Goal: Task Accomplishment & Management: Complete application form

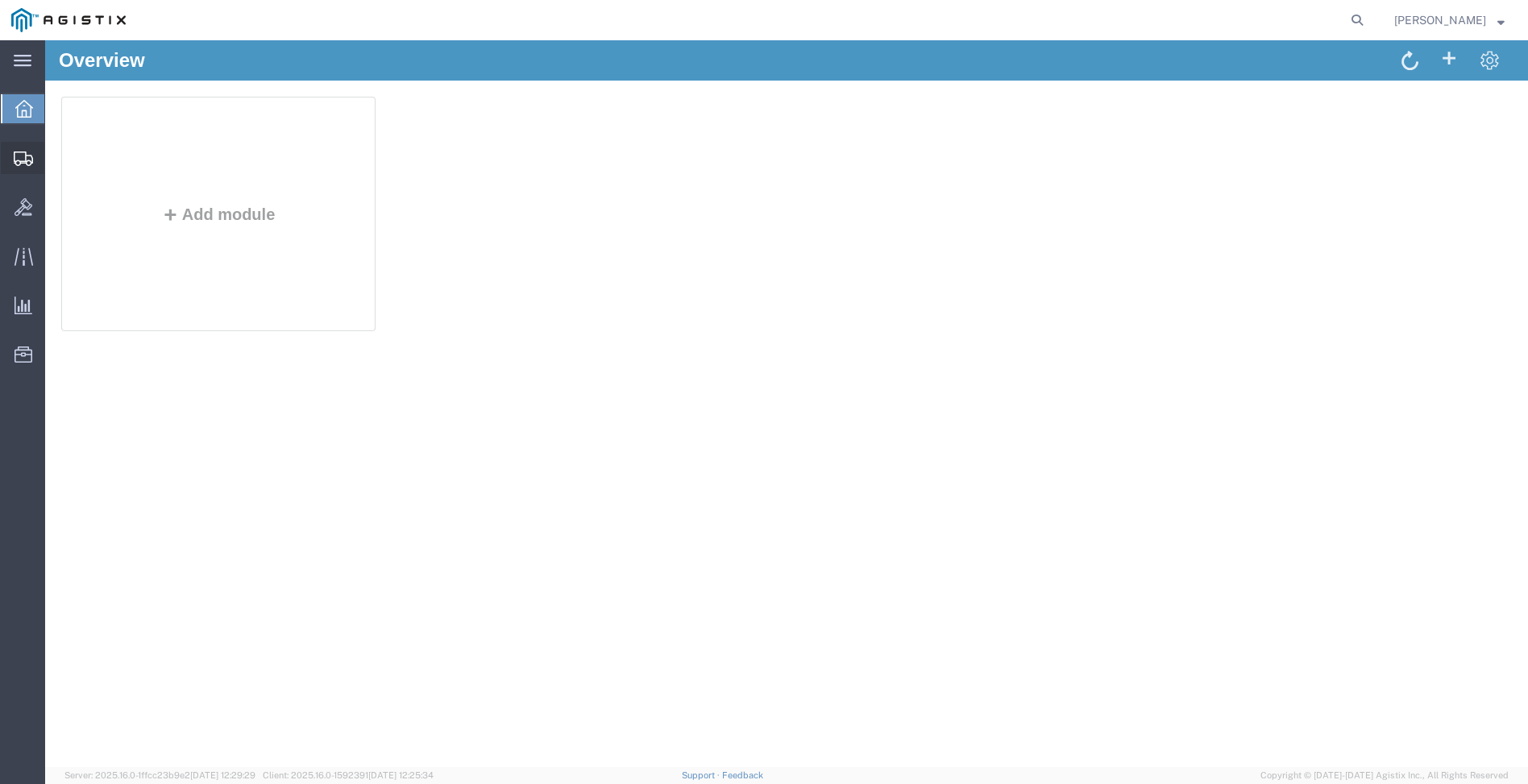
click at [0, 0] on span "Create Shipment" at bounding box center [0, 0] width 0 height 0
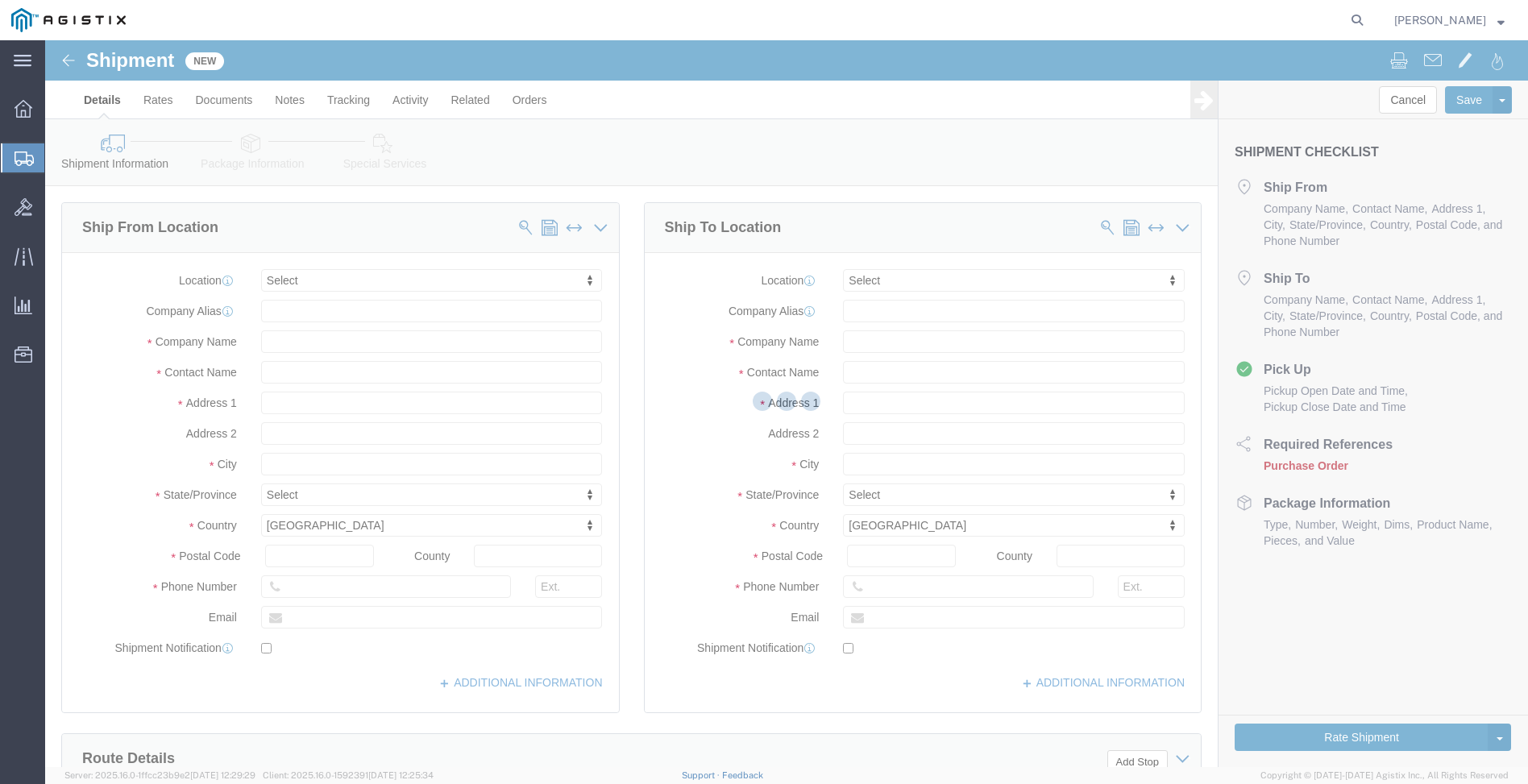
select select
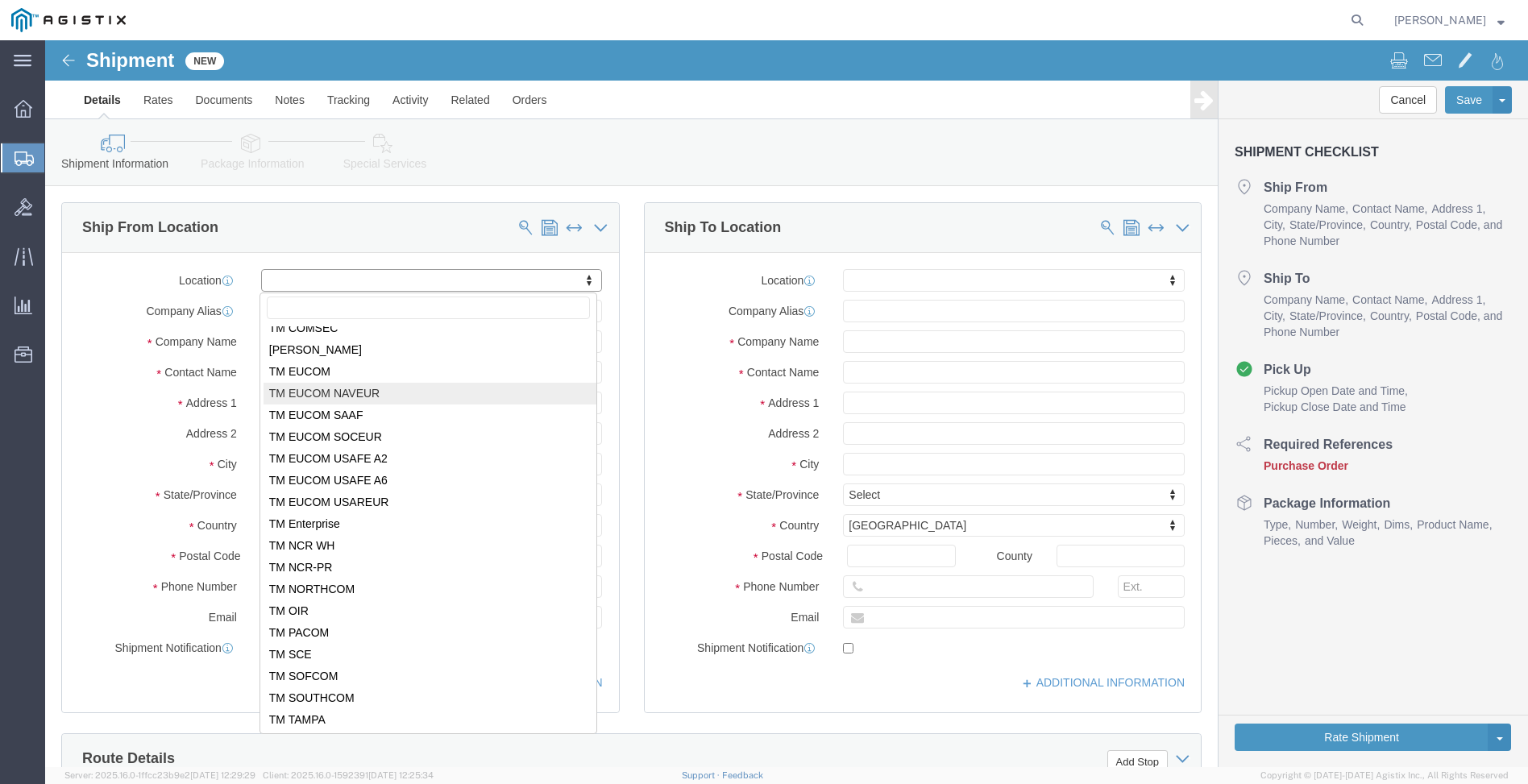
scroll to position [163, 0]
select select "34244"
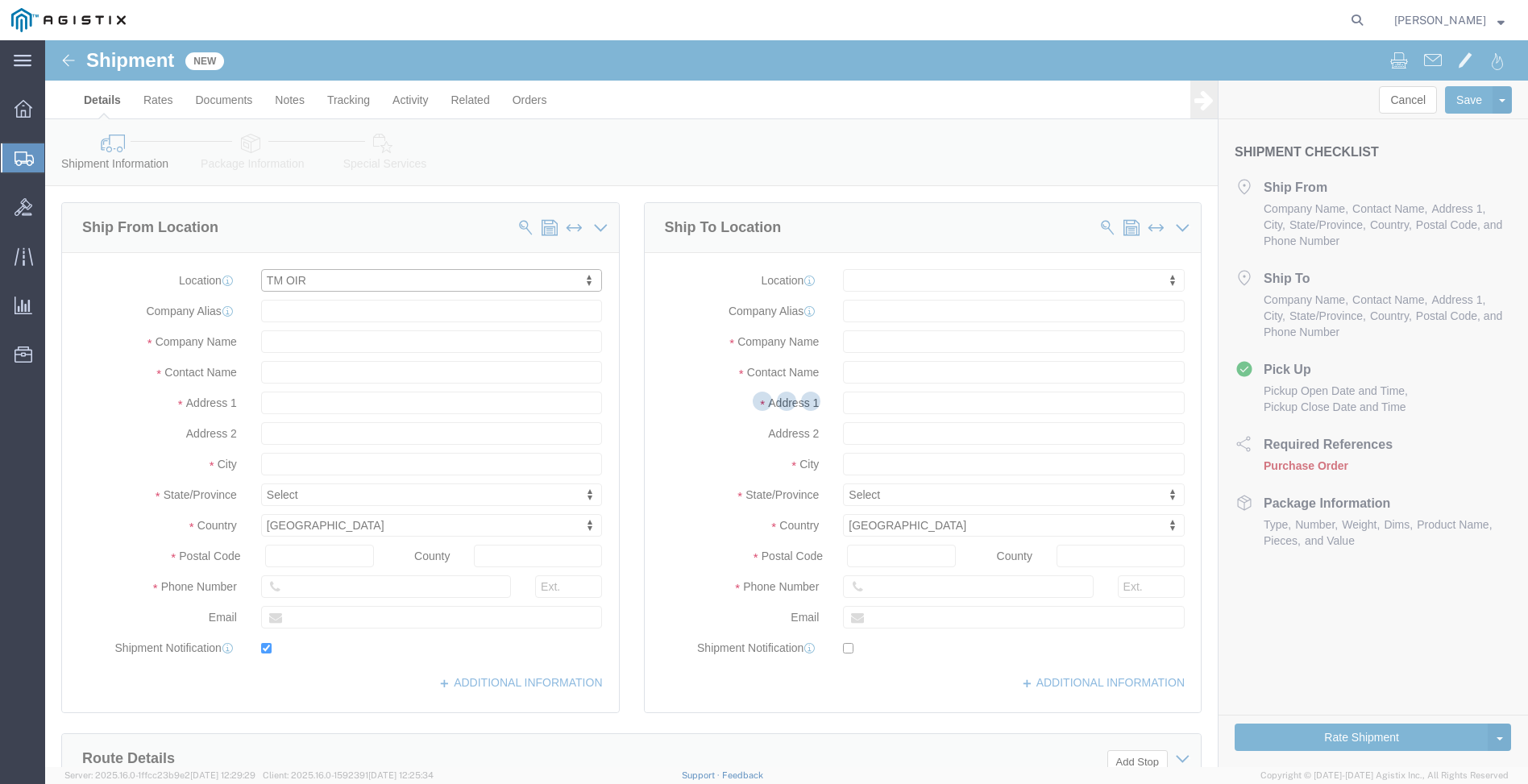
type input "USBICES-X LOGISTICS"
type input "BLDG 505"
select select "KW"
type input "09306"
type input "[EMAIL_ADDRESS][DOMAIN_NAME]"
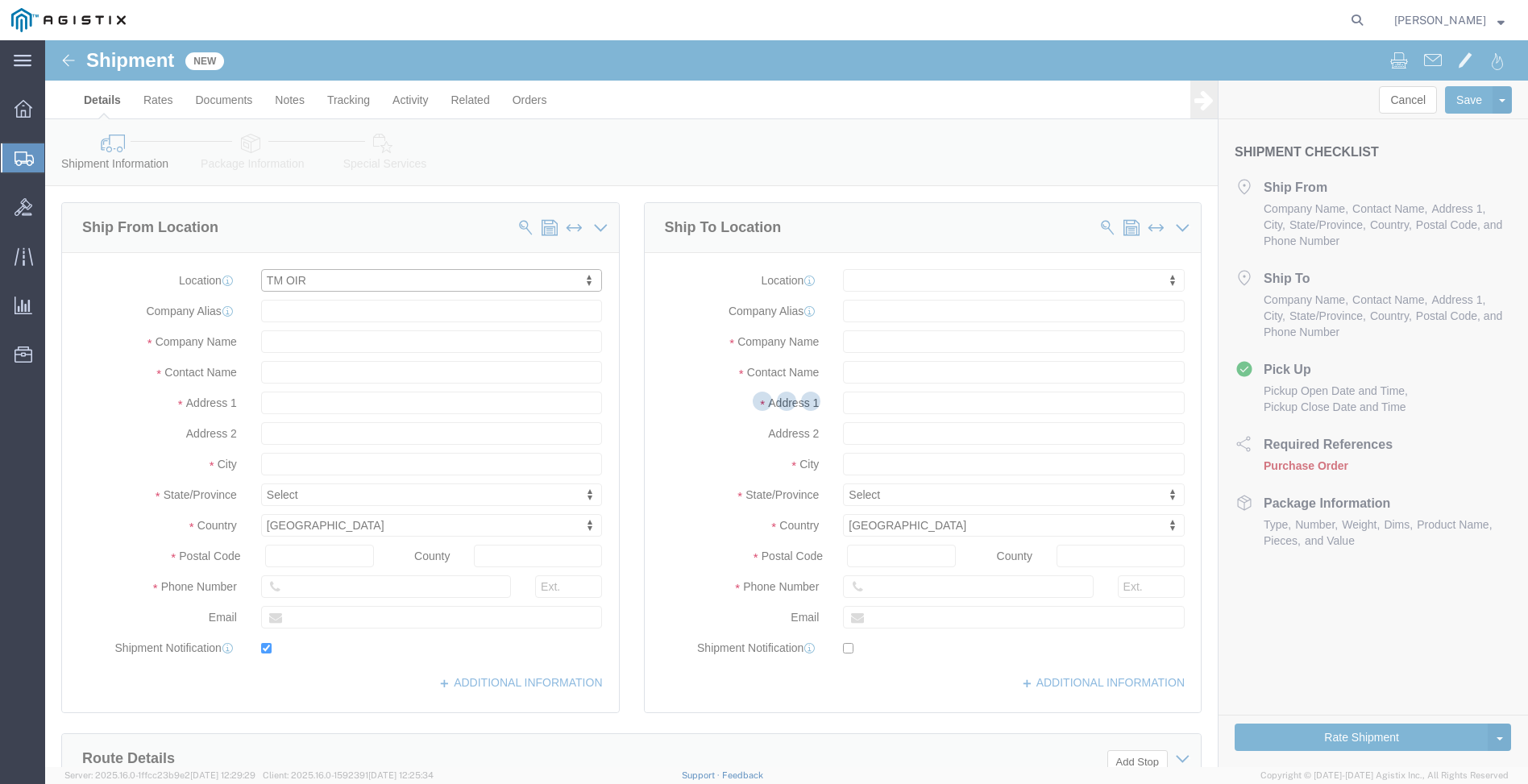
checkbox input "true"
type input "USBICES-X"
type input "[PERSON_NAME]"
type input "APO"
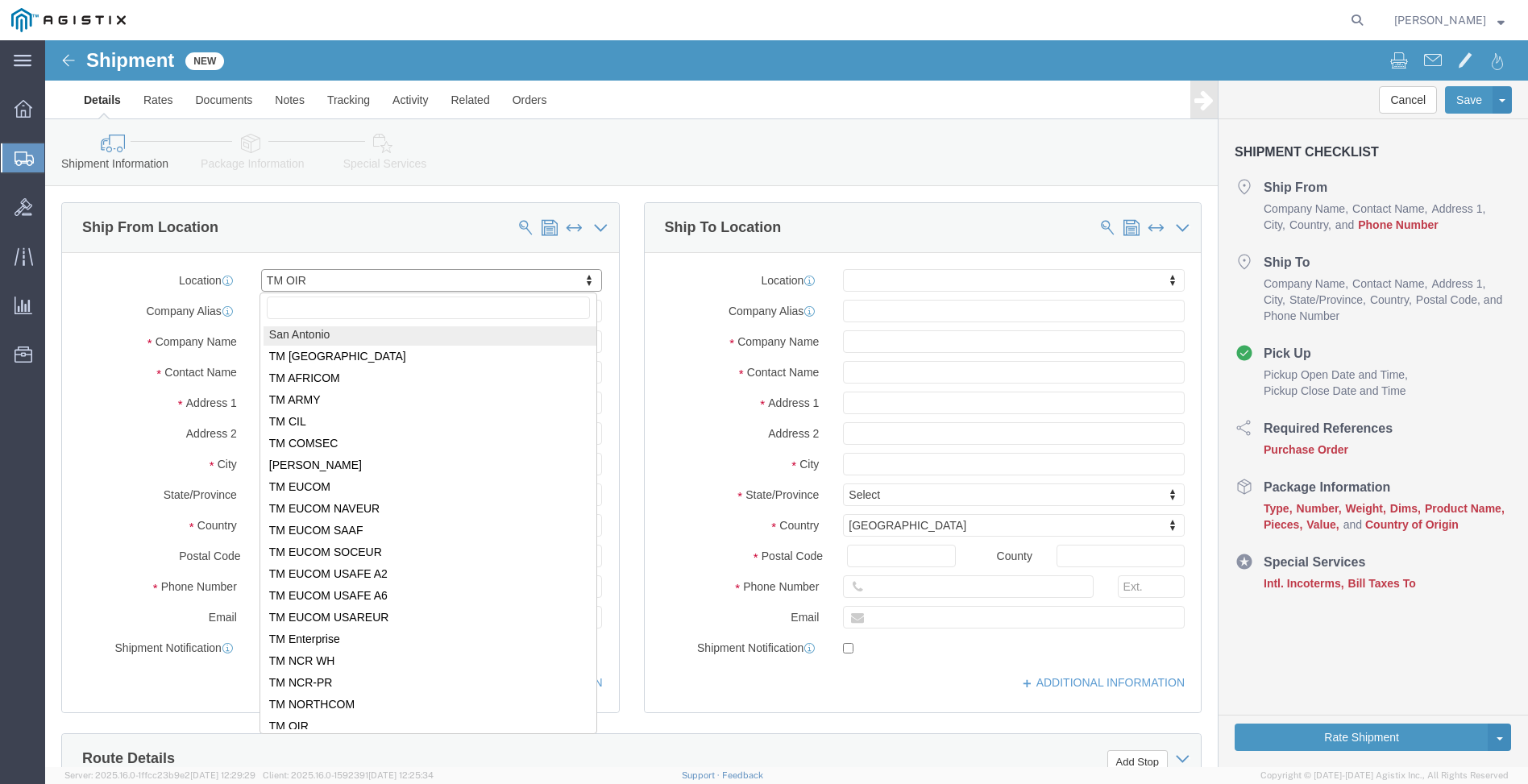
scroll to position [44, 0]
select select "34242"
type input "US BICES-X LOGISTICS"
type input "[STREET_ADDRESS]"
select select "AF"
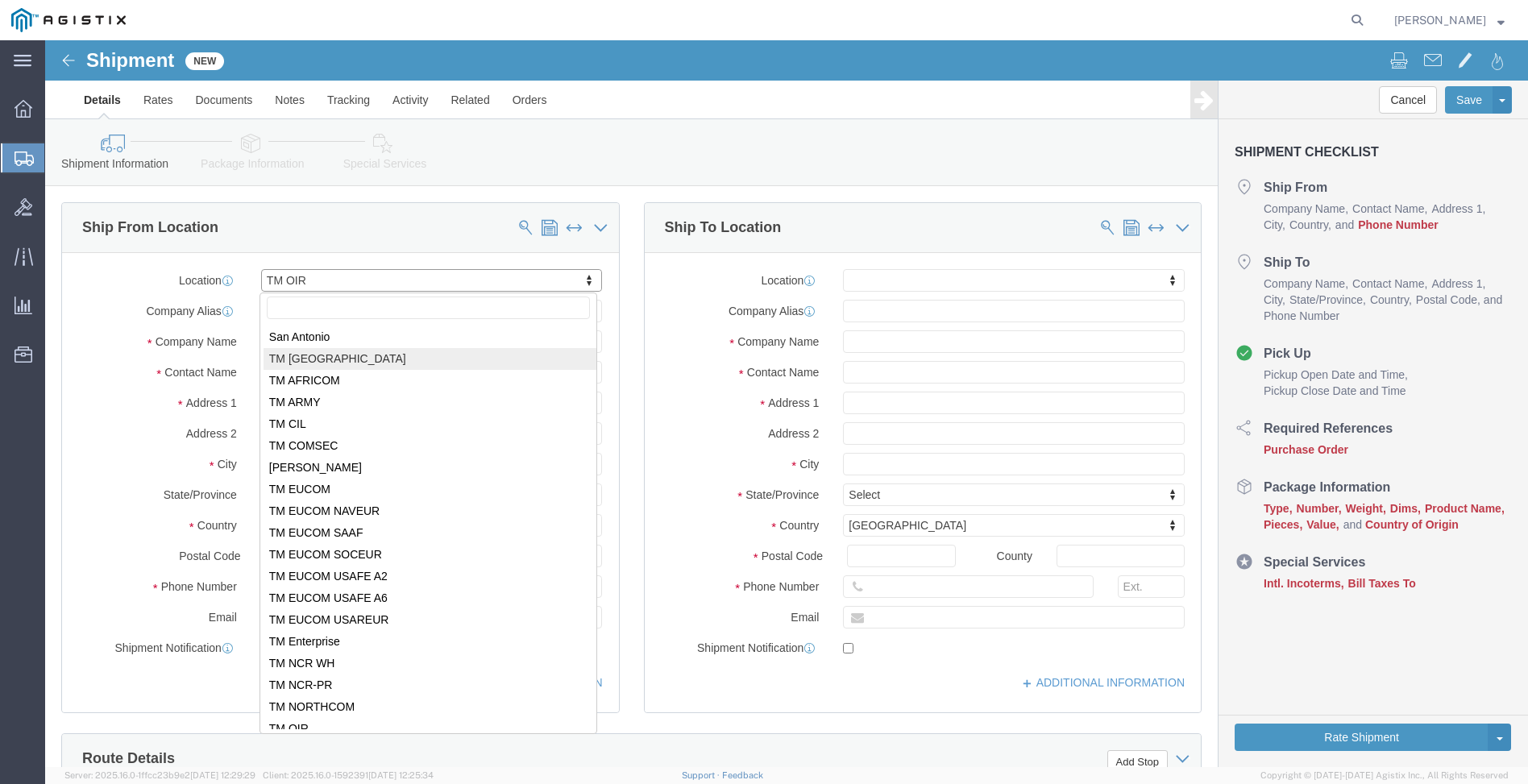
type input "09354"
type input "[PHONE_NUMBER]"
type input "[PERSON_NAME][EMAIL_ADDRESS][PERSON_NAME][DOMAIN_NAME]"
type input "[PERSON_NAME]"
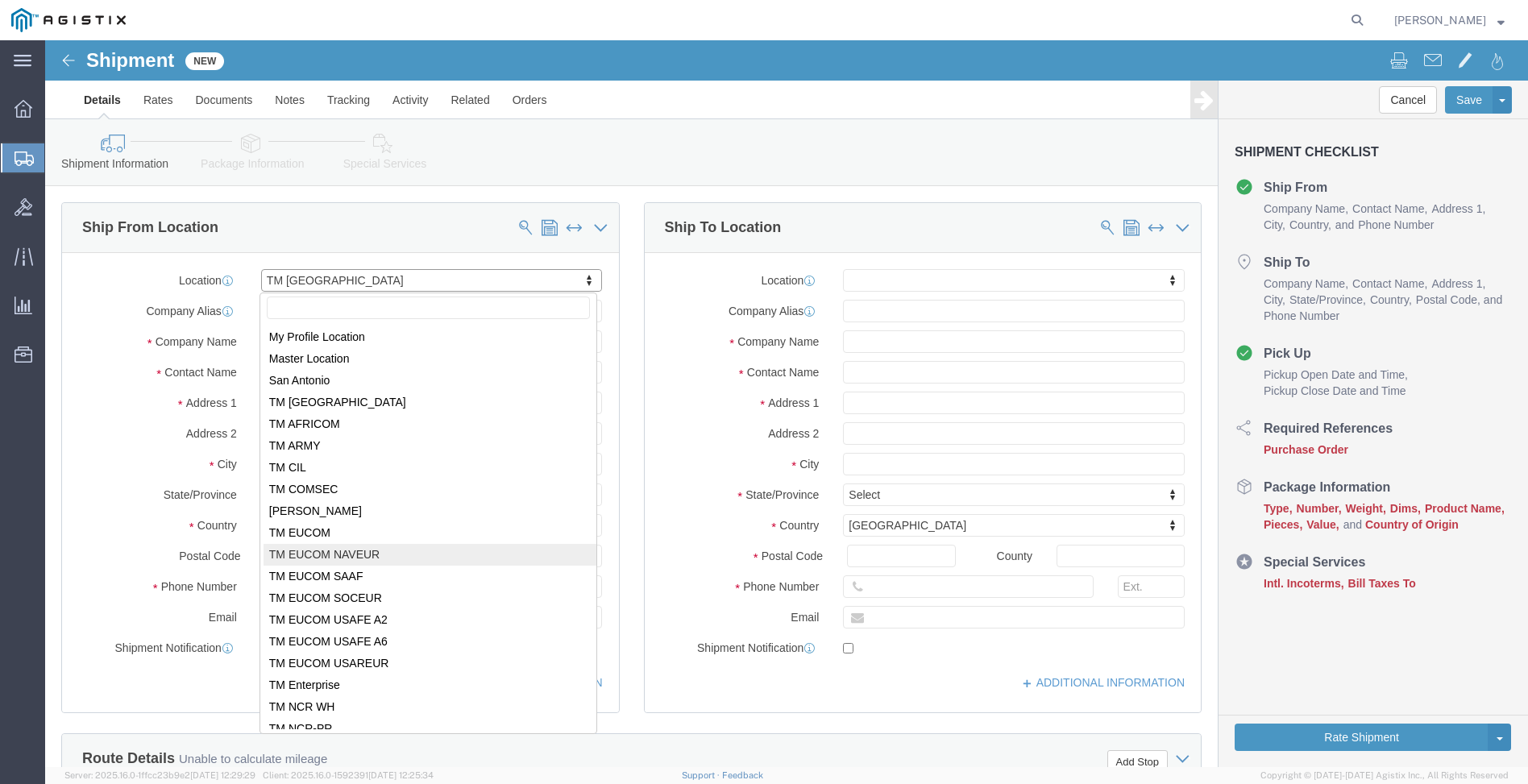
select select "59114"
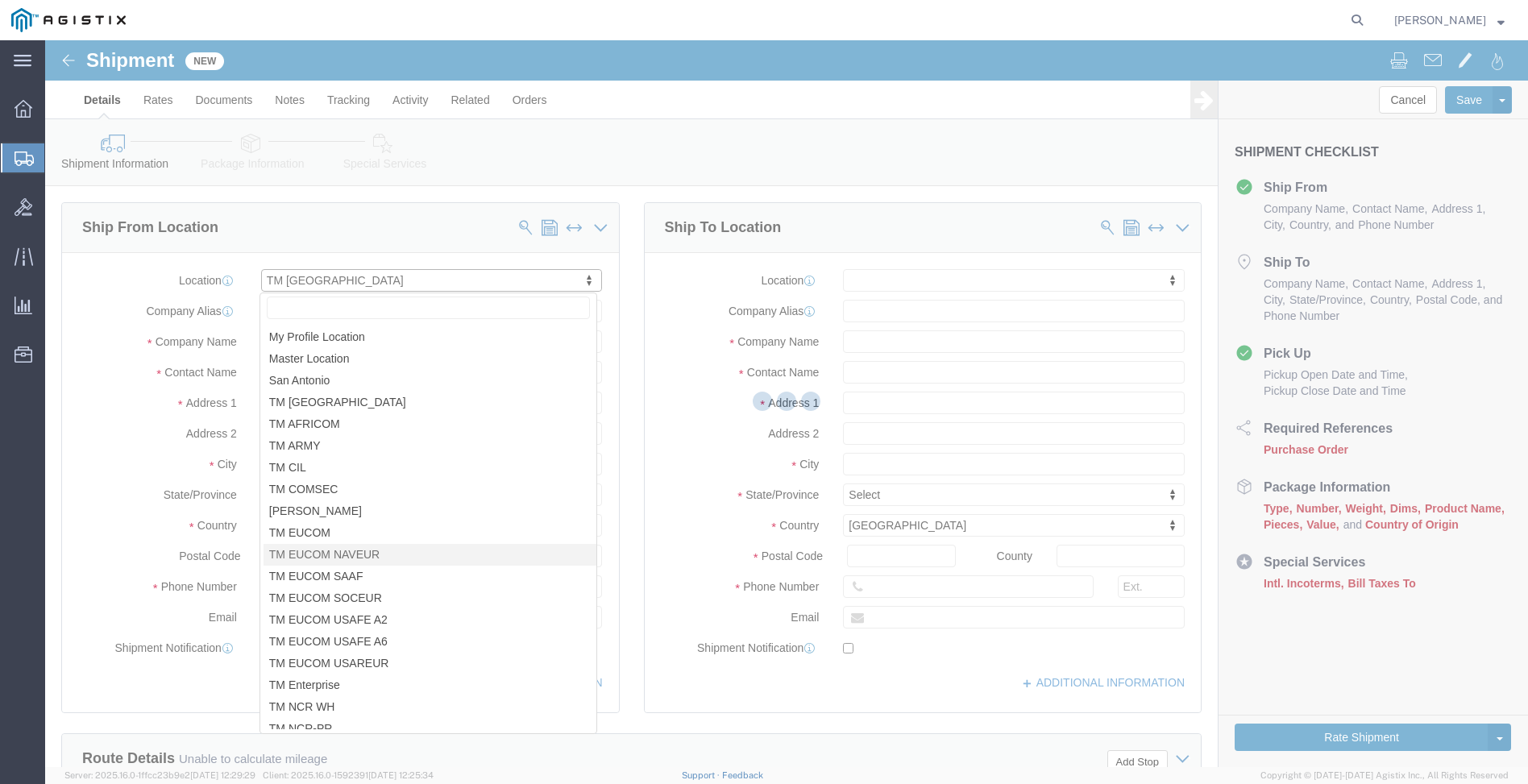
type input "Base Militare Americana - CNE-CNA-C6F N66"
type input "Viale [PERSON_NAME] [PERSON_NAME][GEOGRAPHIC_DATA]"
select select "IT"
type input "80144"
type input "[PHONE_NUMBER]"
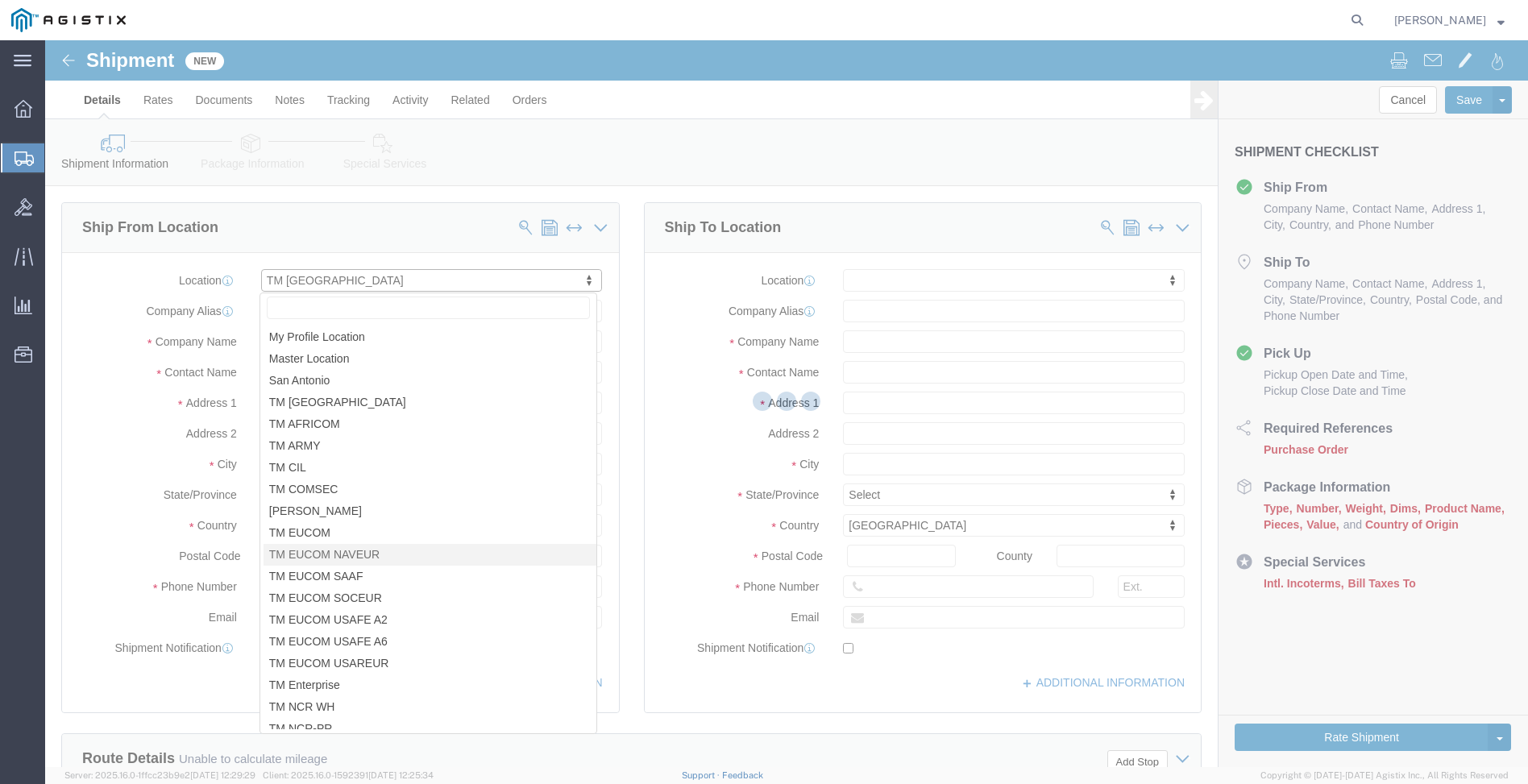
checkbox input "false"
type input "NAVEUR USBICES-X (EUCOM)"
type input "[GEOGRAPHIC_DATA]"
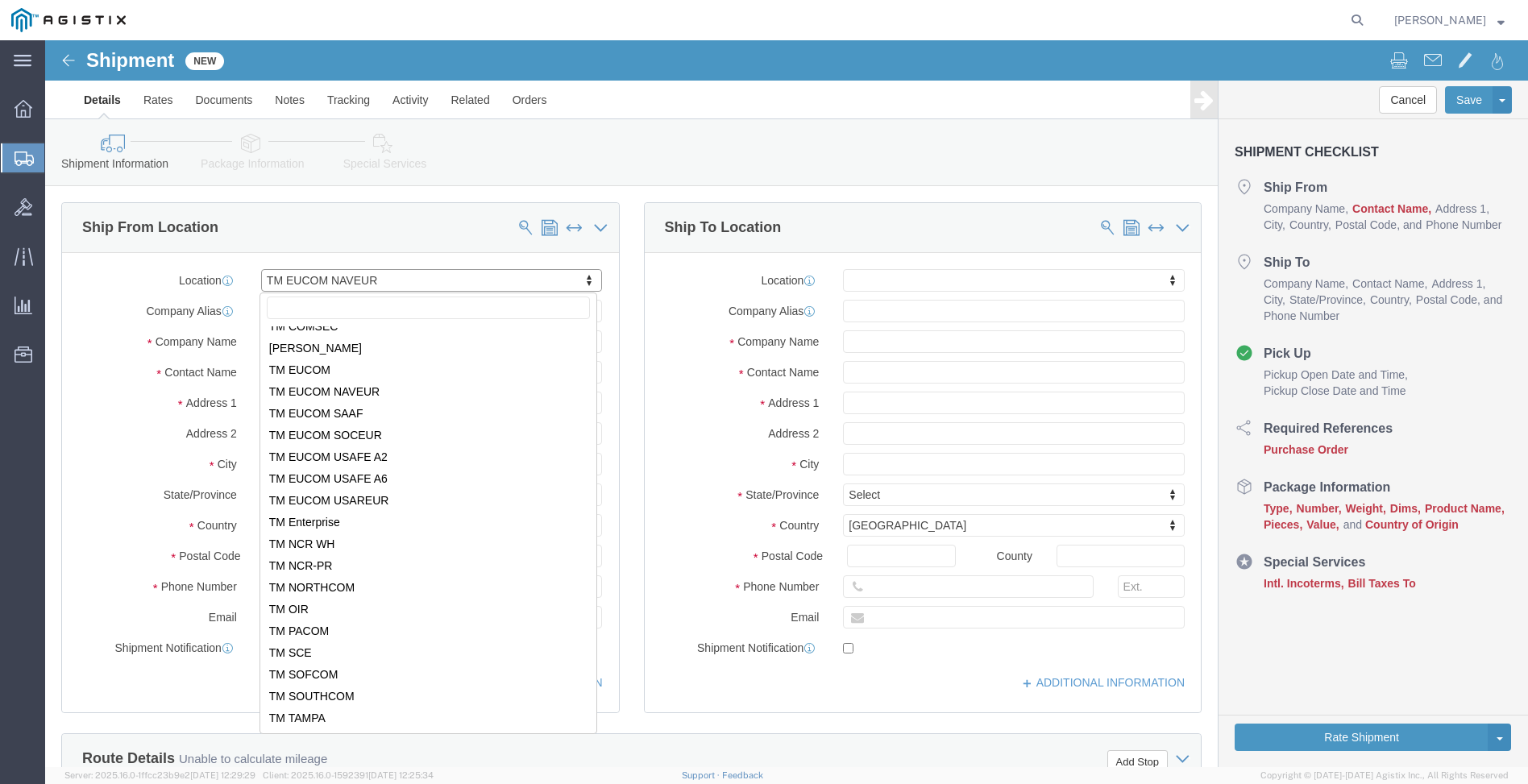
scroll to position [0, 0]
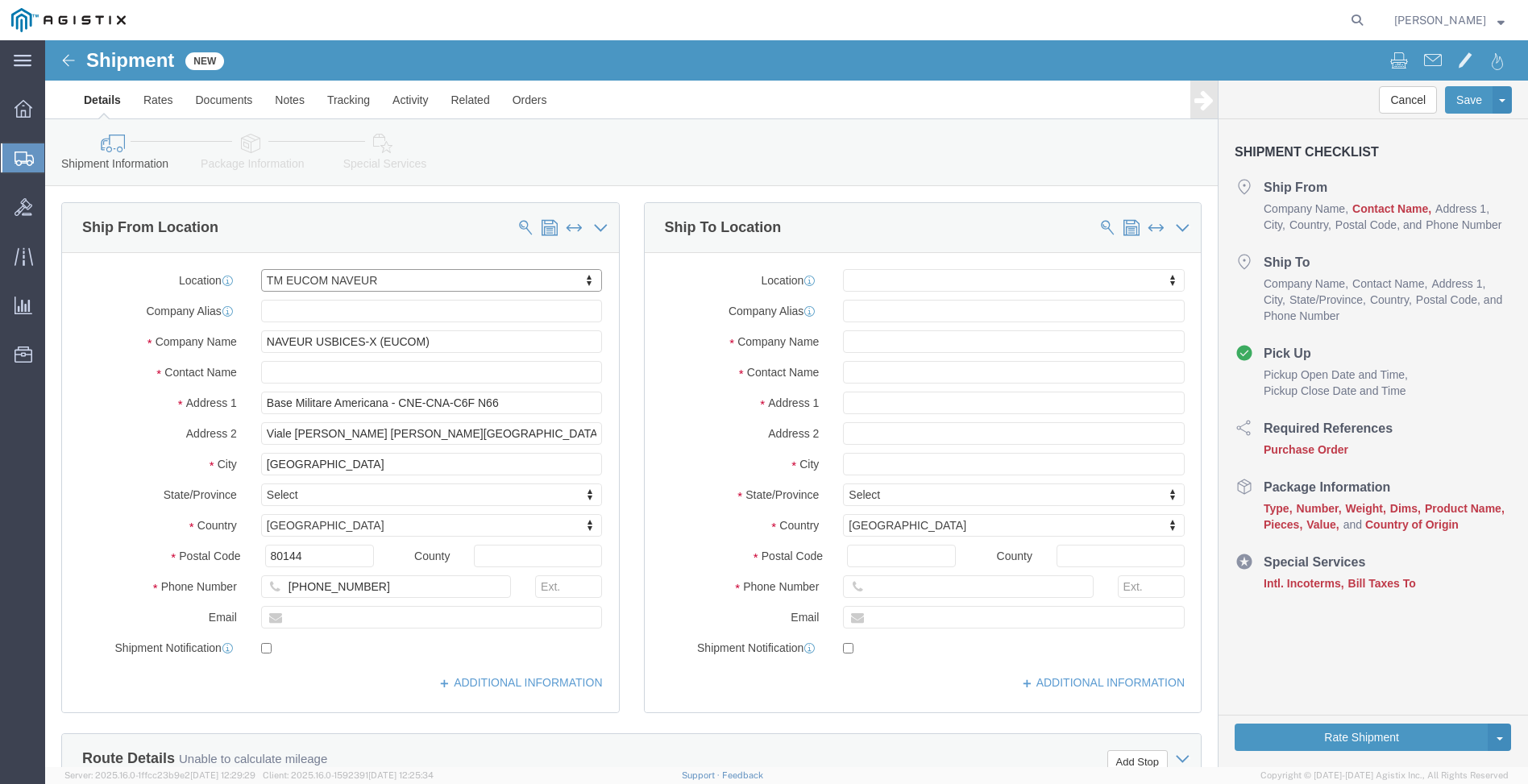
click at [0, 0] on span "Create Shipment" at bounding box center [0, 0] width 0 height 0
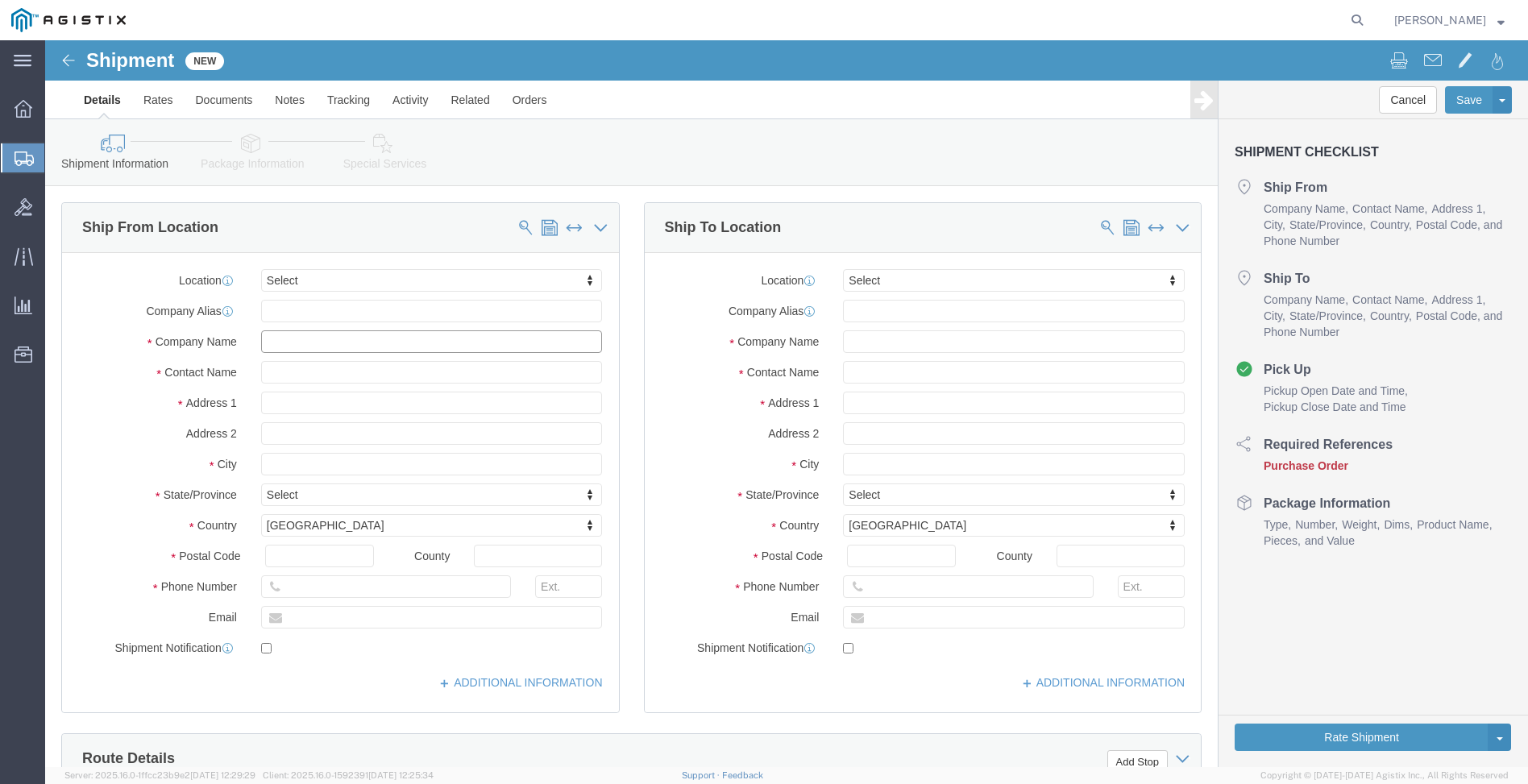
click input "text"
type input "NAVCENT N6"
type input "US BICES"
type input "NAVCENT N6/US BICES"
type input "[PERSON_NAME]"
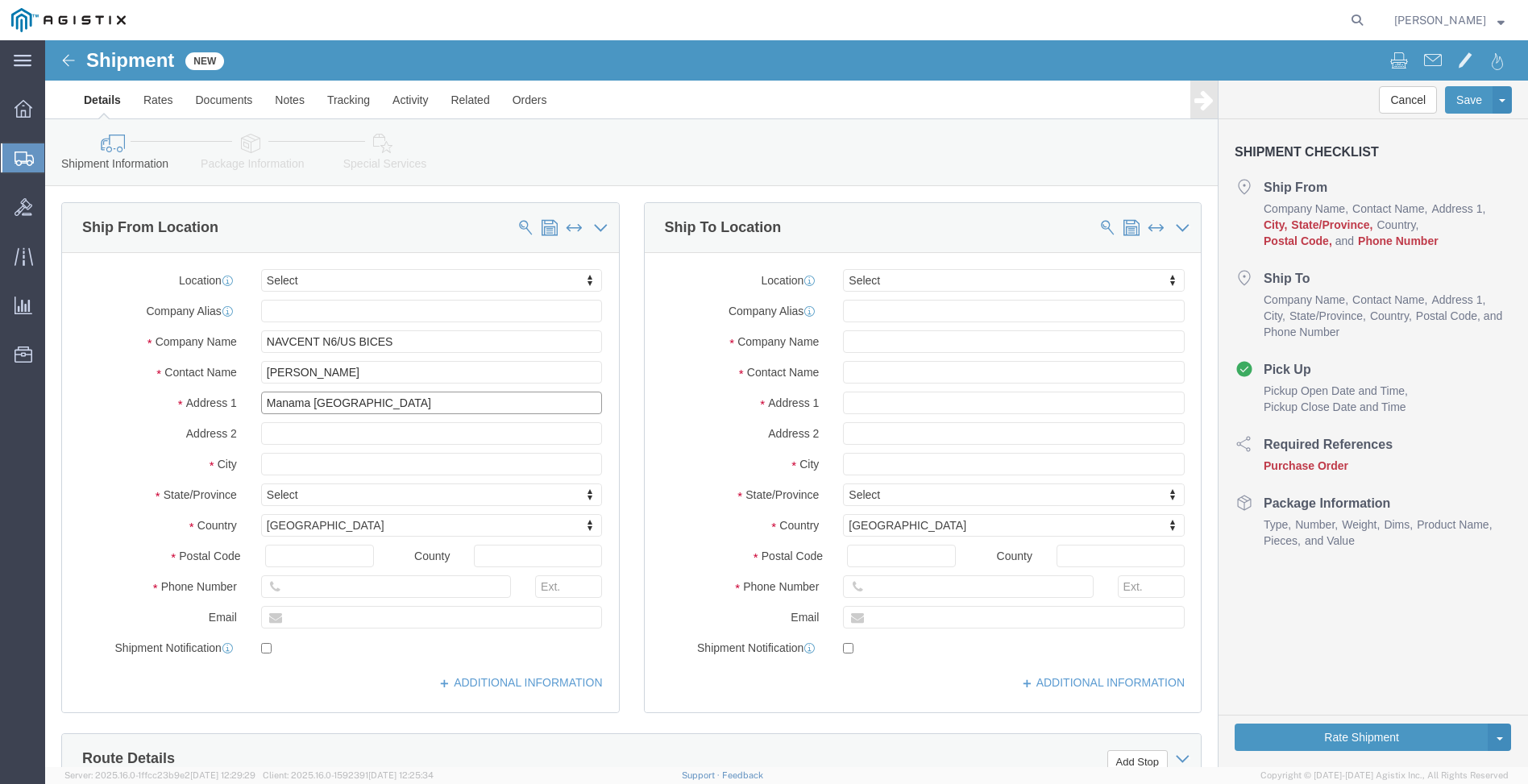
type input "Manama [GEOGRAPHIC_DATA]"
type input "NSA"
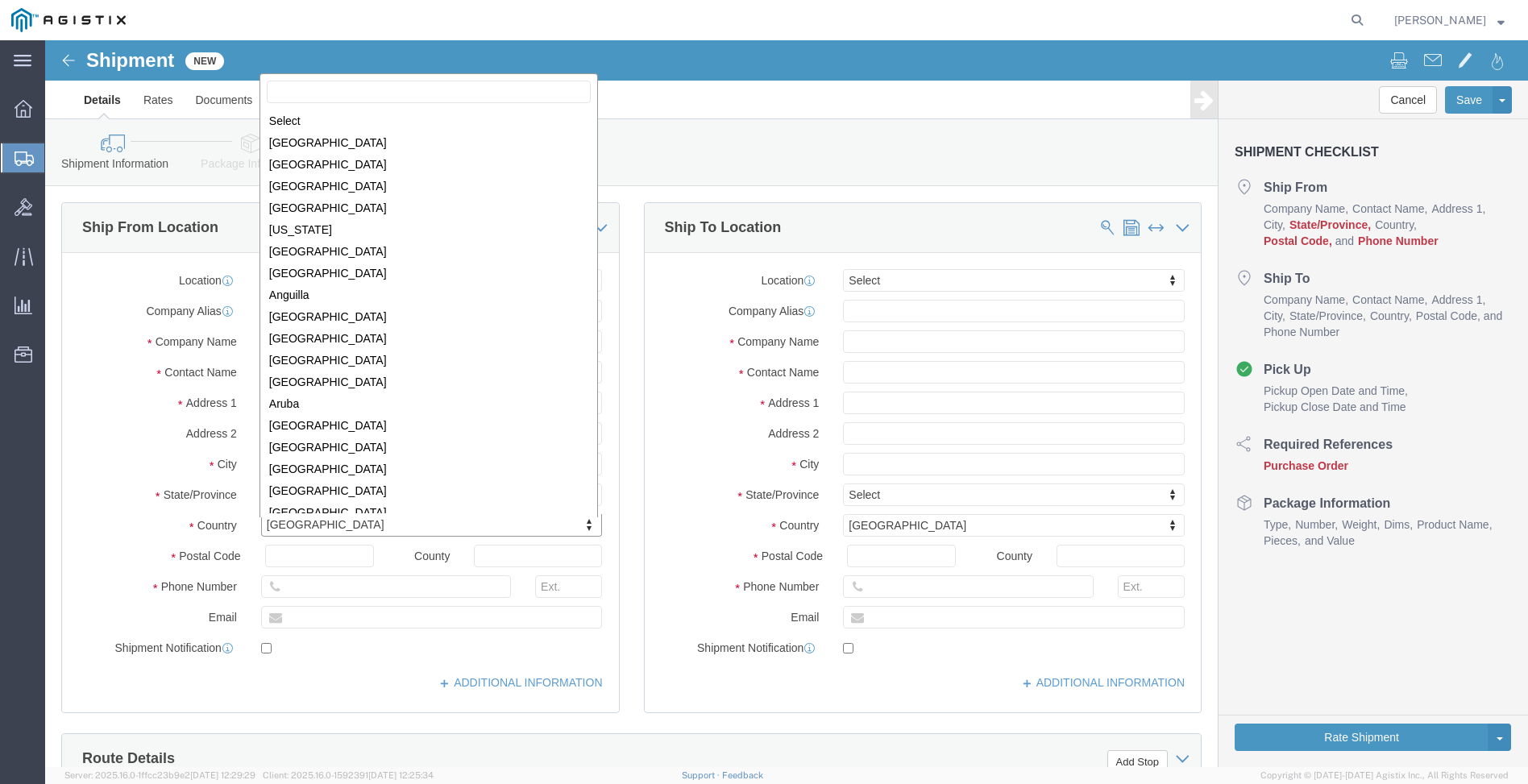
scroll to position [4897, 0]
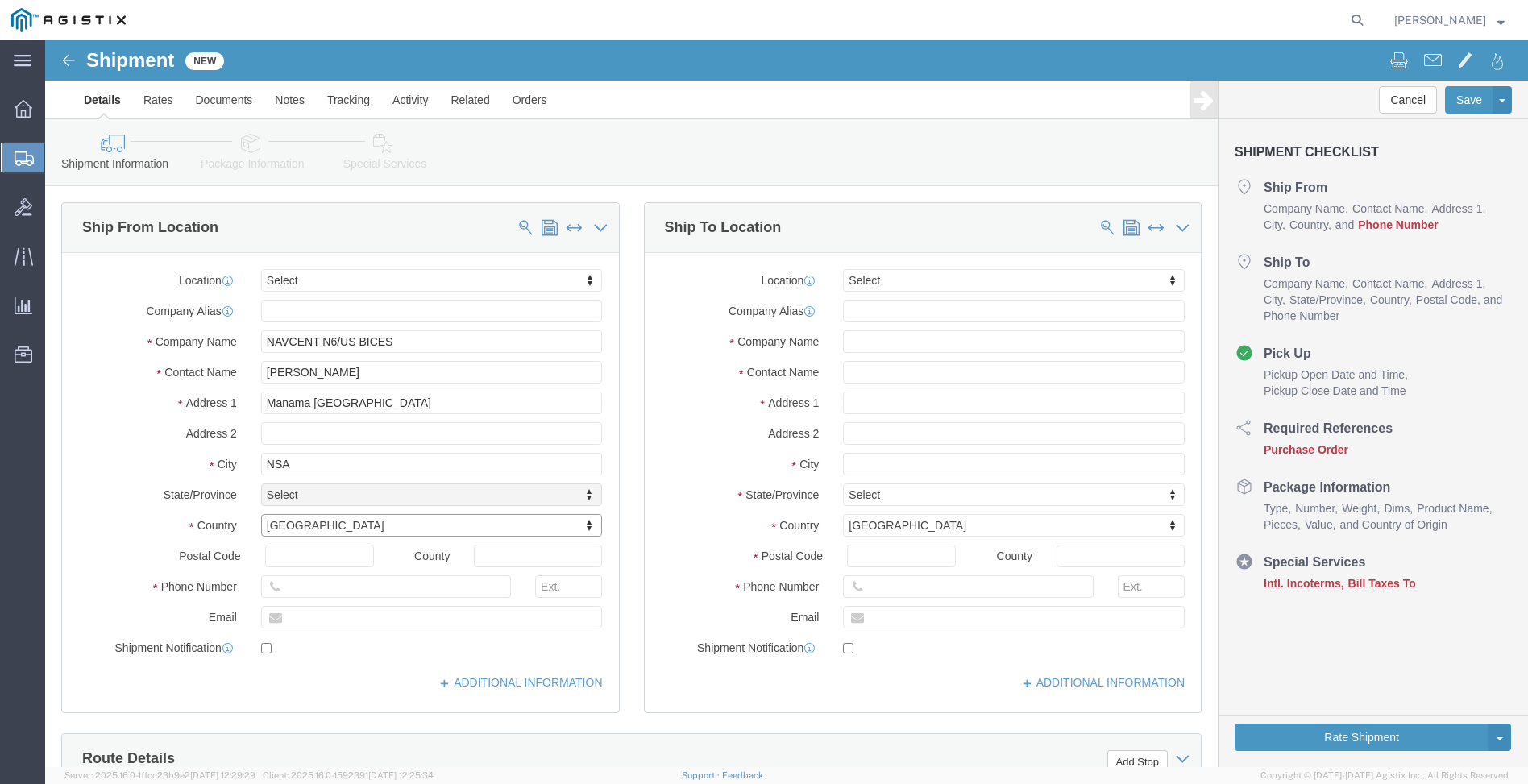
select select "AE"
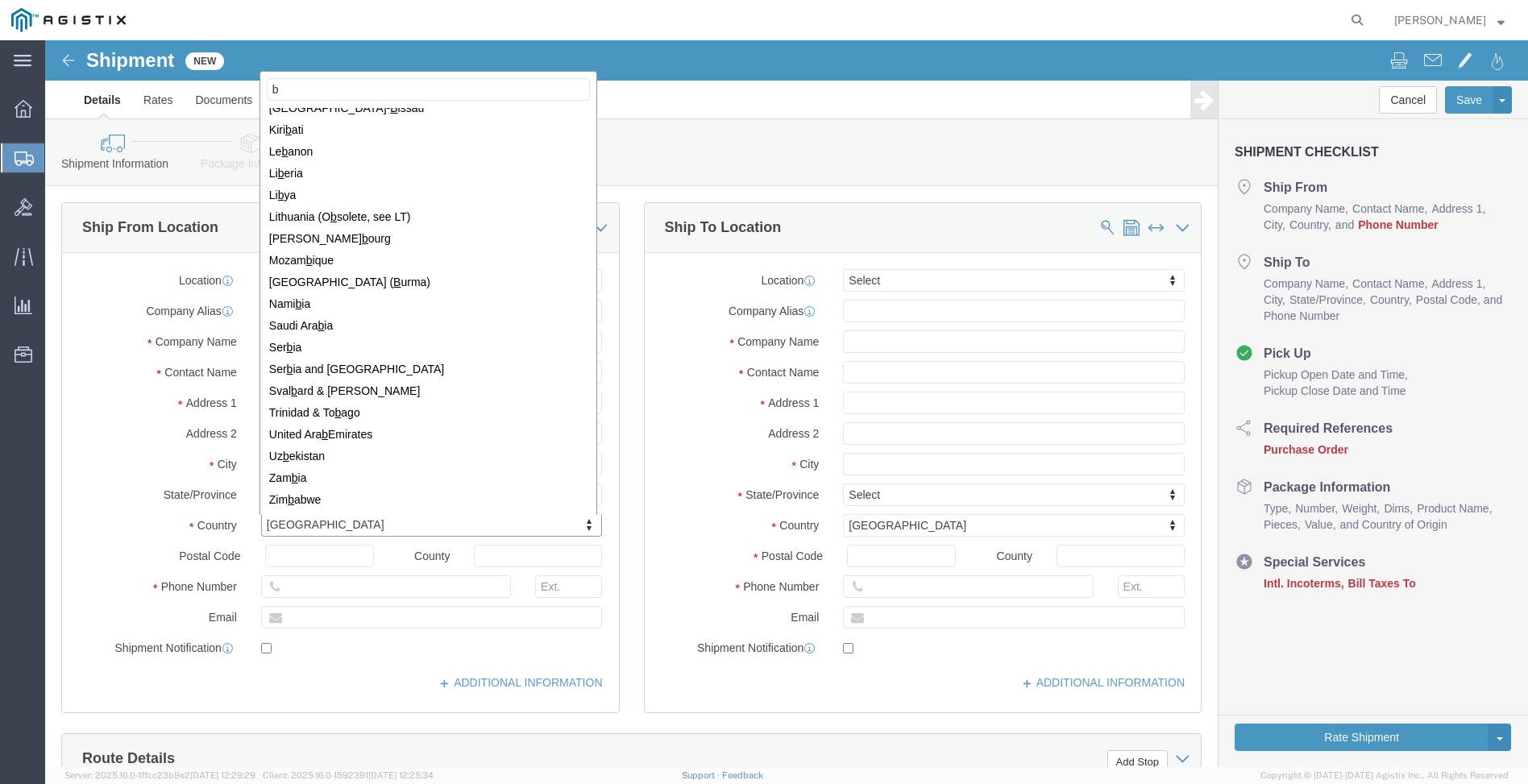
scroll to position [0, 0]
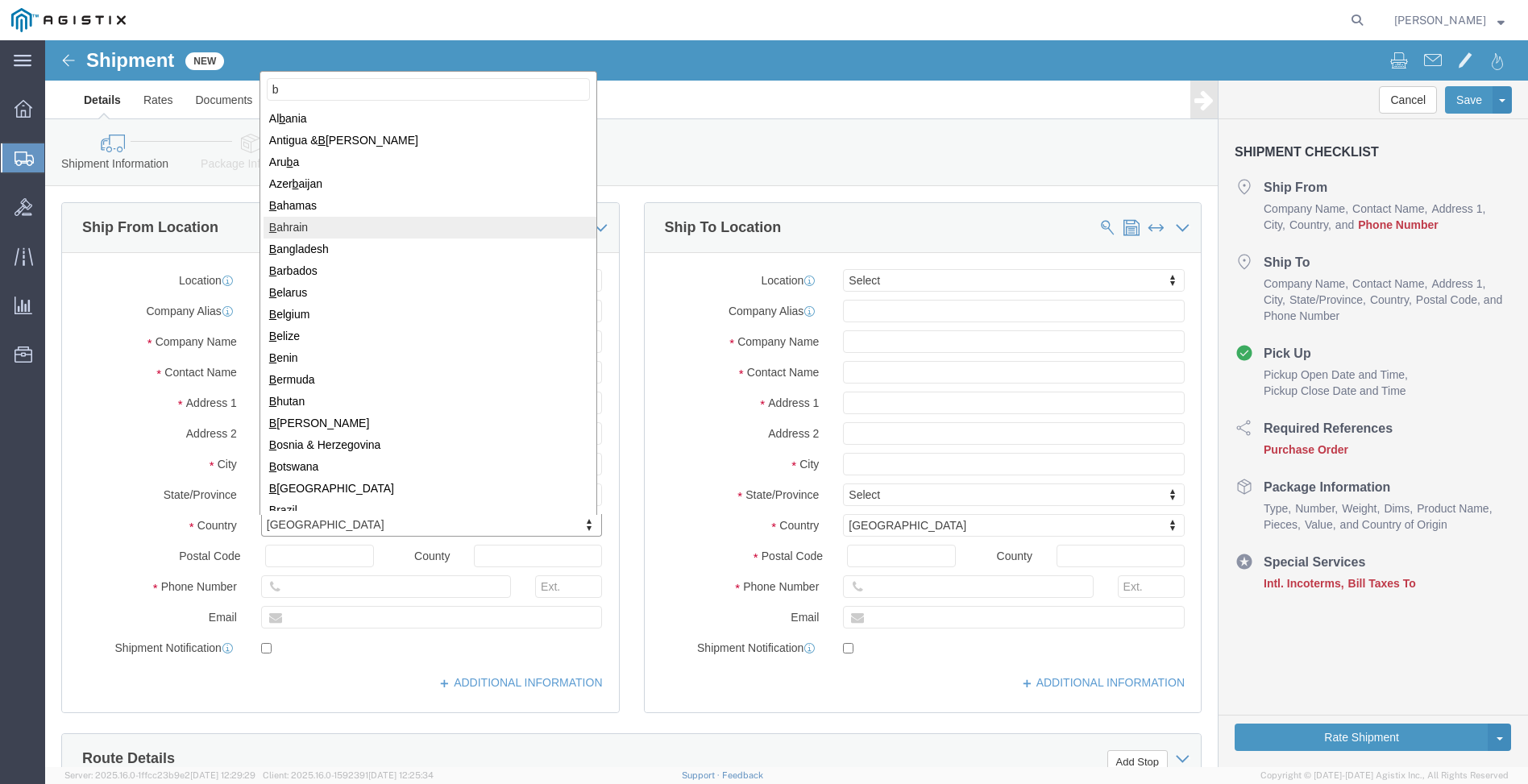
type input "b"
select select "BH"
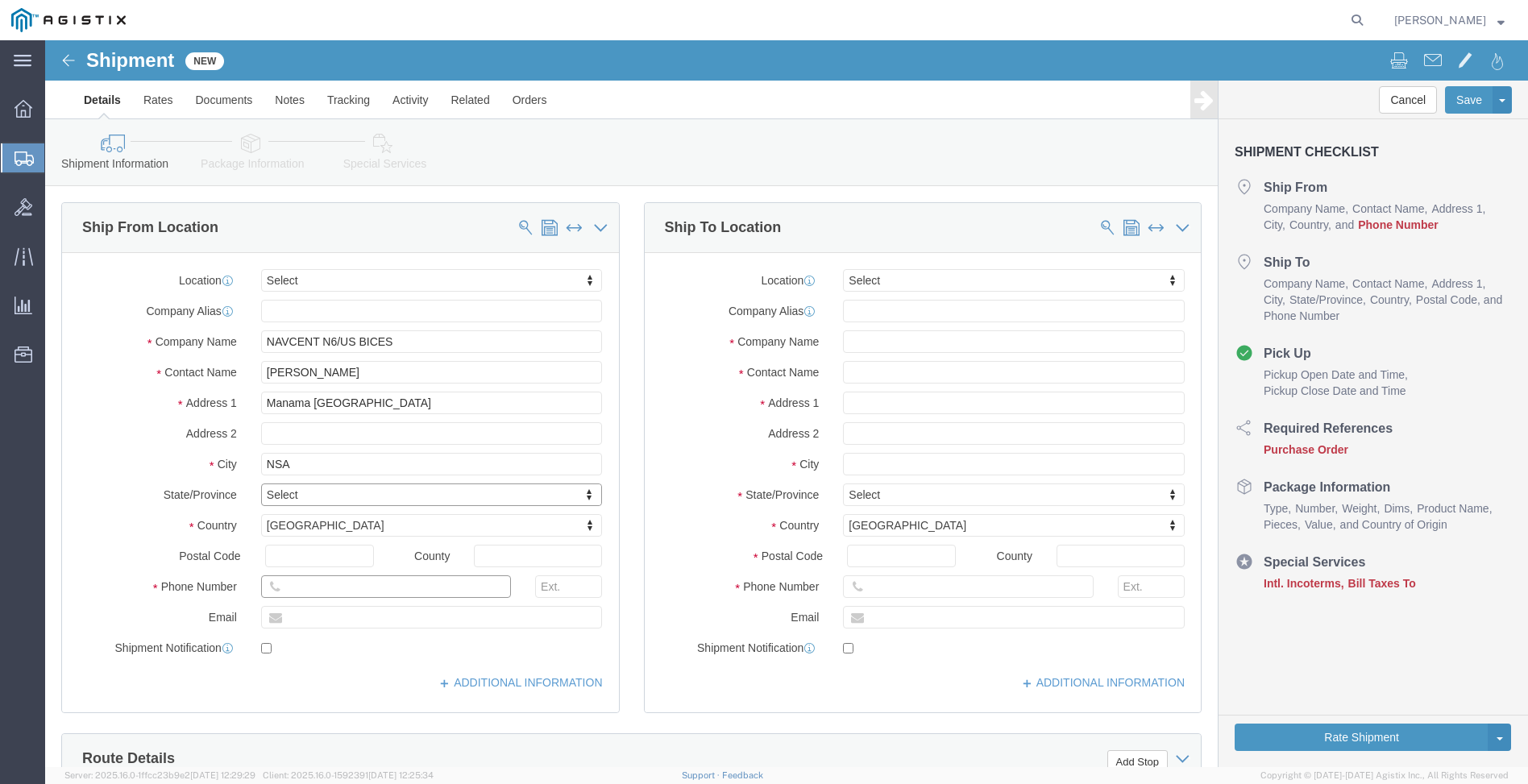
click input "text"
type input "[PHONE_NUMBER]"
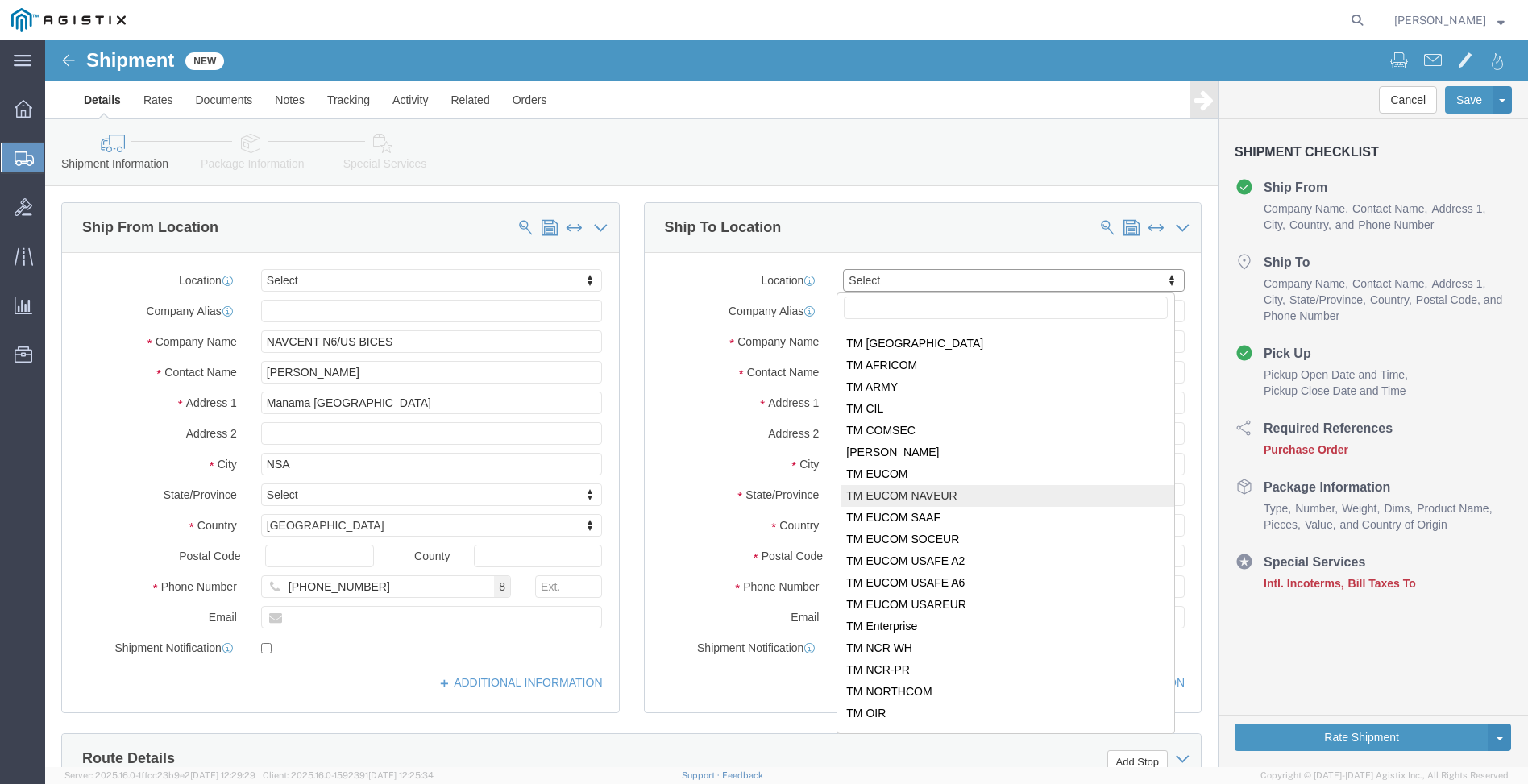
scroll to position [161, 0]
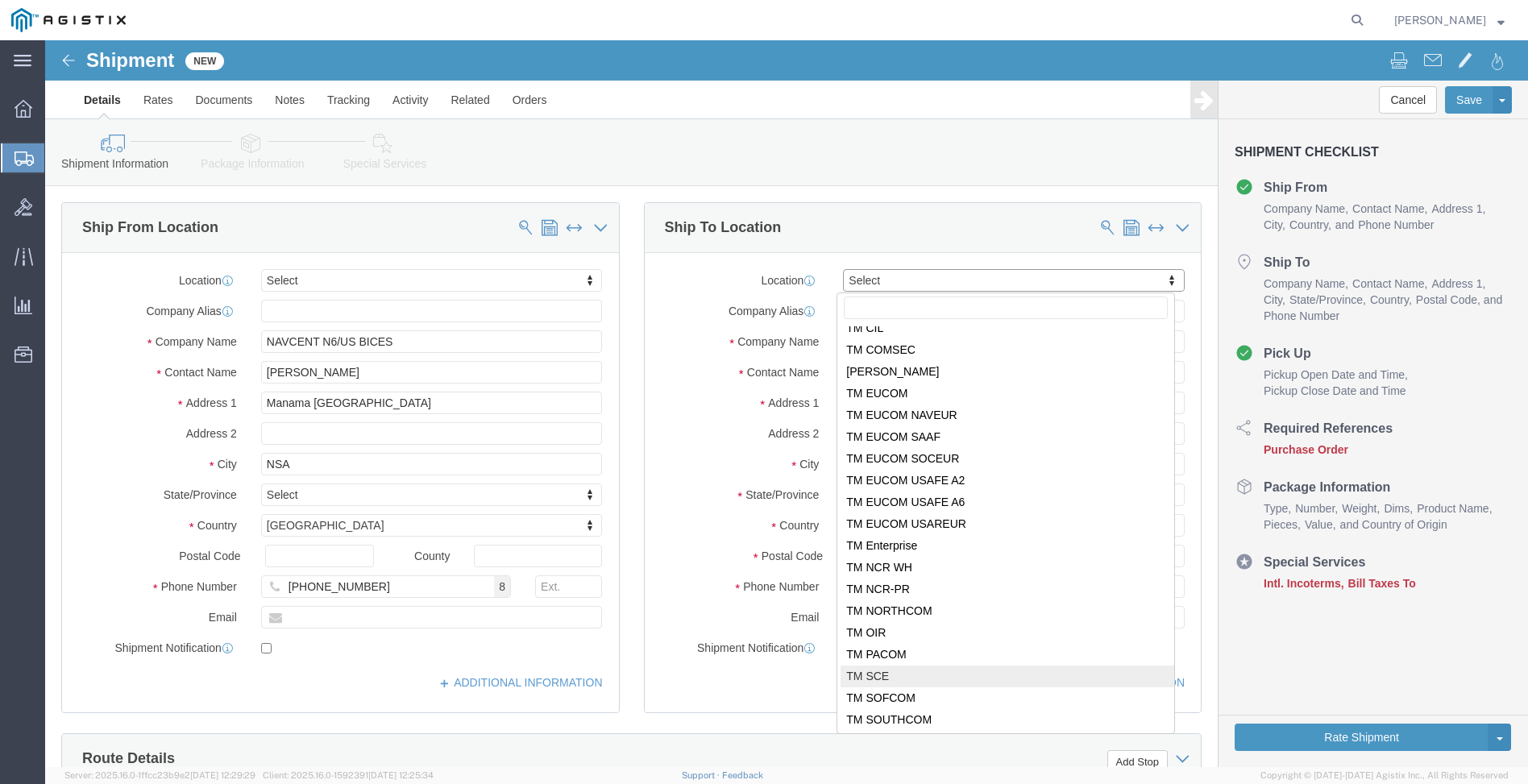
select select "34240"
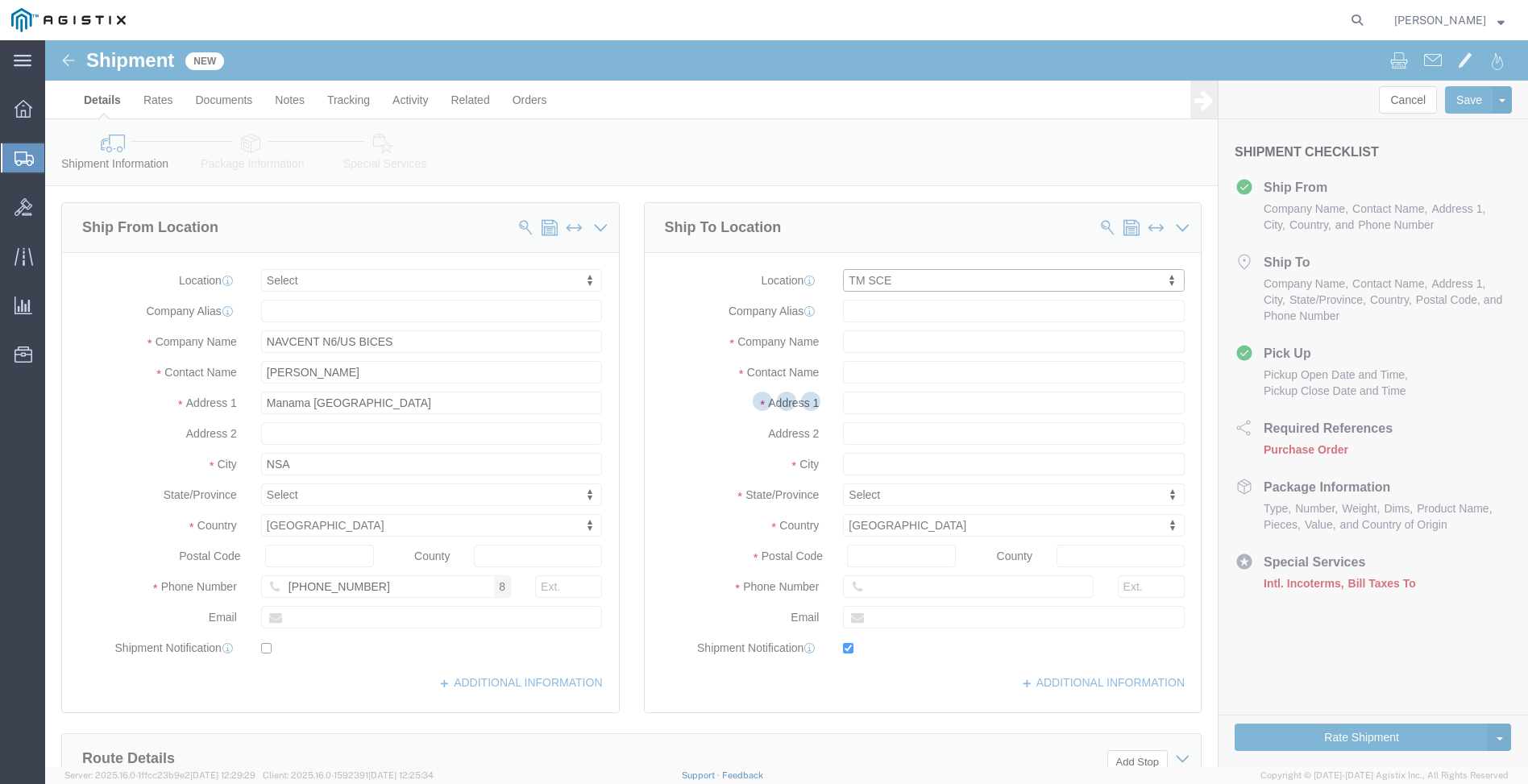
type input "RAF Molesworth"
type input "Bldg. 84"
select select "GB"
type input "PE28 5AG"
type input "[PHONE_NUMBER]"
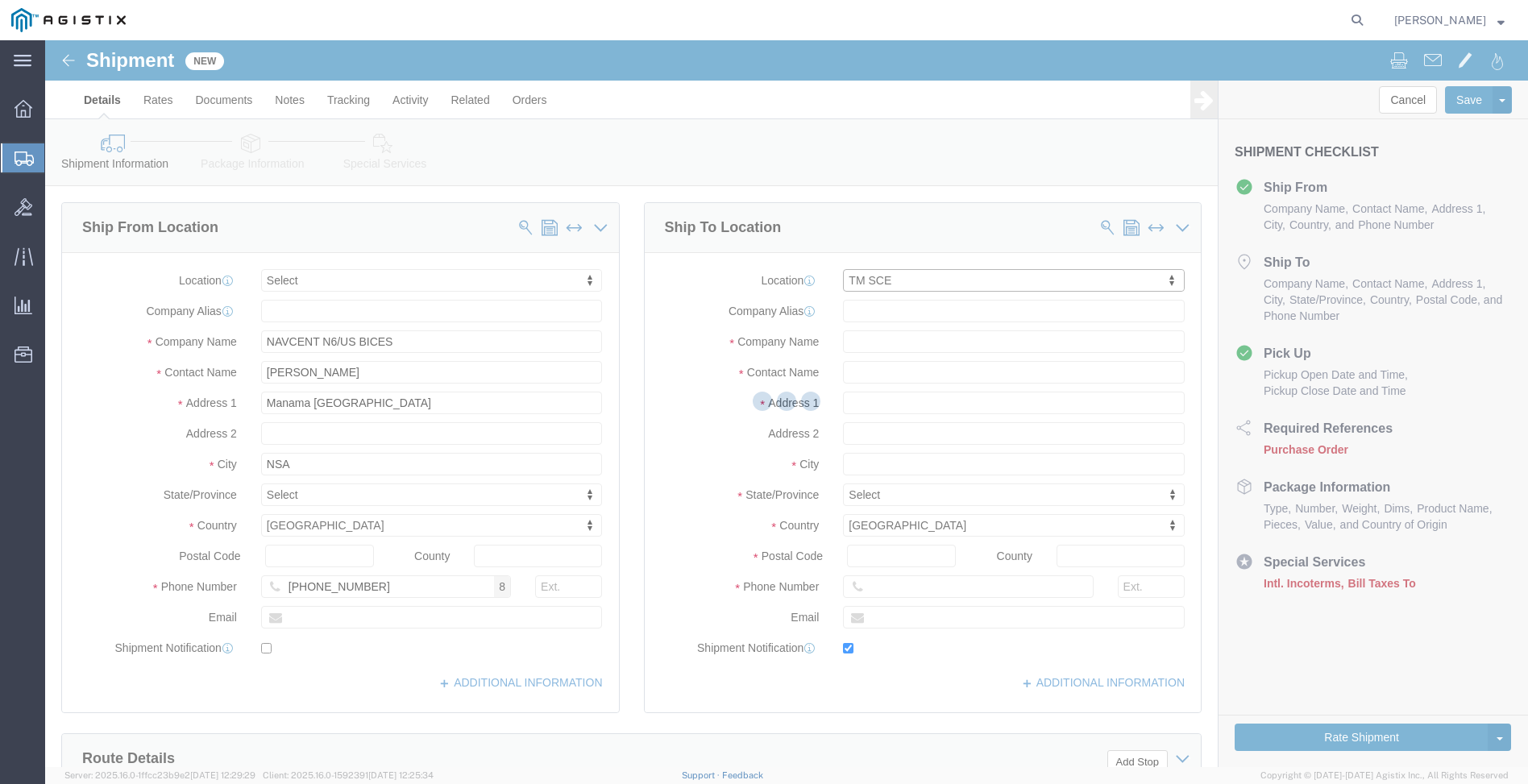
type input "[PERSON_NAME][EMAIL_ADDRESS][PERSON_NAME][DOMAIN_NAME]"
checkbox input "true"
type input "USBICES-X"
type input "[PERSON_NAME]"
type input "Huntingdon"
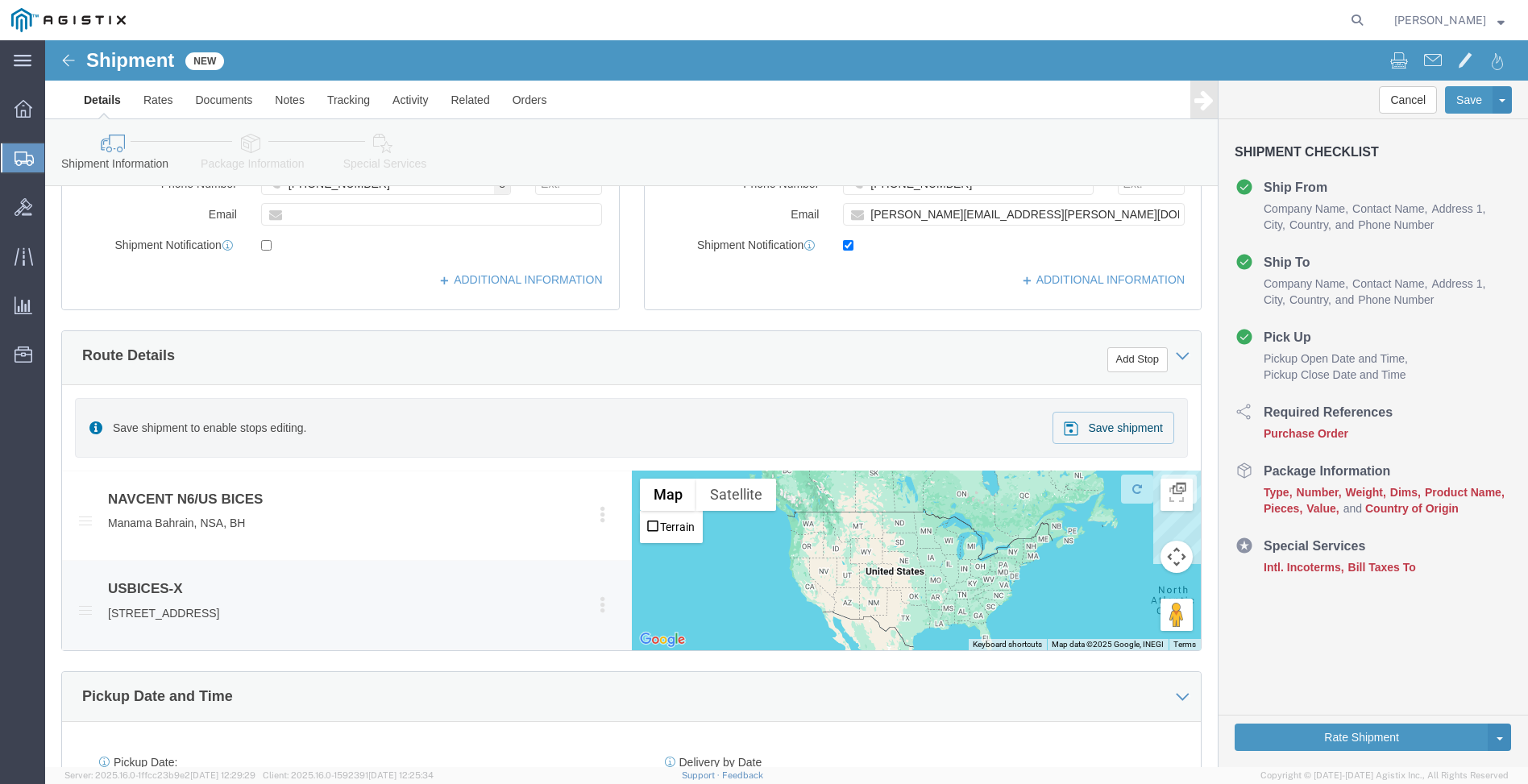
scroll to position [725, 0]
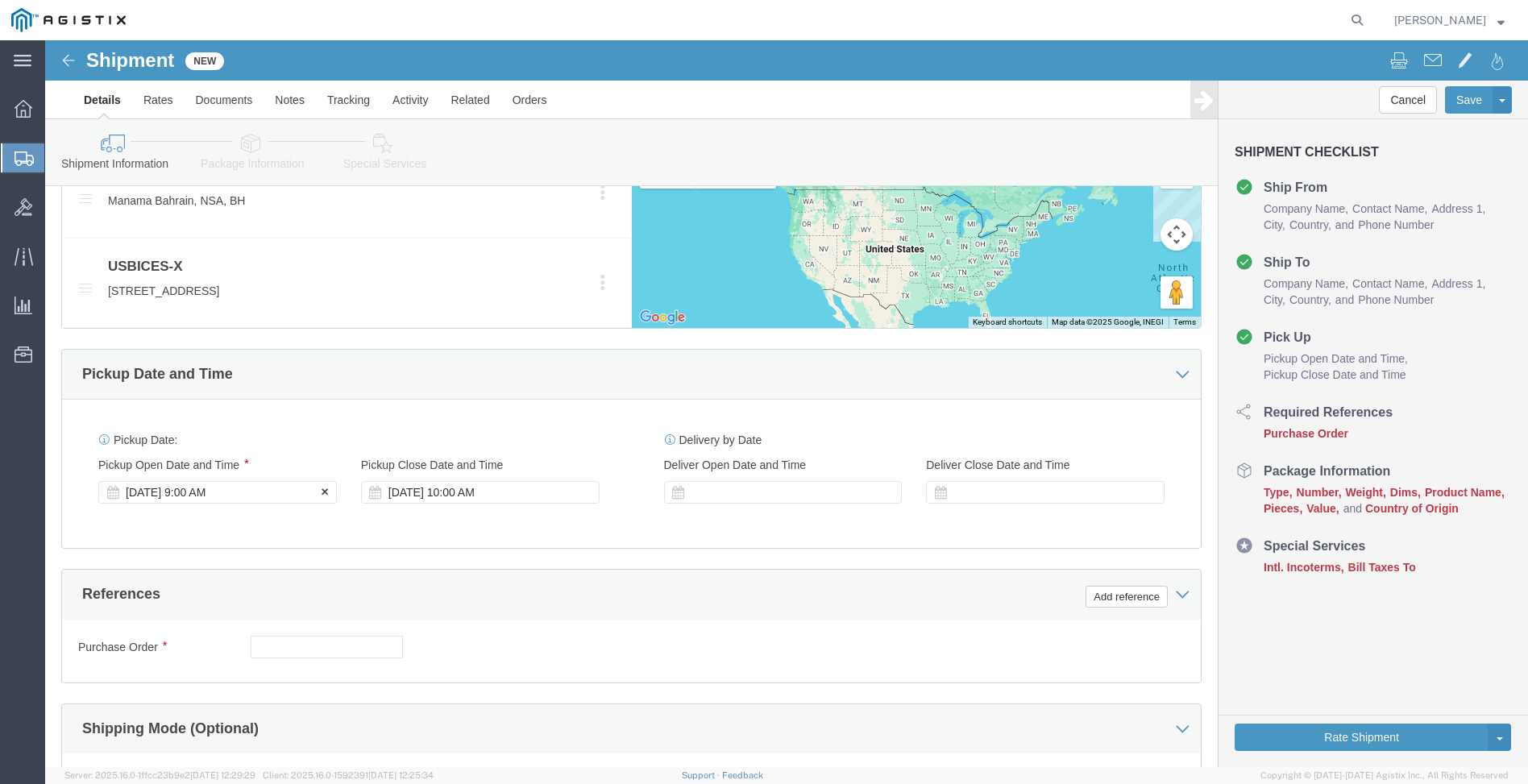
click div "[DATE] 9:00 AM"
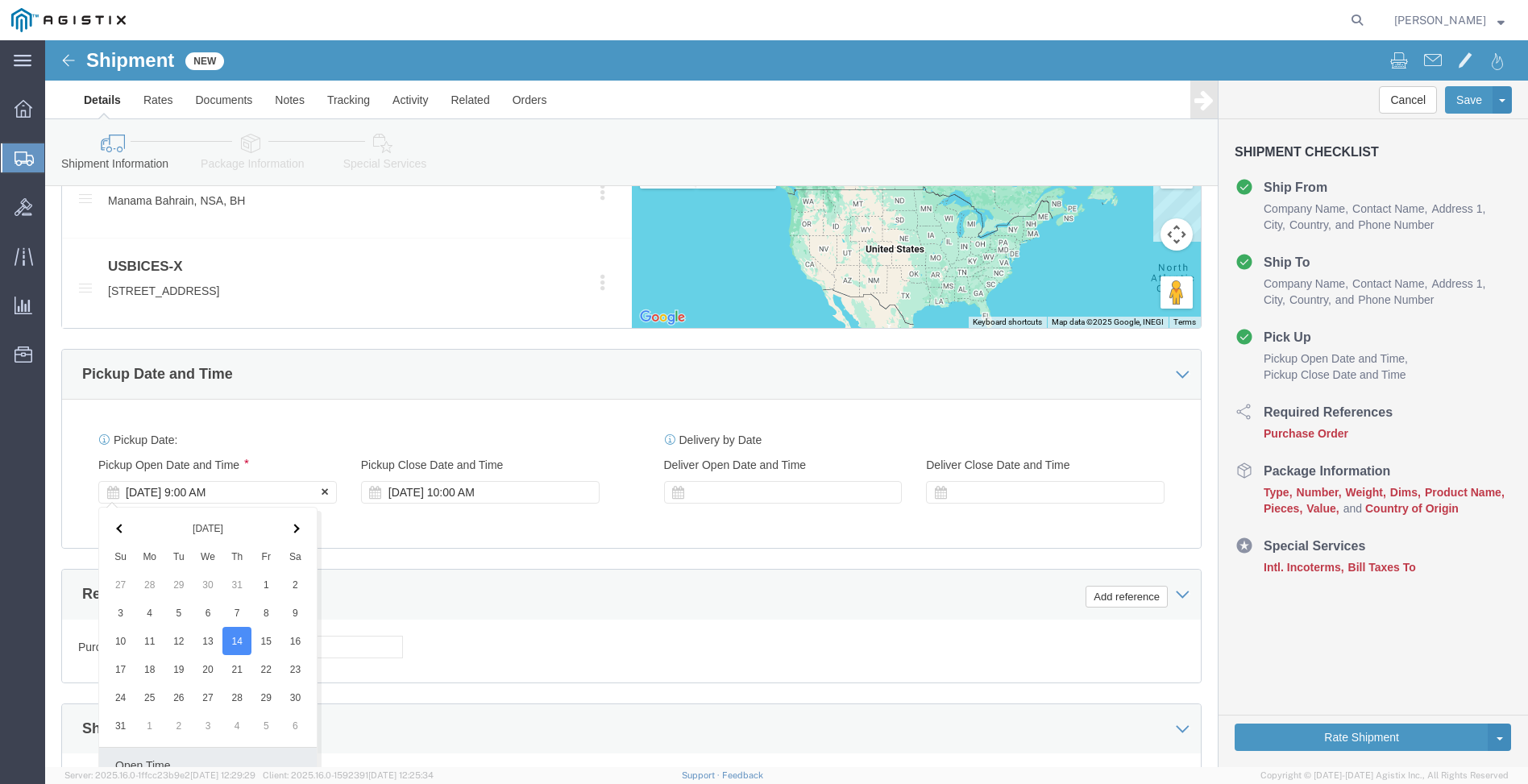
scroll to position [997, 0]
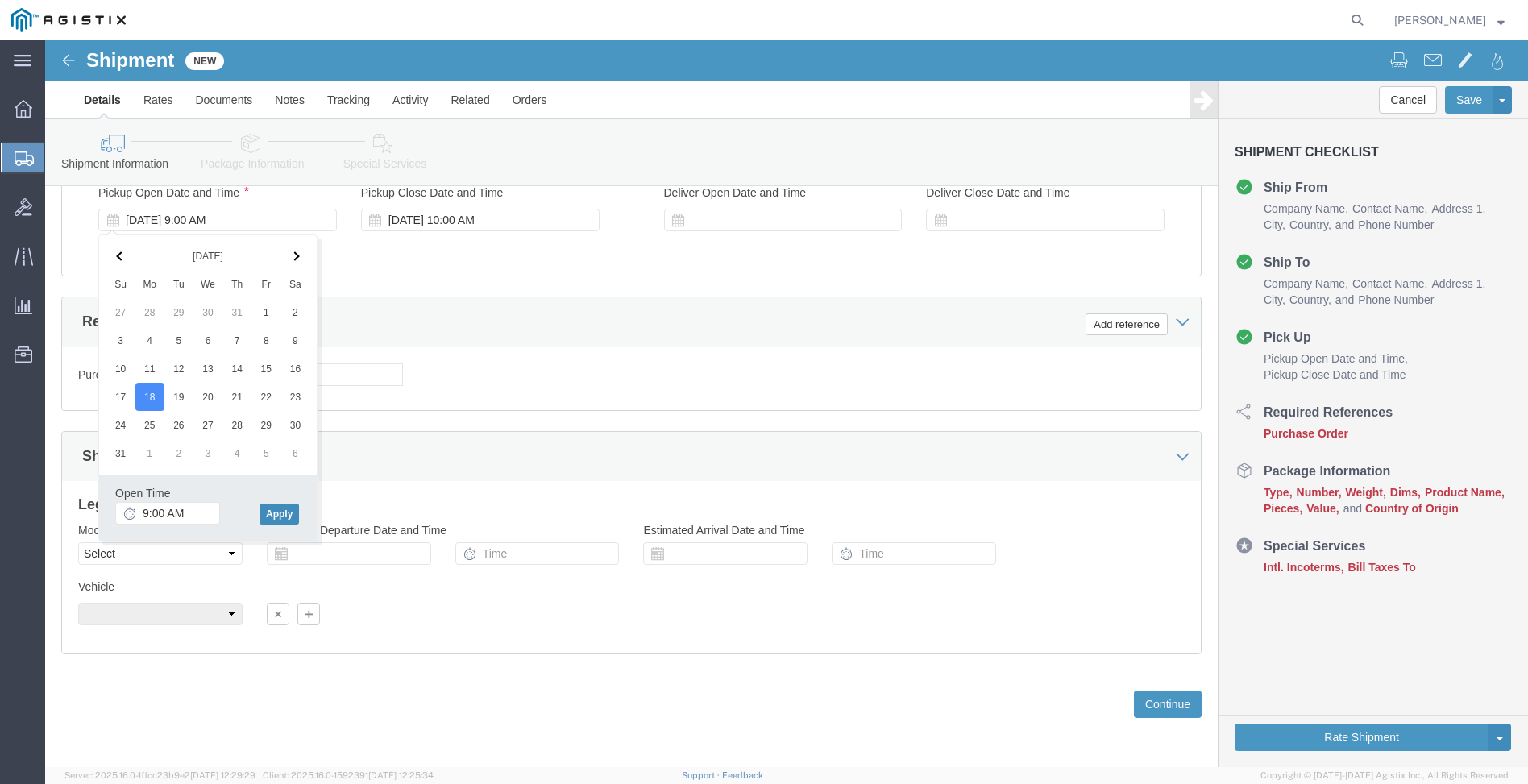
click button "Apply"
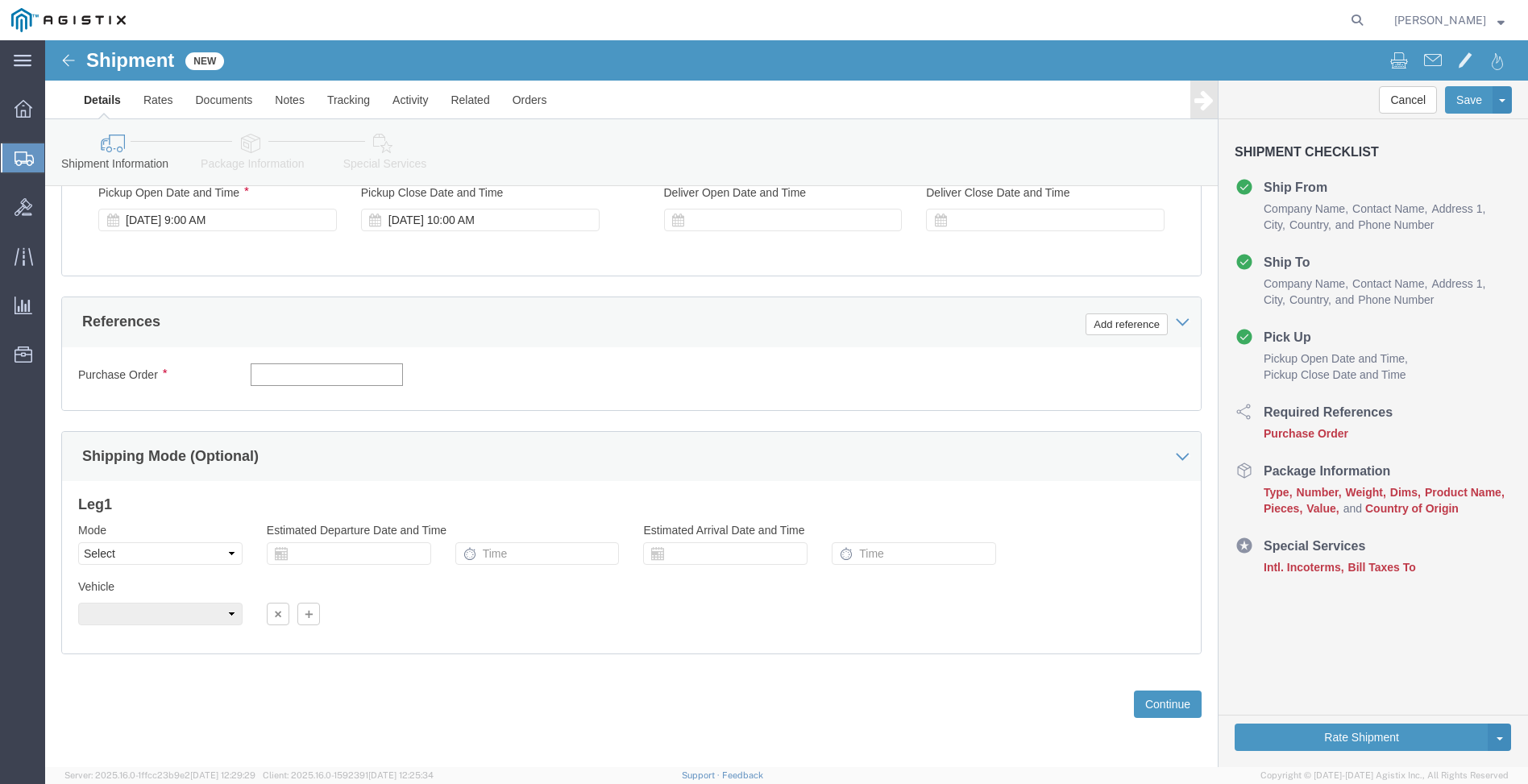
click input "text"
type input "GDIT-64601"
click button "Add reference"
click select "Select Account Type Activity ID Airline Appointment Number ASN Batch Request # …"
select select "PURCHORD"
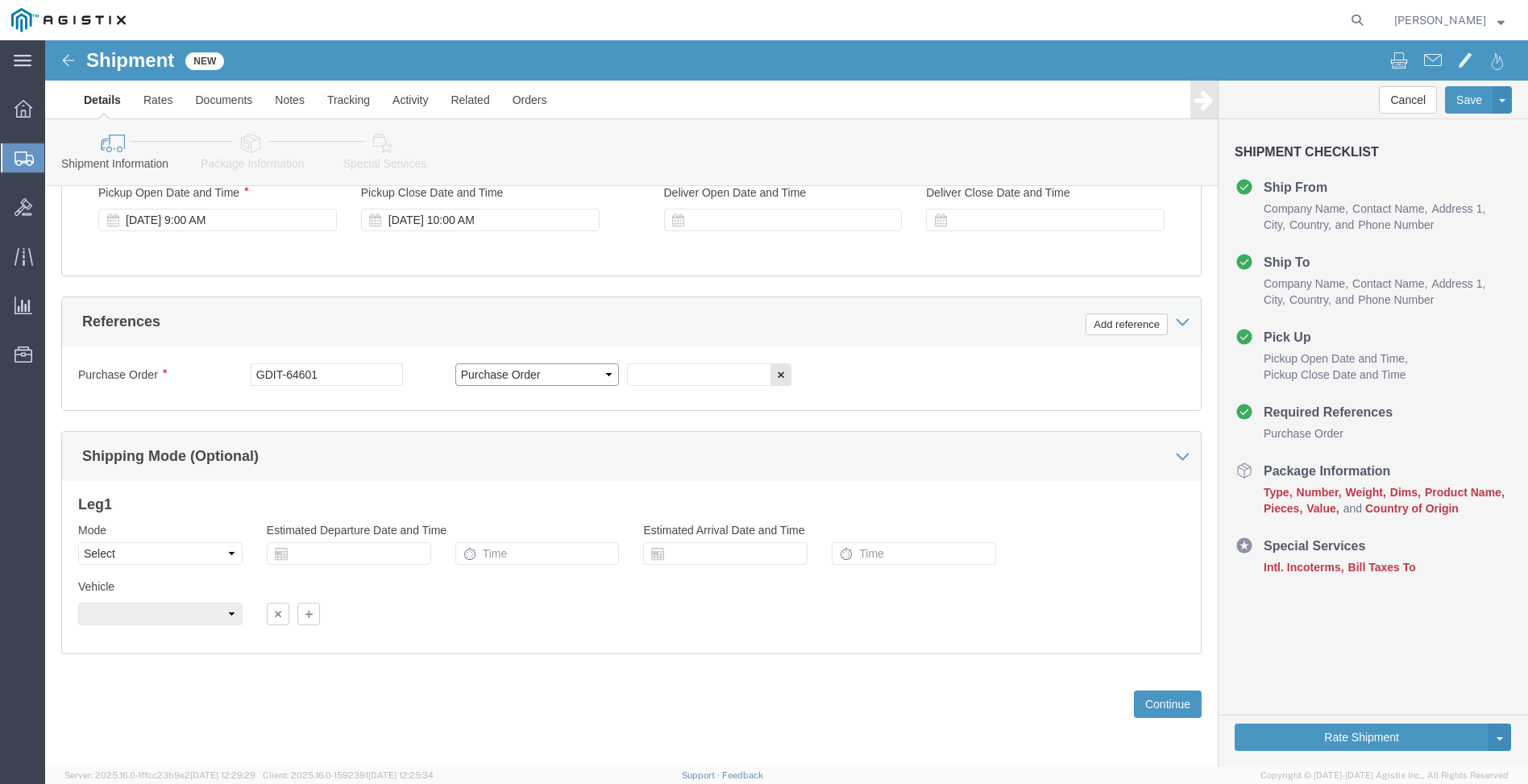
click select "Select Account Type Activity ID Airline Appointment Number ASN Batch Request # …"
click input "text"
type input "07ESM1089638"
click button "Add reference"
click select "Select Account Type Activity ID Airline Appointment Number ASN Batch Request # …"
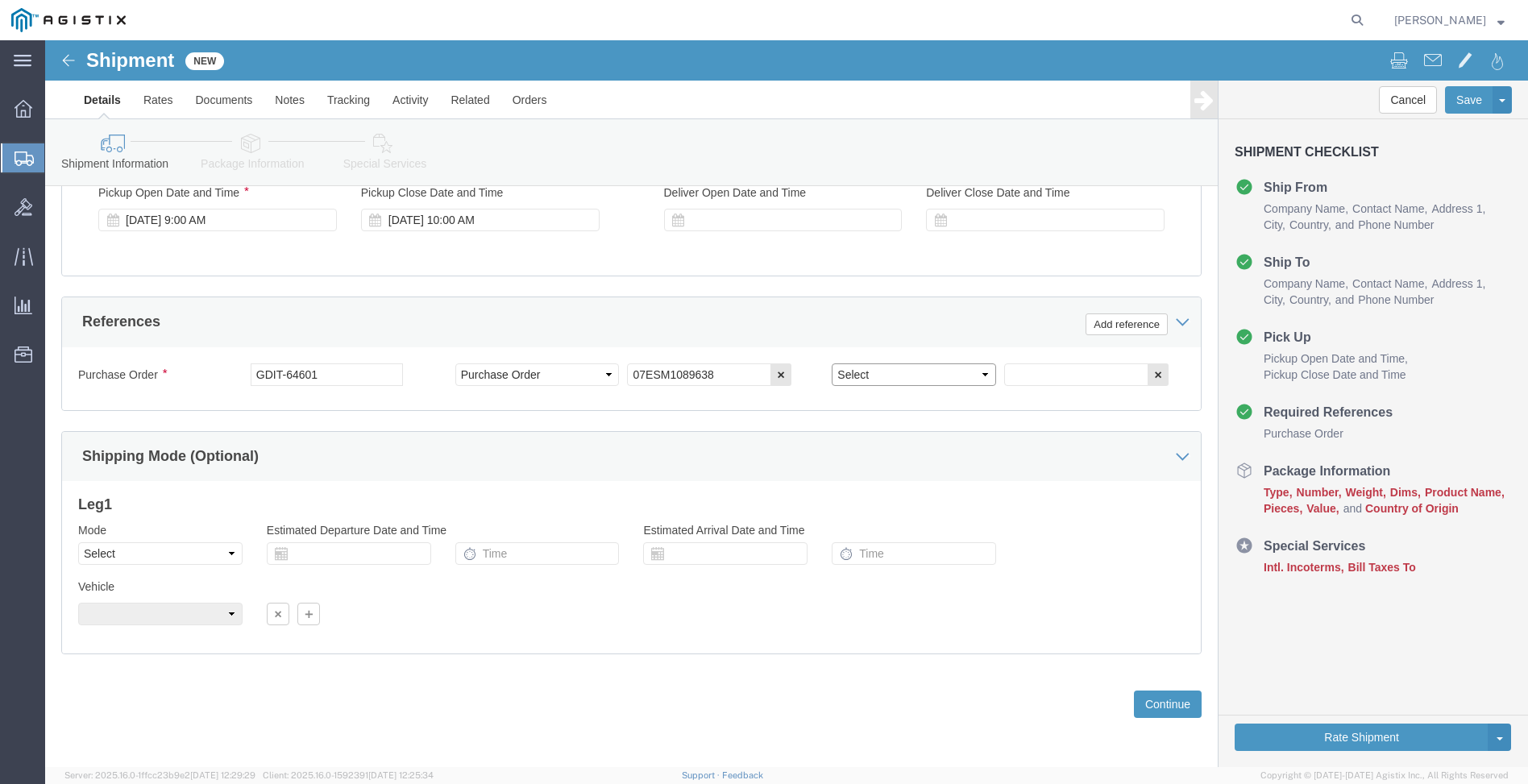
select select "CUSTREF"
click select "Select Account Type Activity ID Airline Appointment Number ASN Batch Request # …"
click input "text"
type input "CHG0035842"
click button "Continue"
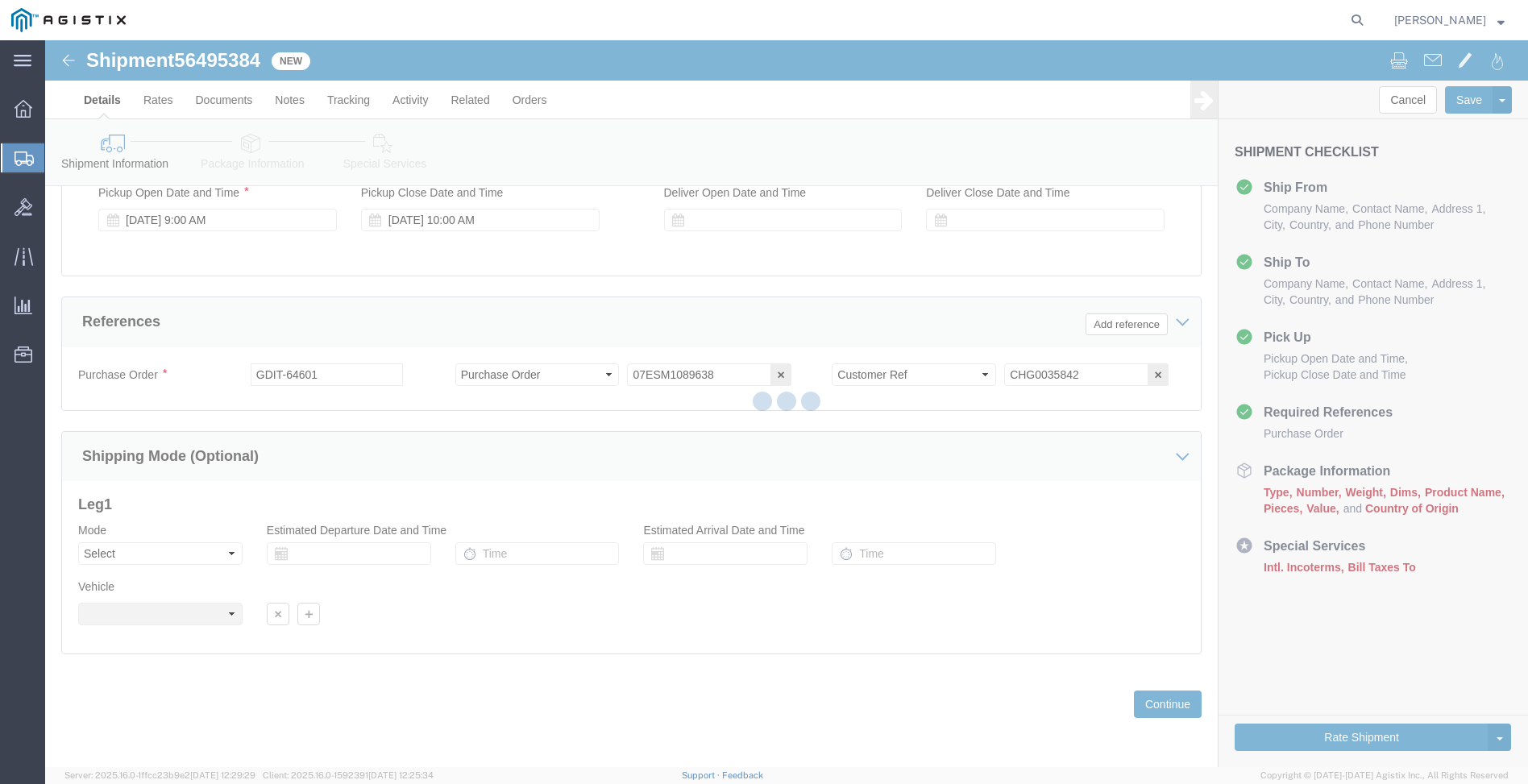
select select "34240"
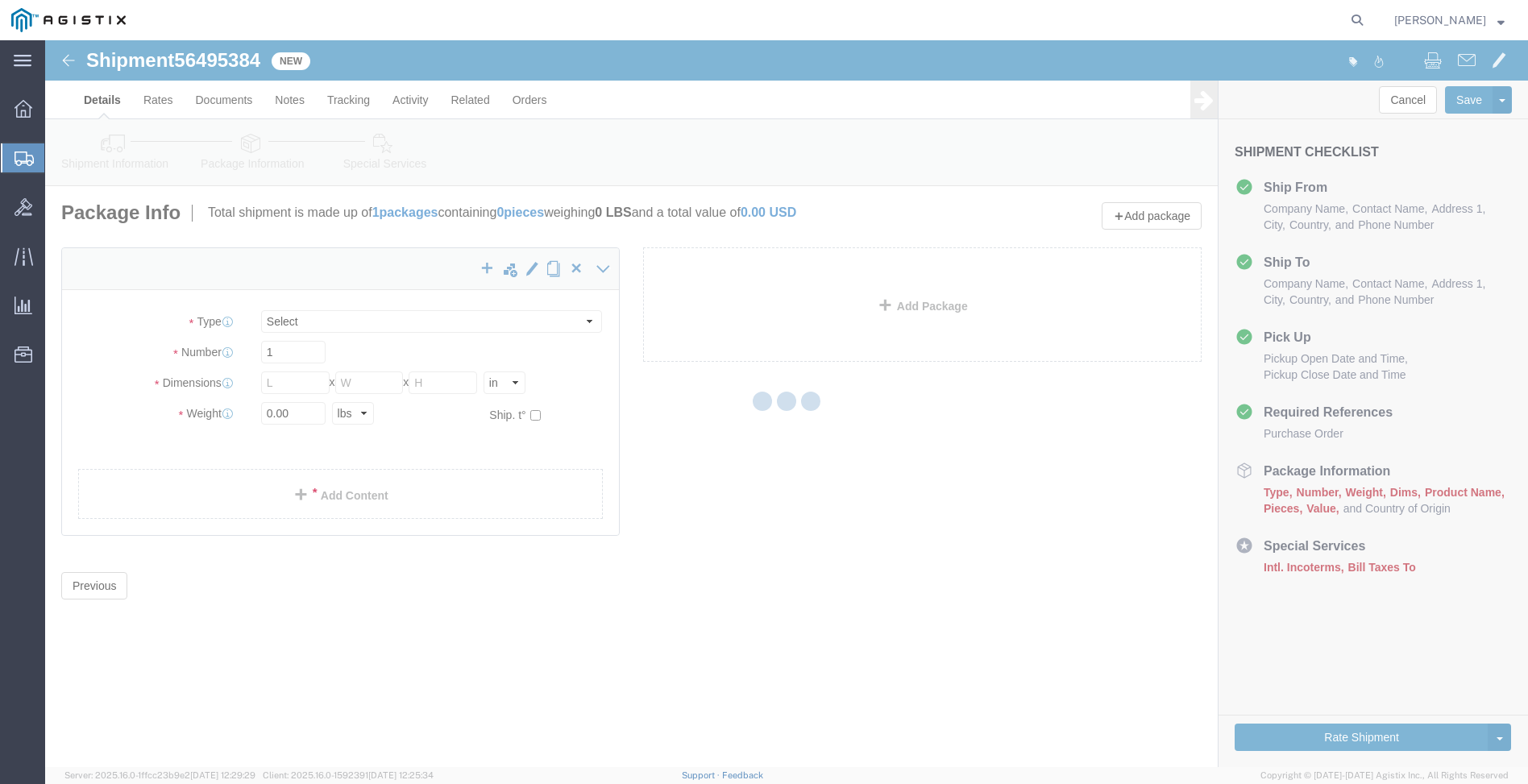
select select "CBOX"
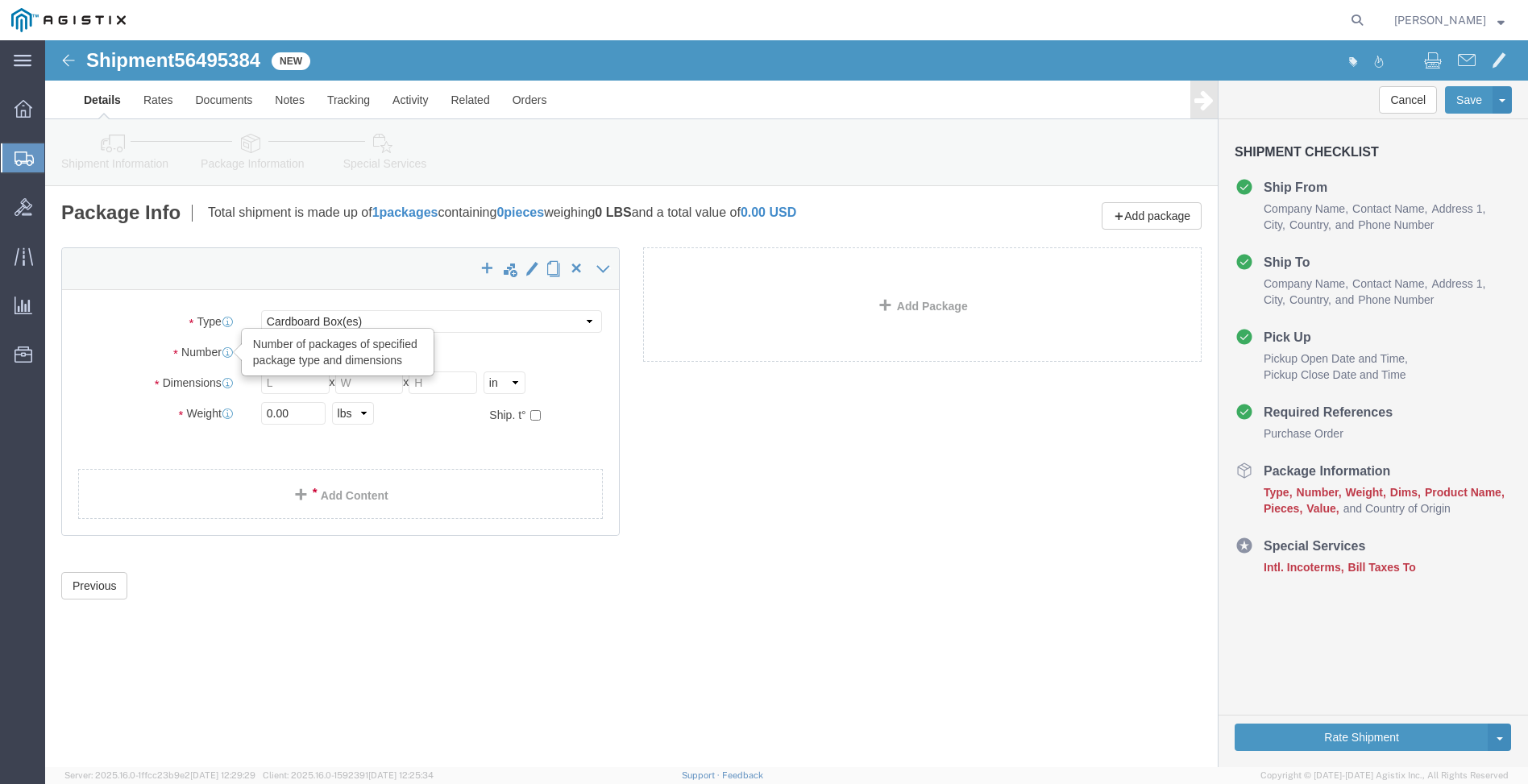
drag, startPoint x: 253, startPoint y: 313, endPoint x: 177, endPoint y: 312, distance: 76.0
click div "Number Number of packages of specified package type and dimensions 1"
type input "3"
click link "Add Package"
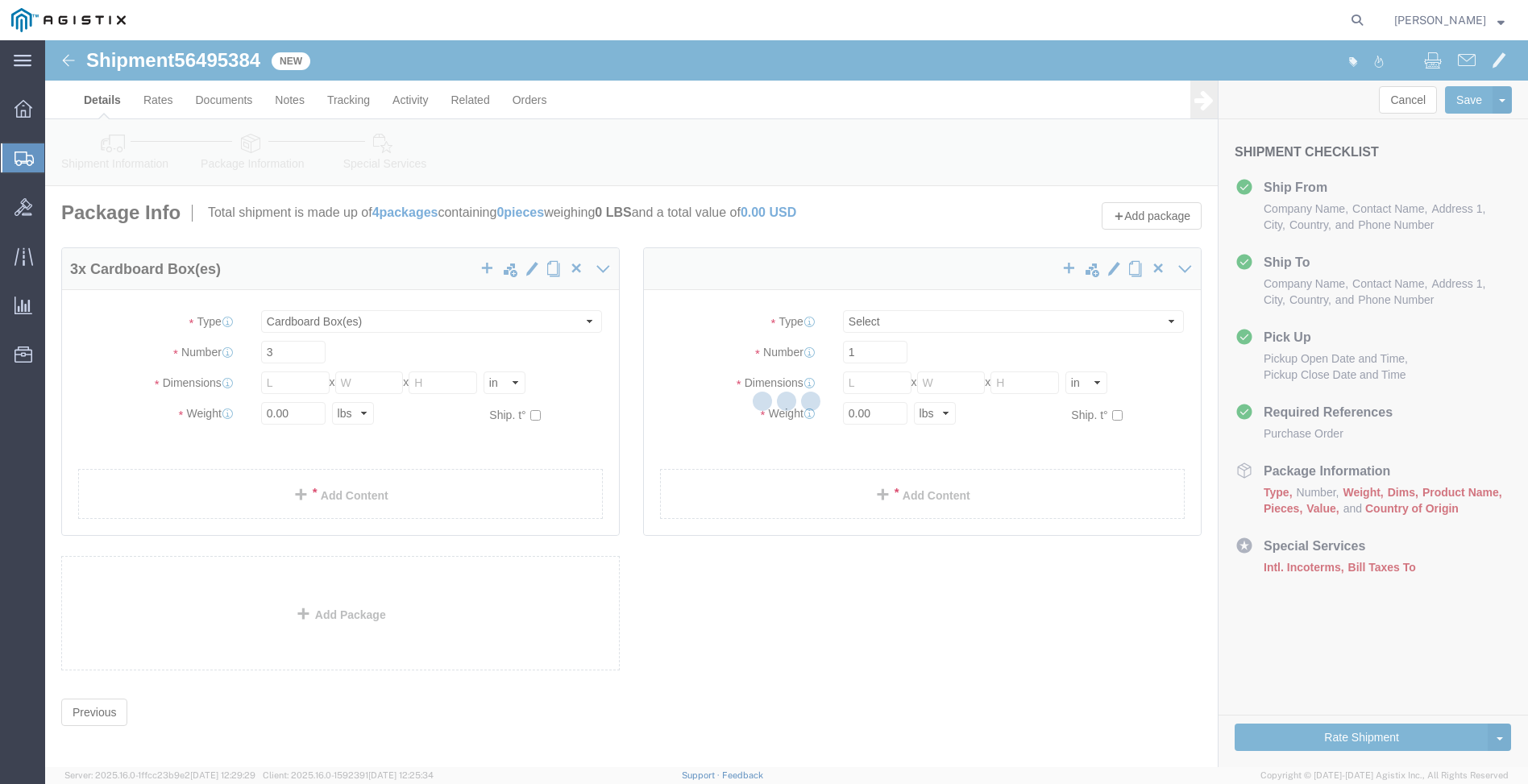
select select "CBOX"
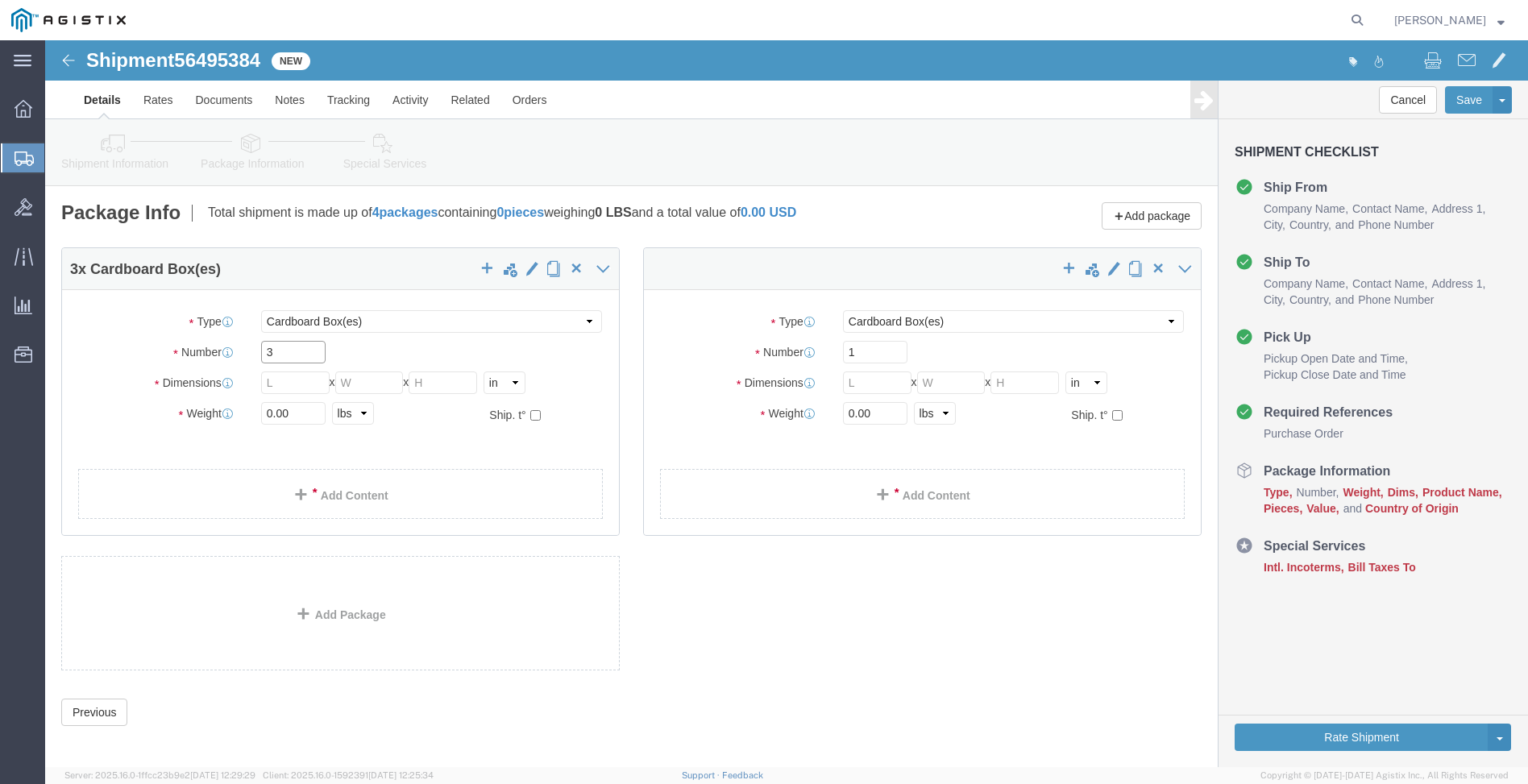
drag, startPoint x: 237, startPoint y: 310, endPoint x: 203, endPoint y: 309, distance: 34.0
click div "3"
type input "1"
click link "Add Package"
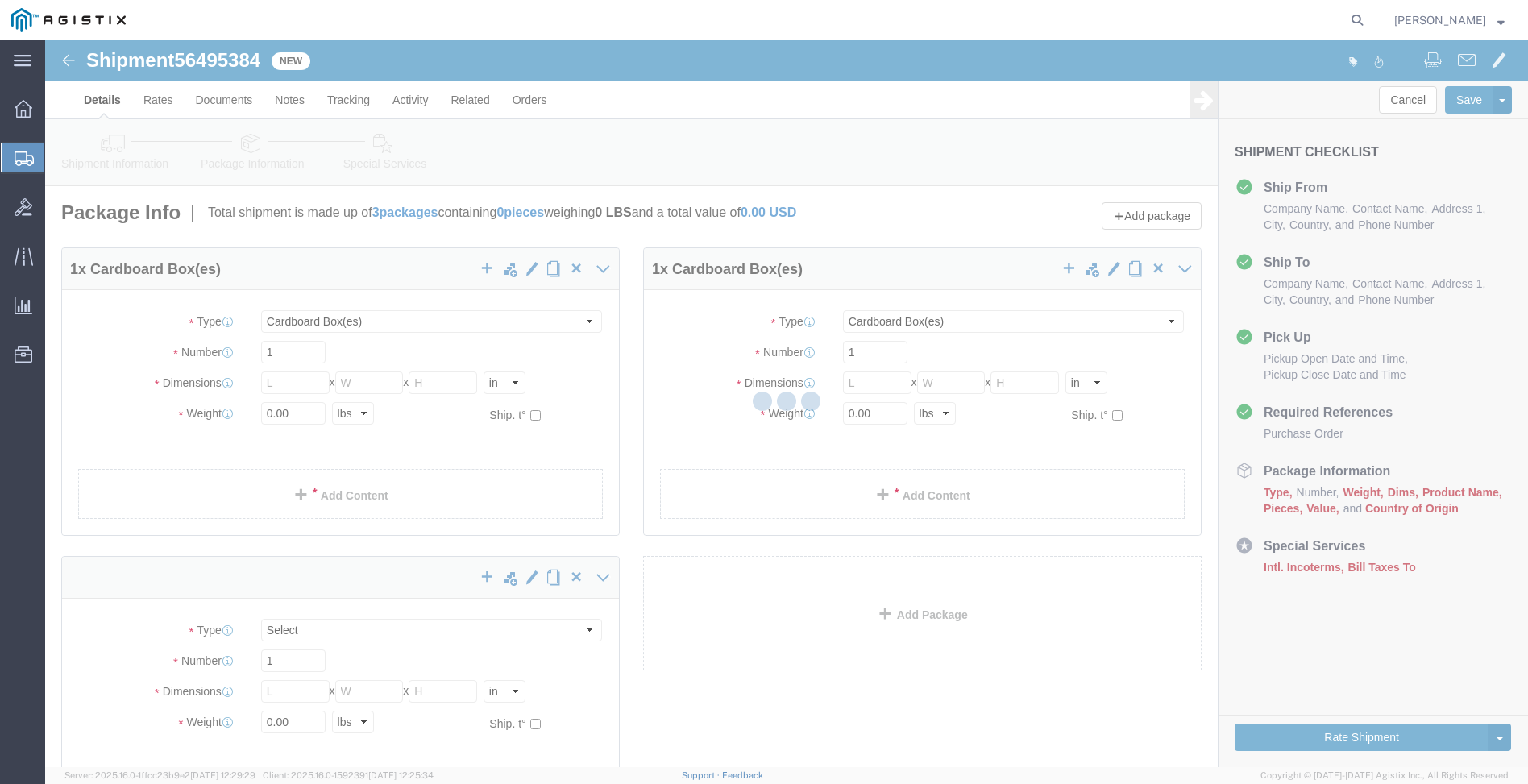
select select "CBOX"
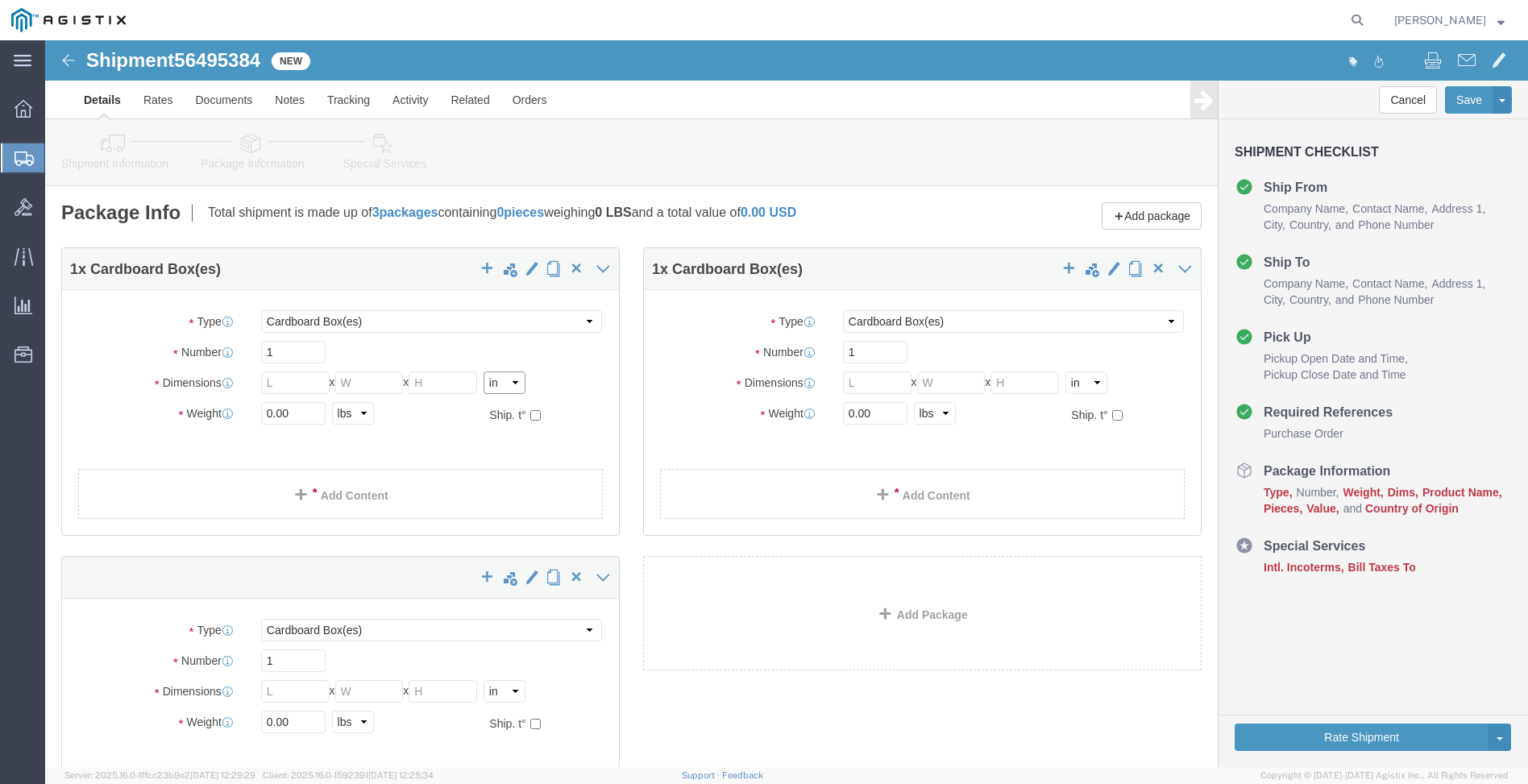
click select "Select cm ft in"
select select "CM"
click select "Select cm ft in"
click select "Select kgs lbs"
select select "KGS"
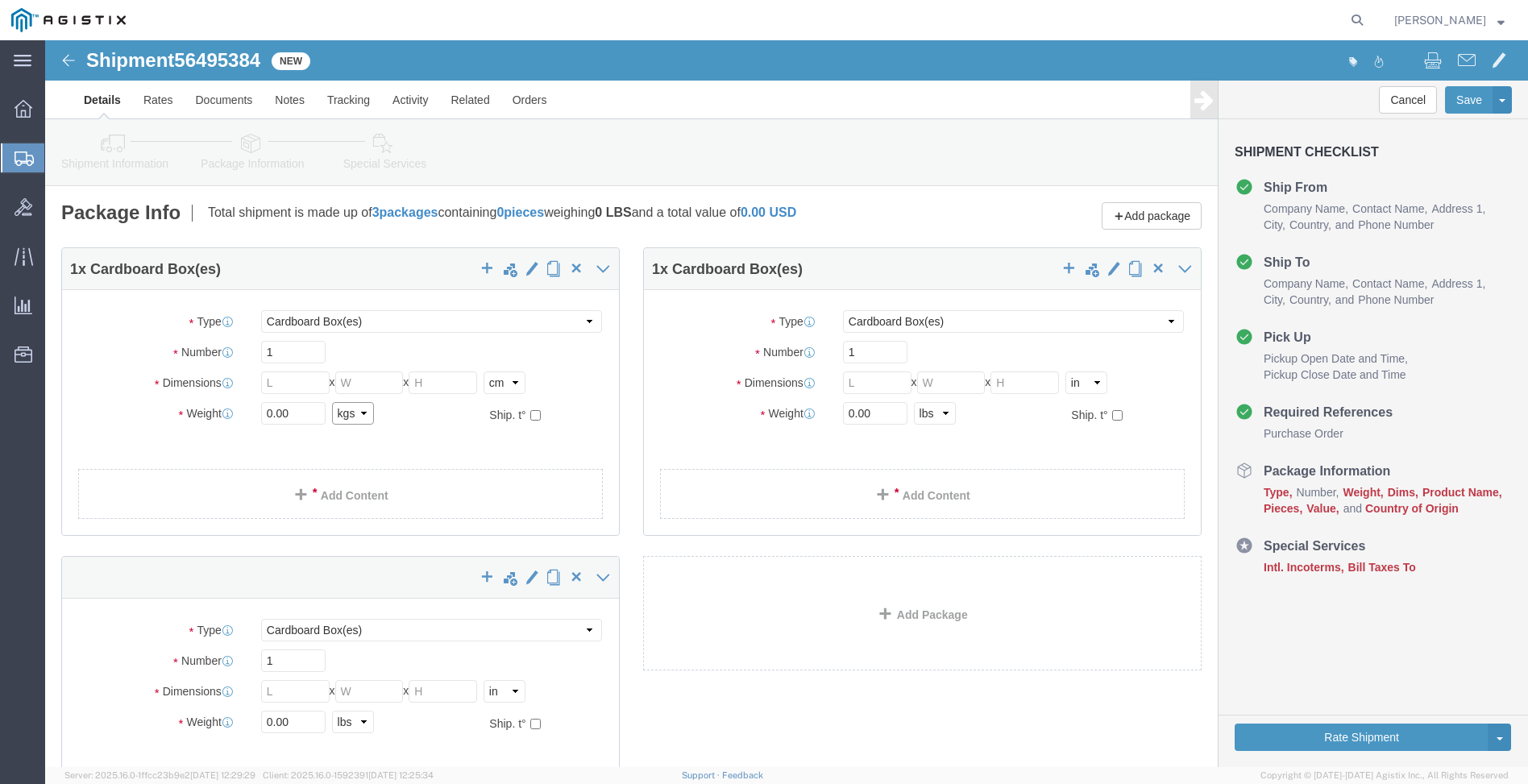
click select "Select kgs lbs"
click select "Select cm ft in"
select select "CM"
click select "Select cm ft in"
click select "Select kgs lbs"
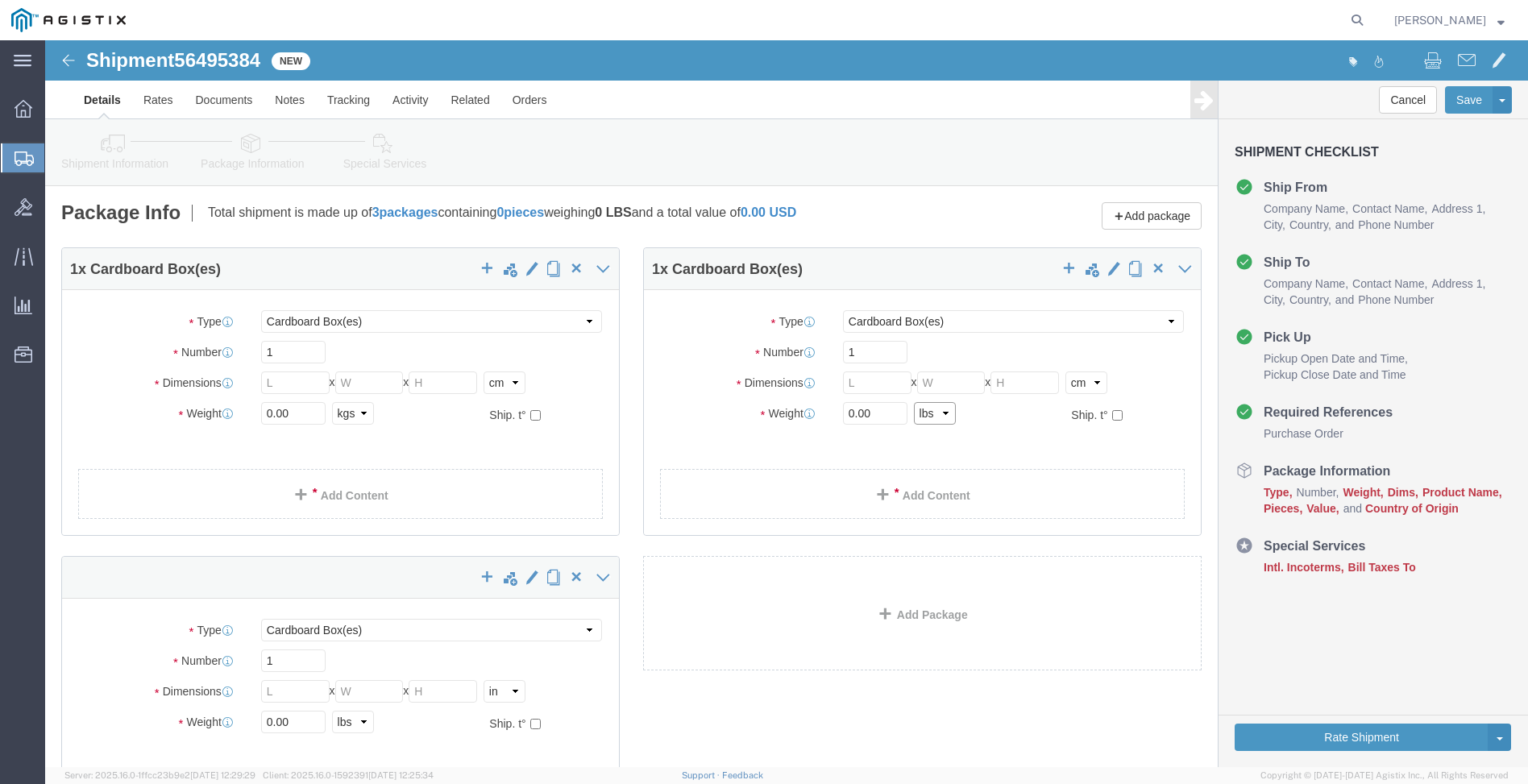
select select "KGS"
click select "Select kgs lbs"
click select "Select cm ft in"
select select "CM"
click select "Select cm ft in"
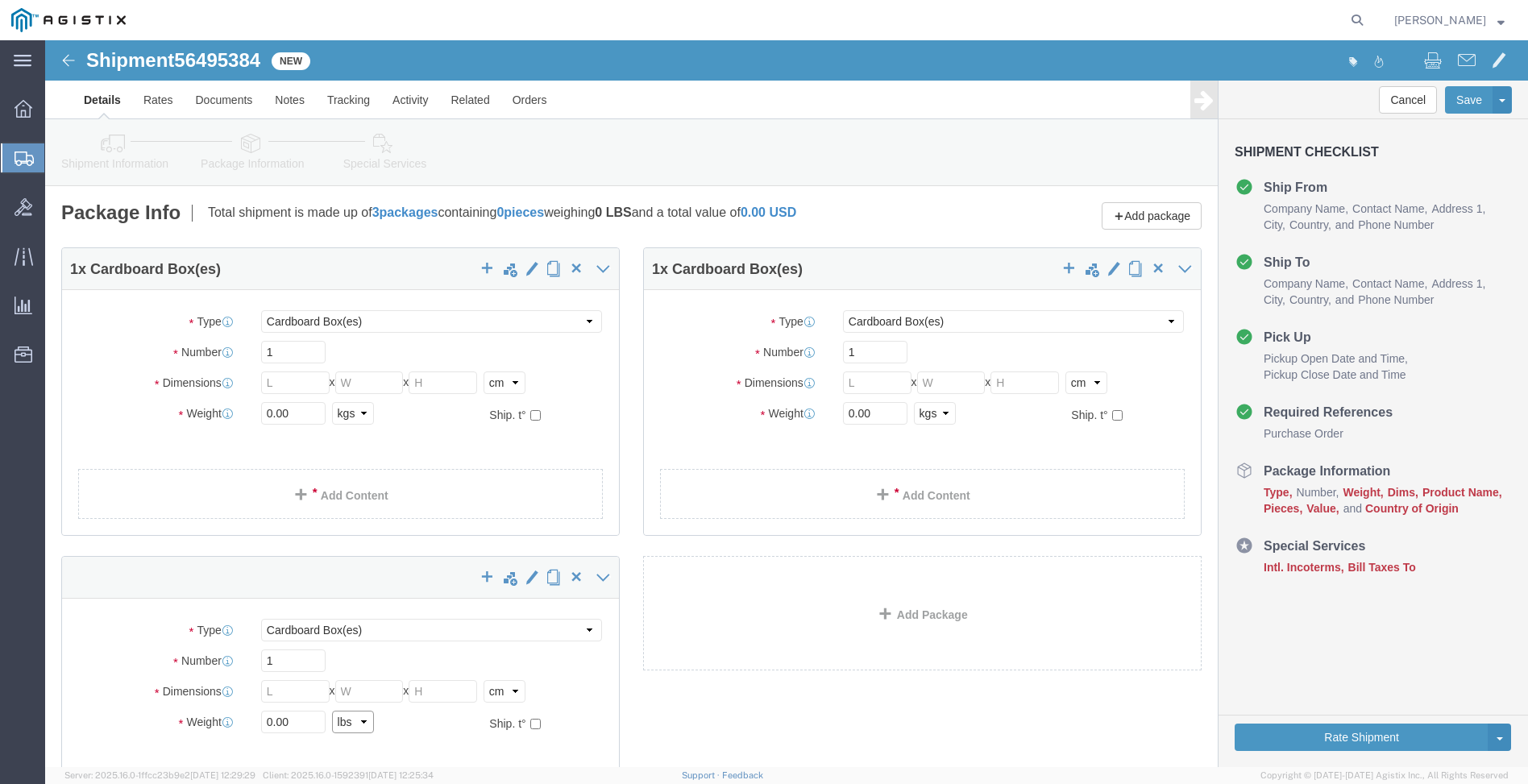
click select "Select kgs lbs"
select select "KGS"
click select "Select kgs lbs"
click input "text"
type input "55"
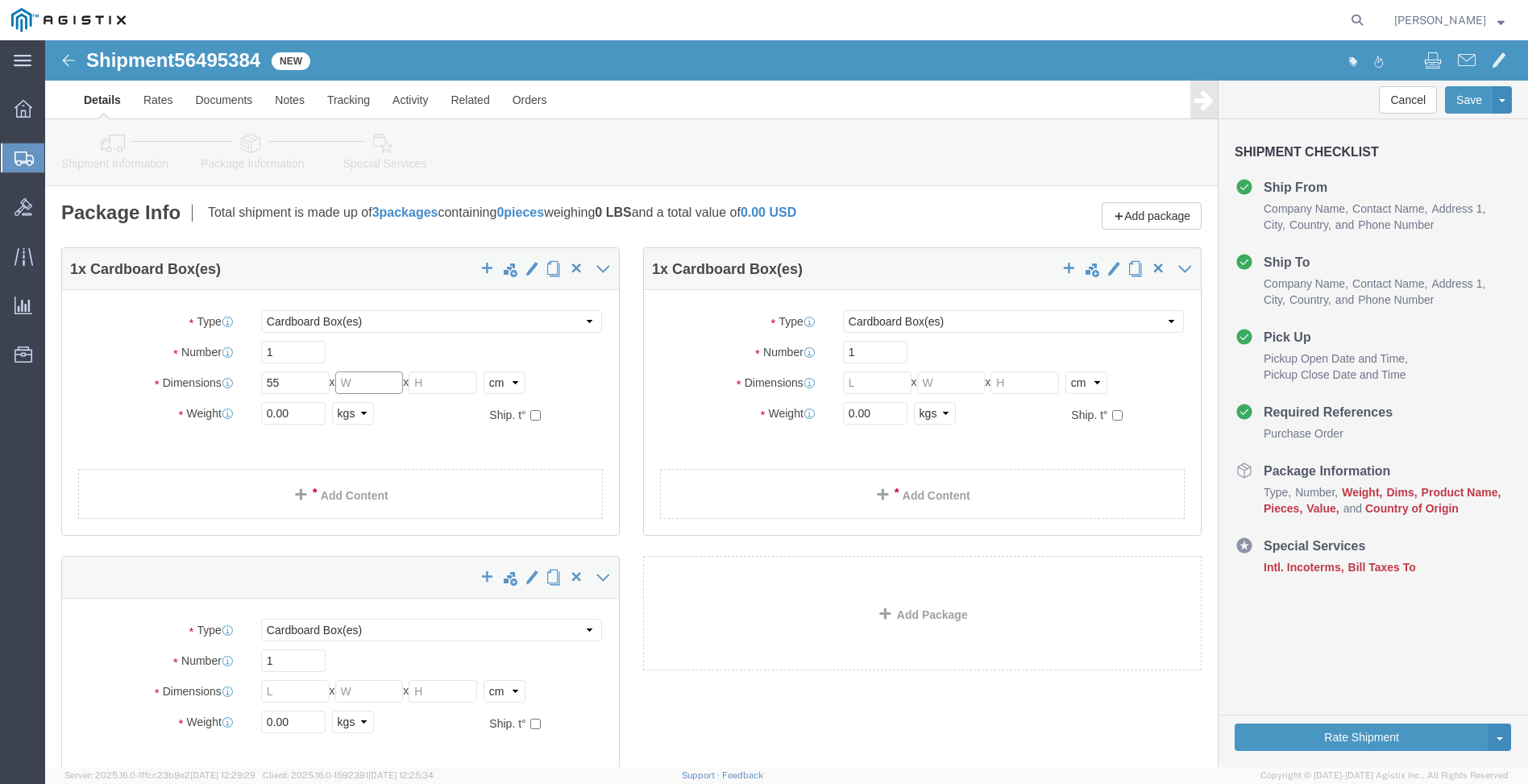
type input "1"
type input "47"
type input "10"
type input "14.38"
click input "text"
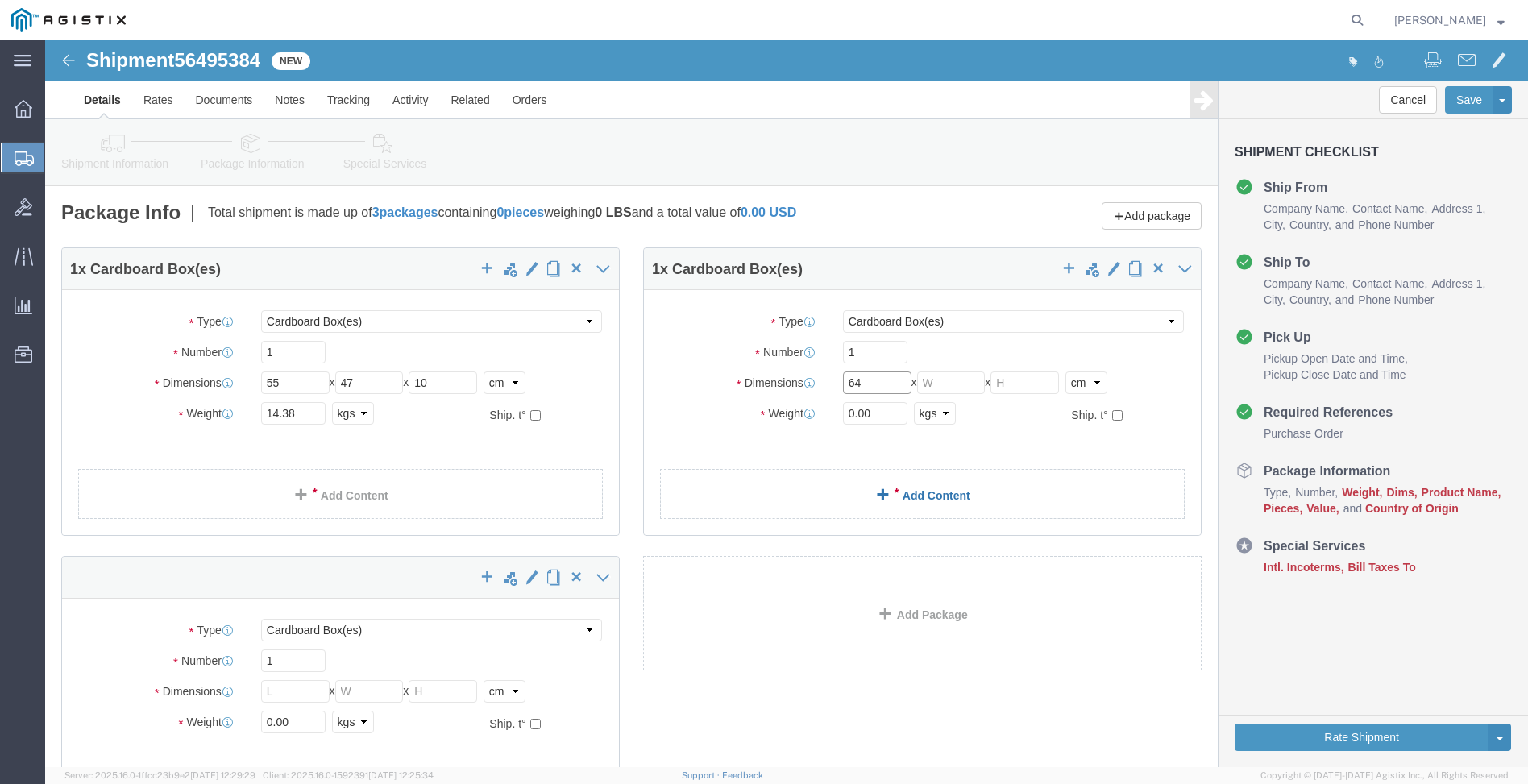
type input "64"
type input "48"
type input "15"
type input "26.07"
click input "text"
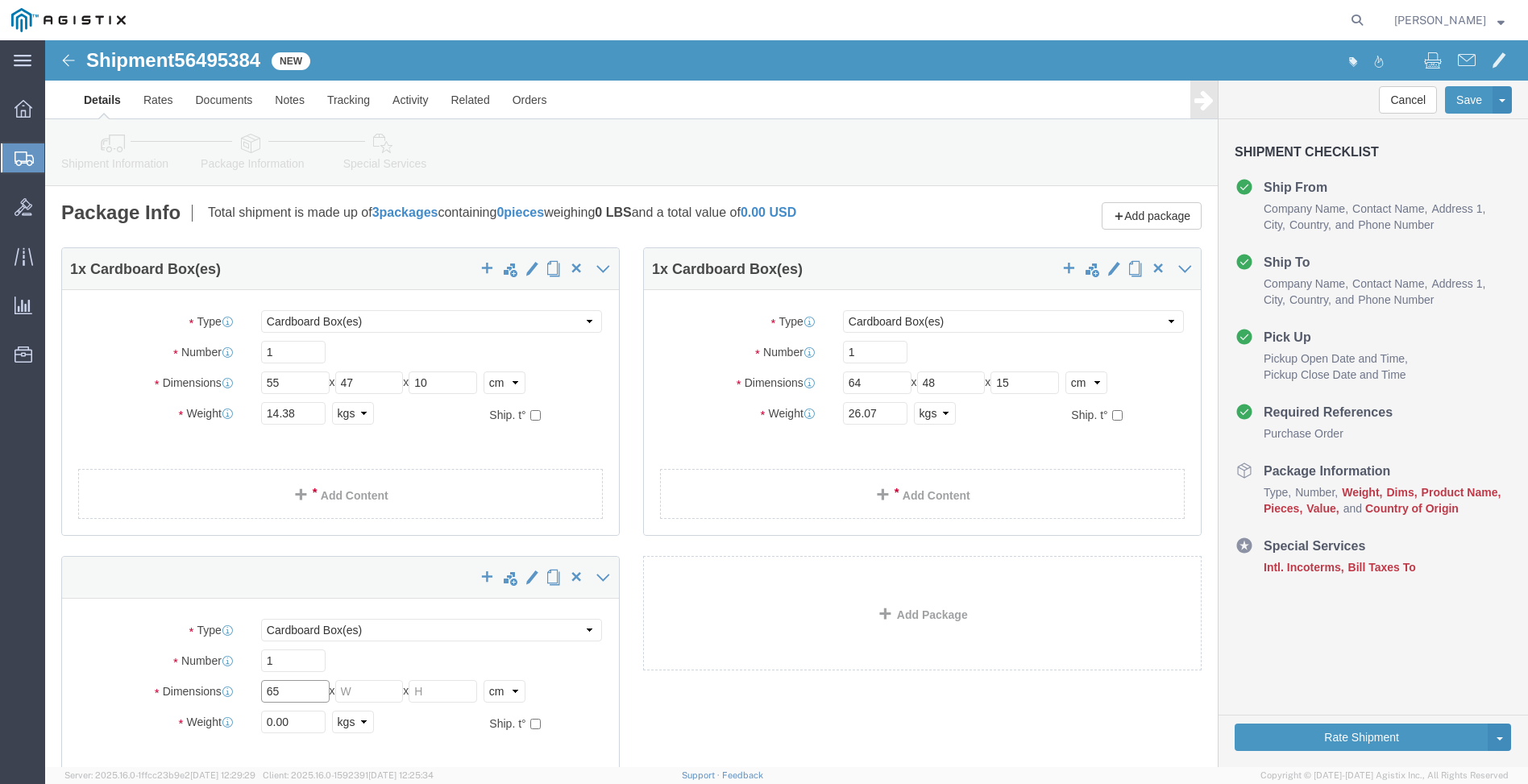
type input "65"
type input "47"
type input "15"
type input "26.67"
click link "Add Content"
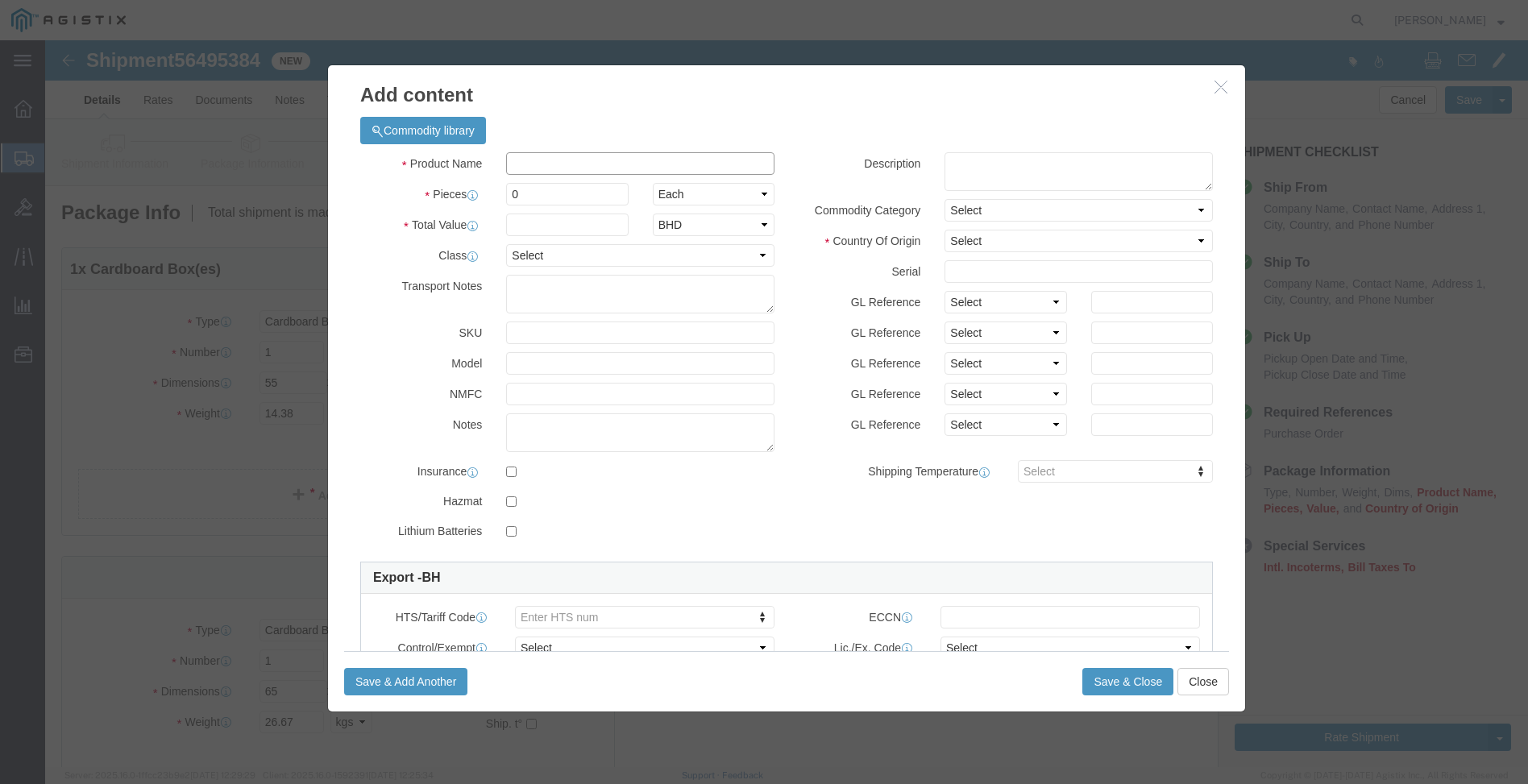
click input "text"
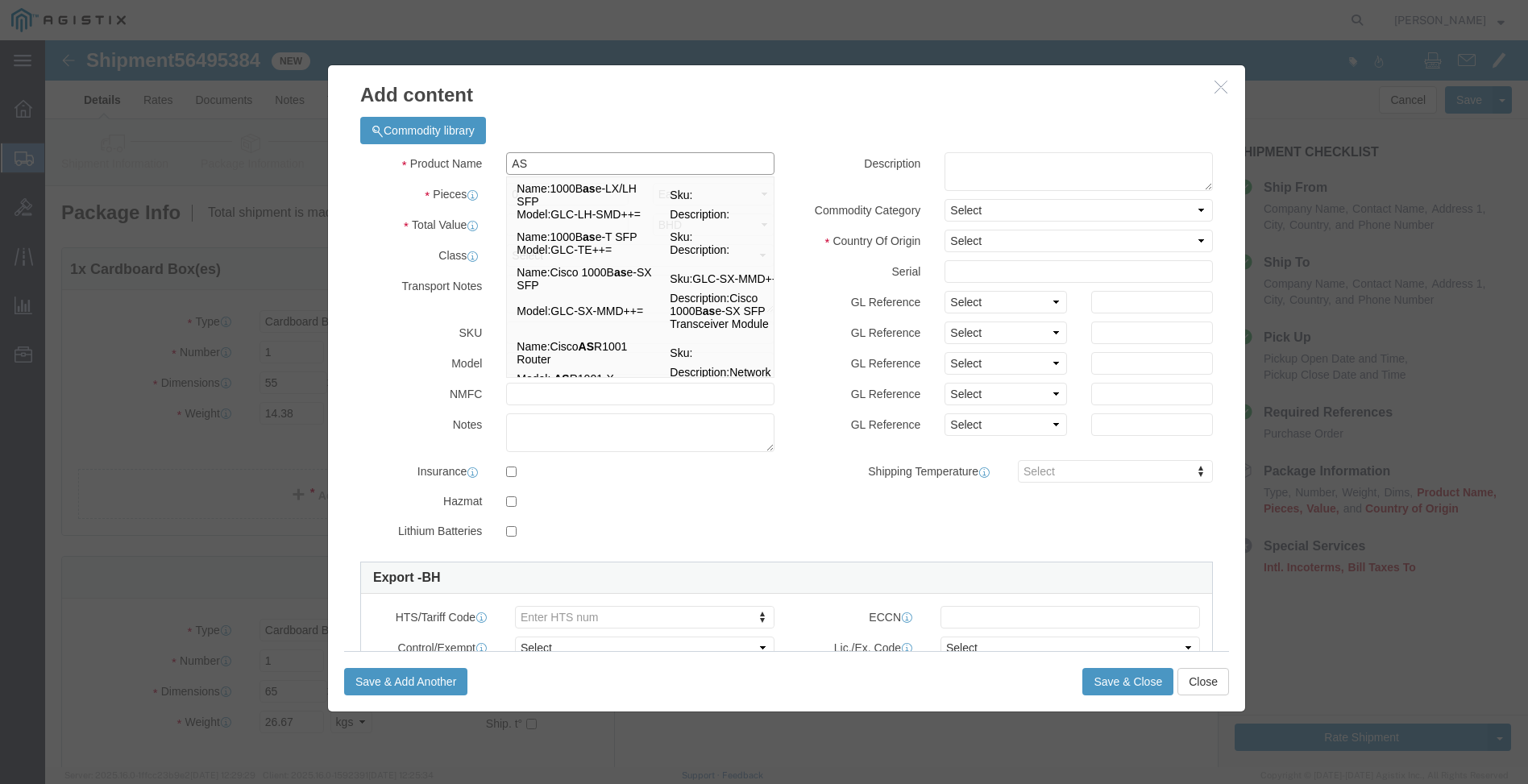
type input "A"
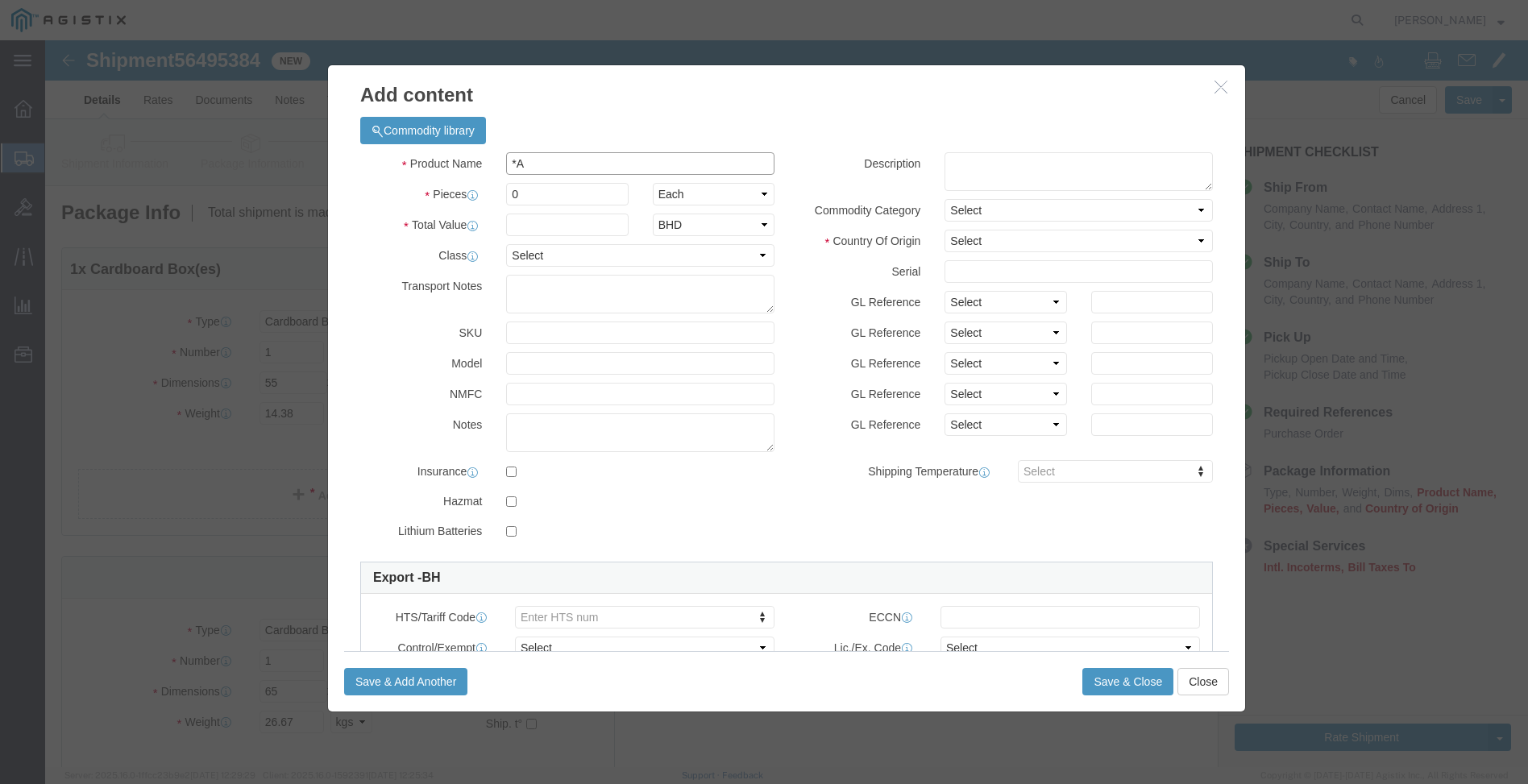
type input "*"
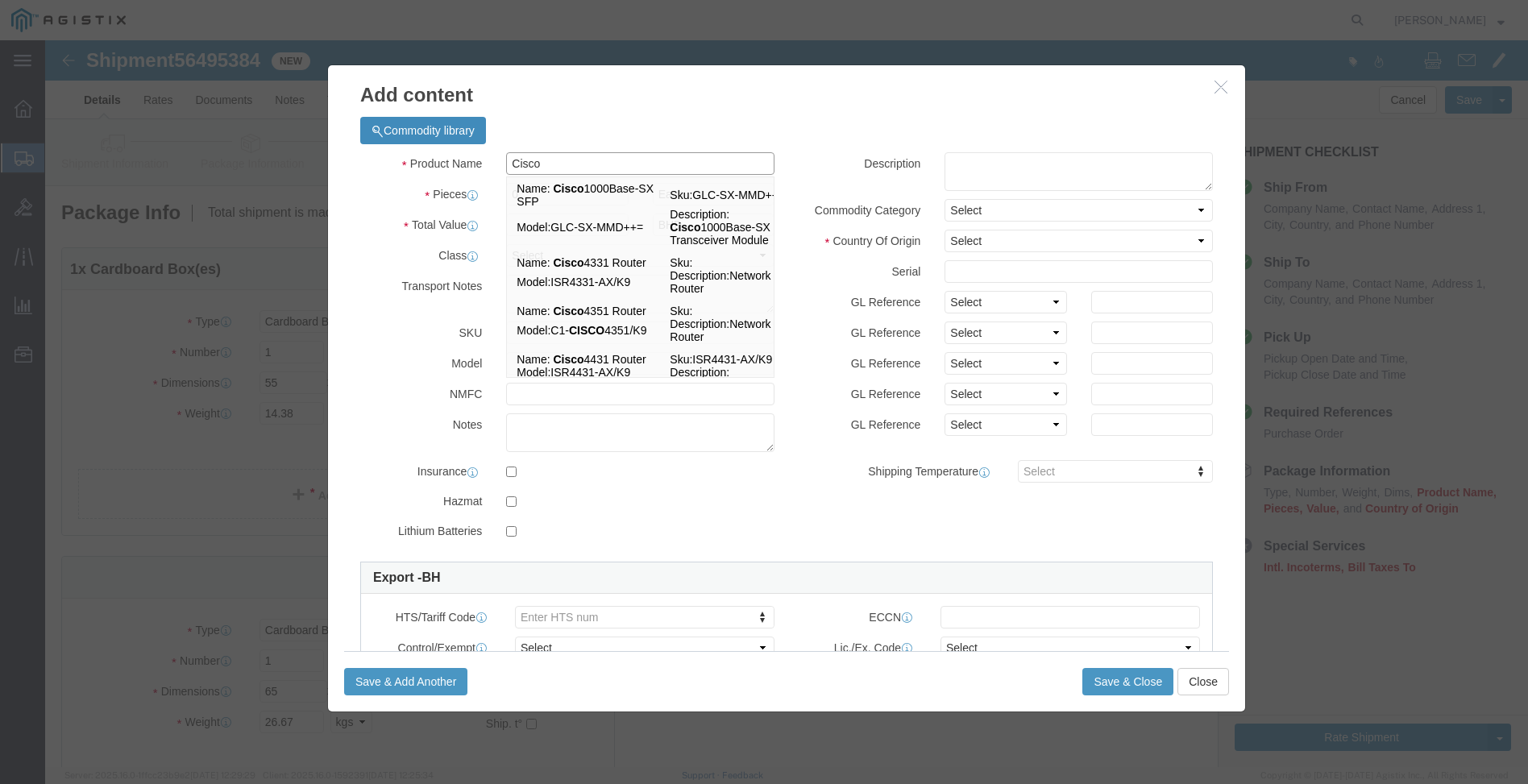
type input "Cisco"
click button "Commodity library"
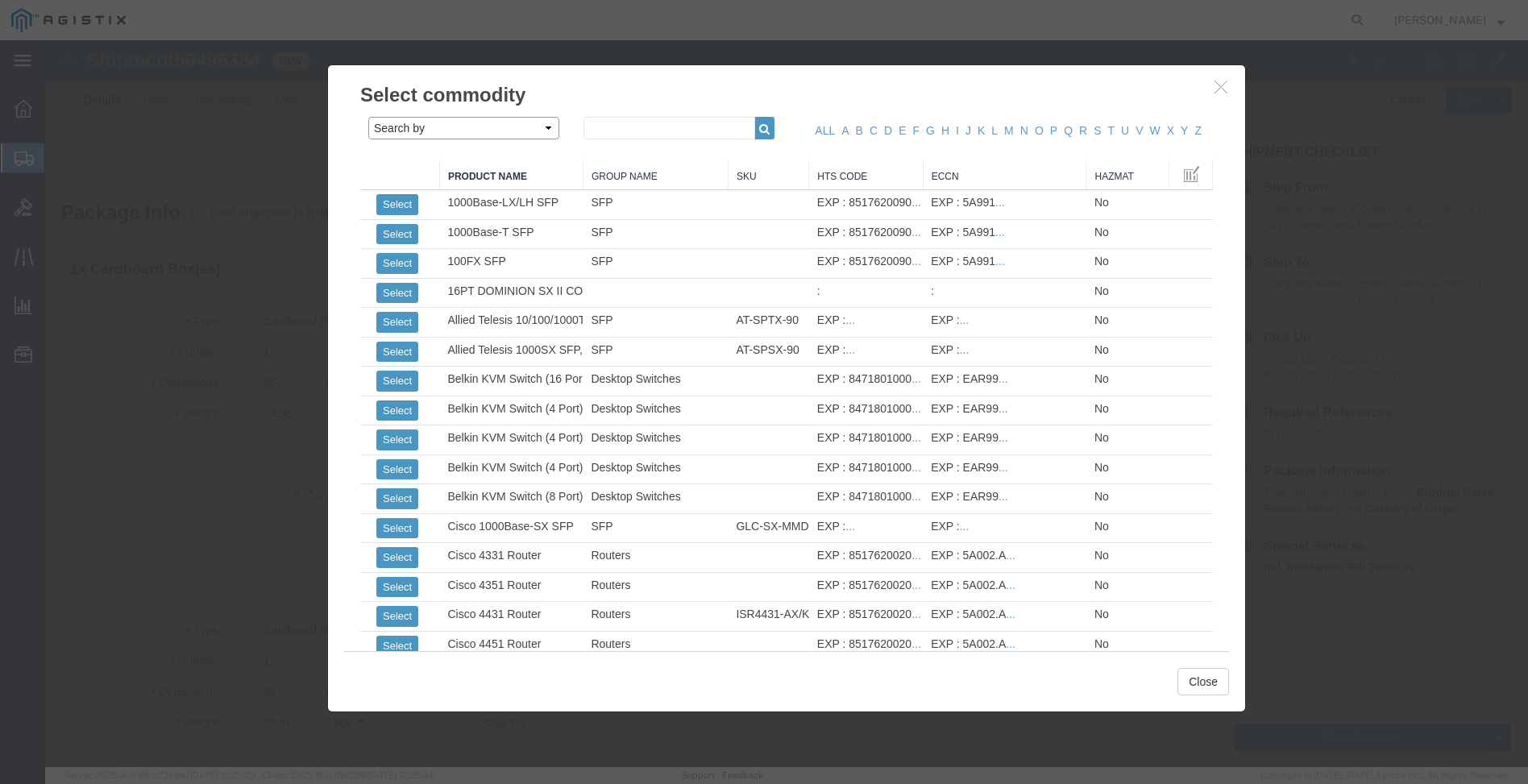
click select "Search by Class Commodity Quantity Commodity Value Commodity Value Country Desc…"
click input "text"
type input "4331"
click button "button"
click select "Search by Class Commodity Quantity Commodity Value Commodity Value Country Desc…"
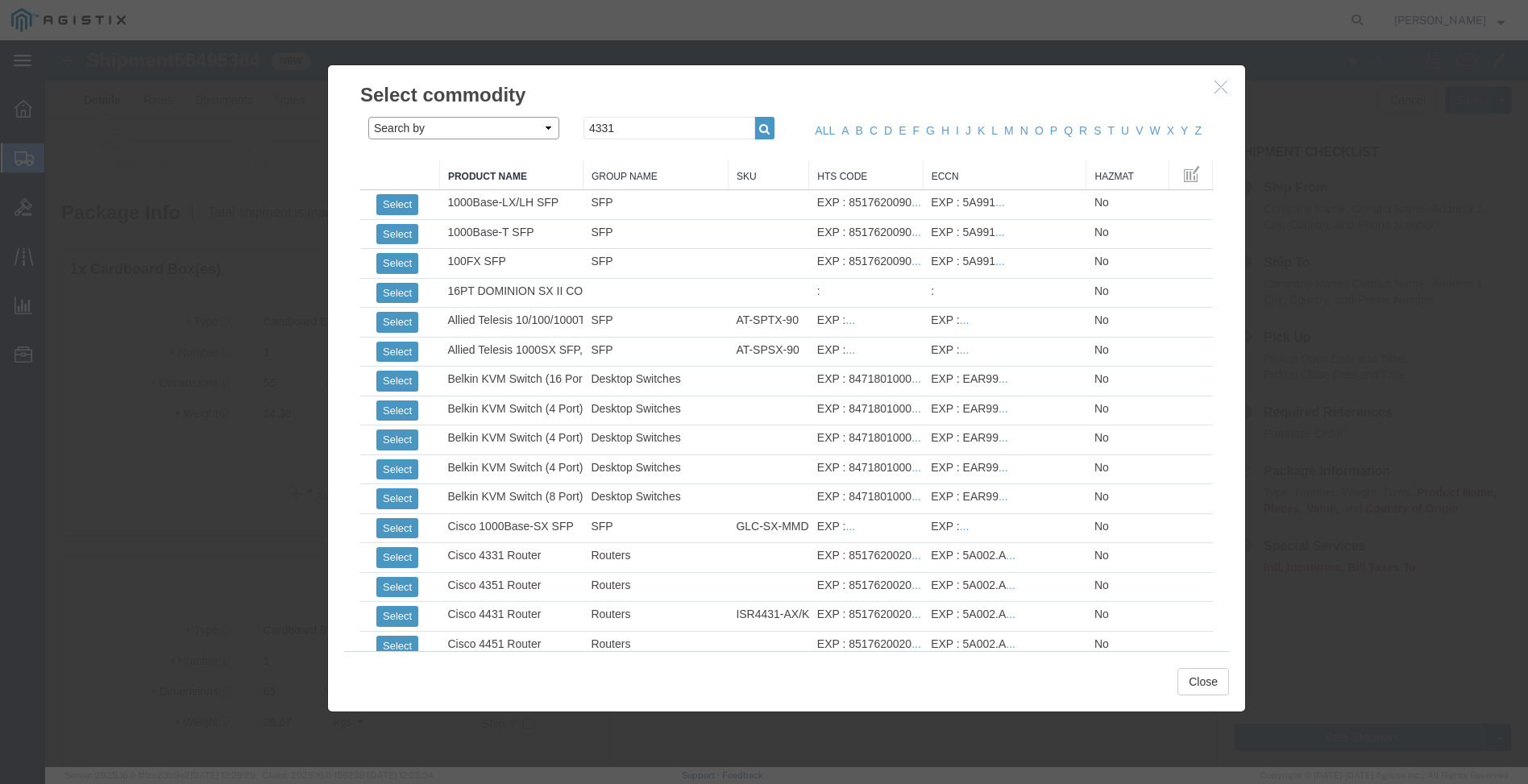
select select "productName"
click select "Search by Class Commodity Quantity Commodity Value Commodity Value Country Desc…"
click icon "button"
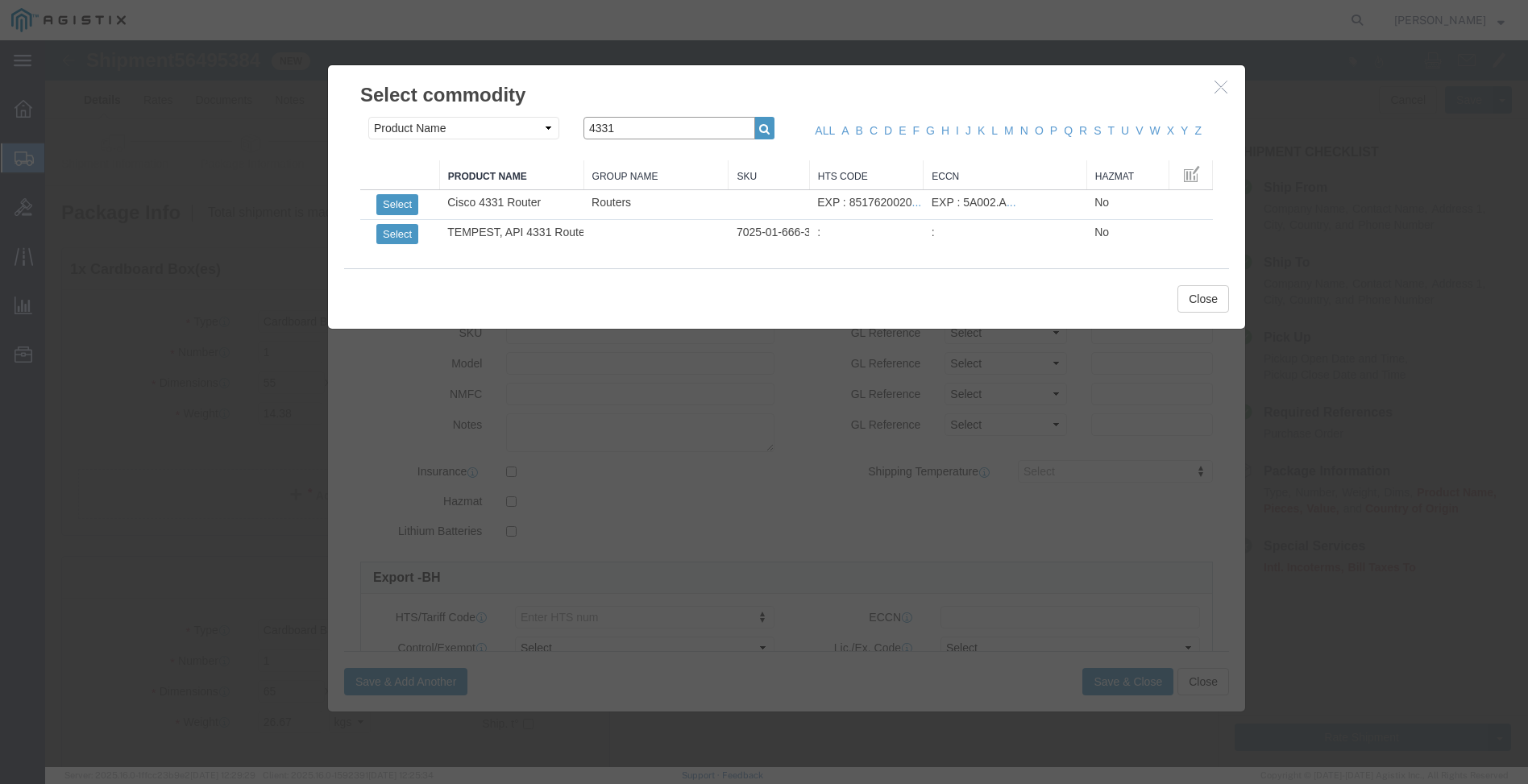
drag, startPoint x: 586, startPoint y: 90, endPoint x: 521, endPoint y: 96, distance: 65.3
click div "4331"
click icon "button"
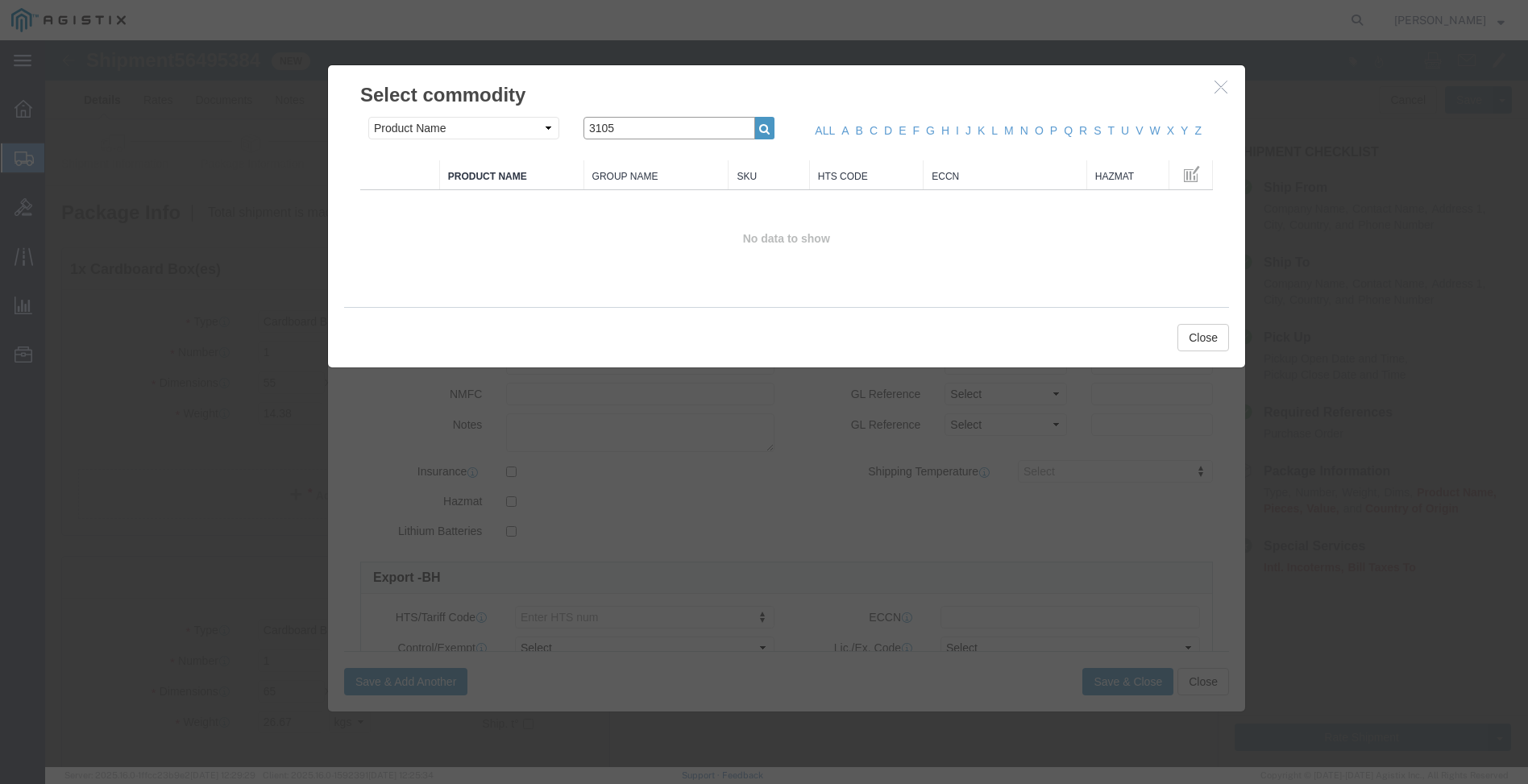
drag, startPoint x: 594, startPoint y: 90, endPoint x: 497, endPoint y: 89, distance: 97.0
click div "Search by Class Commodity Quantity Commodity Value Commodity Value Country Desc…"
type input "9901"
click icon "button"
click button "Close"
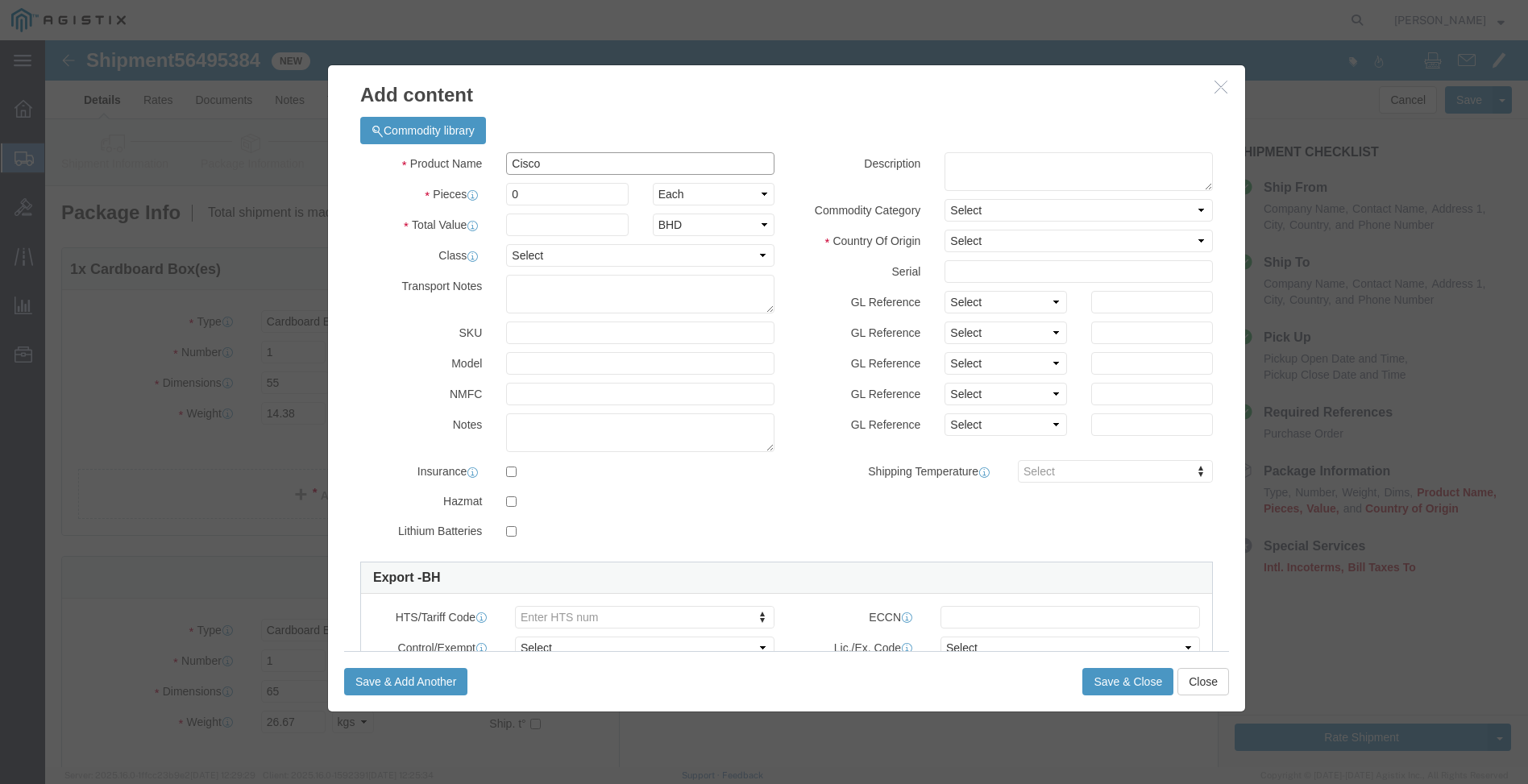
click input "Cisco"
type input "Cisco Firewall FPR3105"
click input "0"
type input "1"
select select "USD"
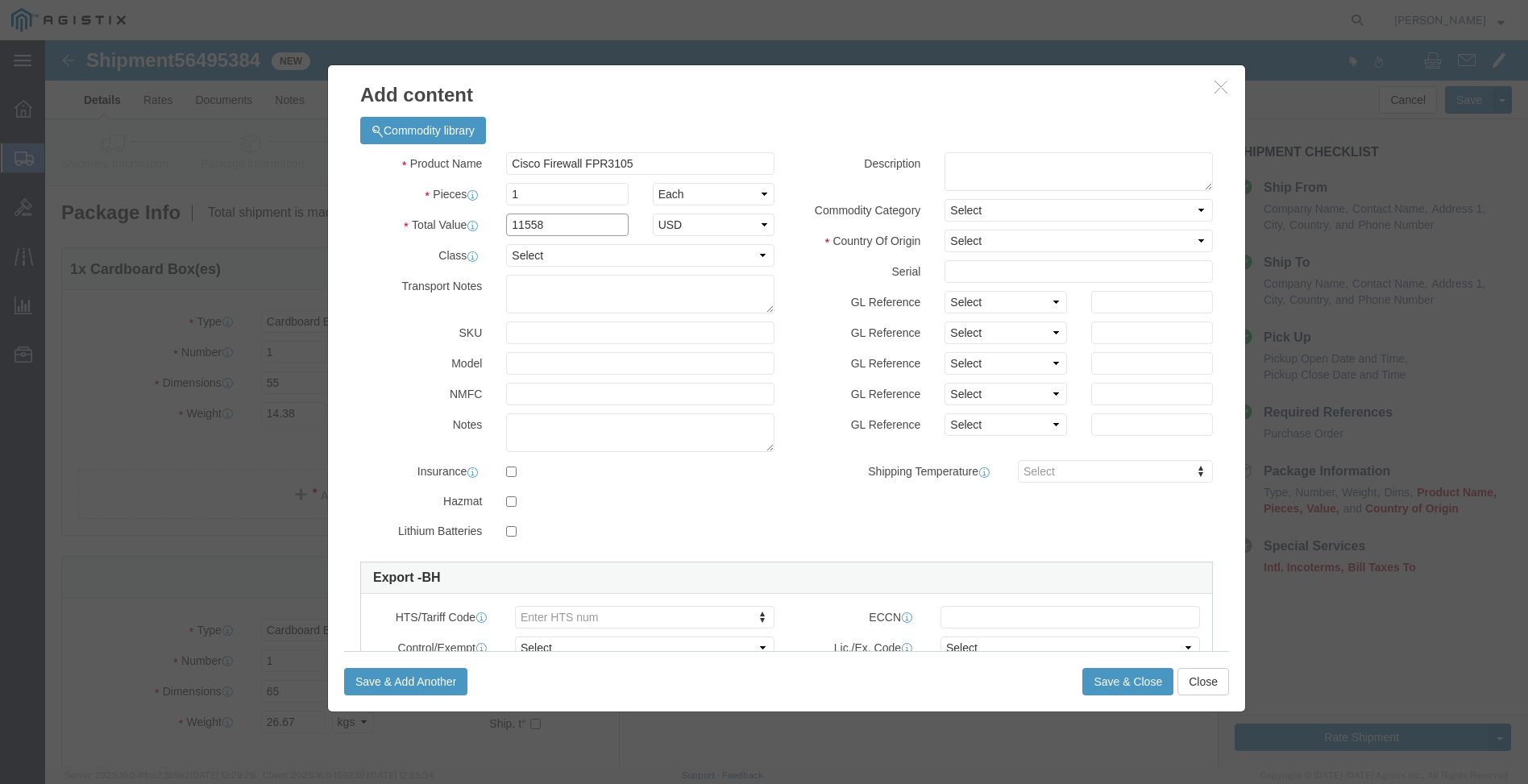
type input "11558"
select select "92.5"
type input "FPR3105-NGFW-K9"
click textarea
type textarea "Cisco Firewall"
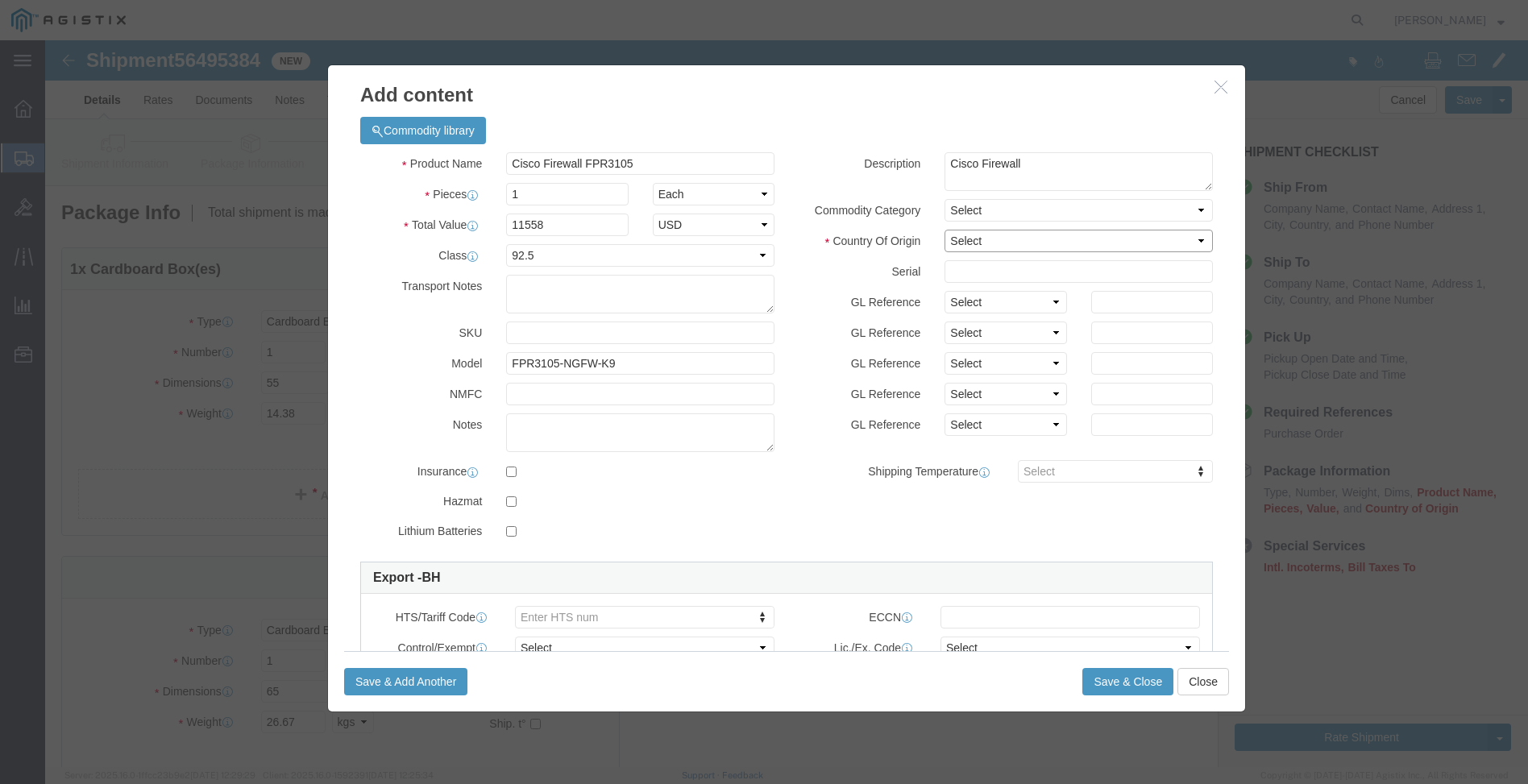
click select "Select [GEOGRAPHIC_DATA] [GEOGRAPHIC_DATA] [GEOGRAPHIC_DATA] [GEOGRAPHIC_DATA] …"
select select "MX"
click select "Select [GEOGRAPHIC_DATA] [GEOGRAPHIC_DATA] [GEOGRAPHIC_DATA] [GEOGRAPHIC_DATA] …"
click h3 "Add content"
click input "text"
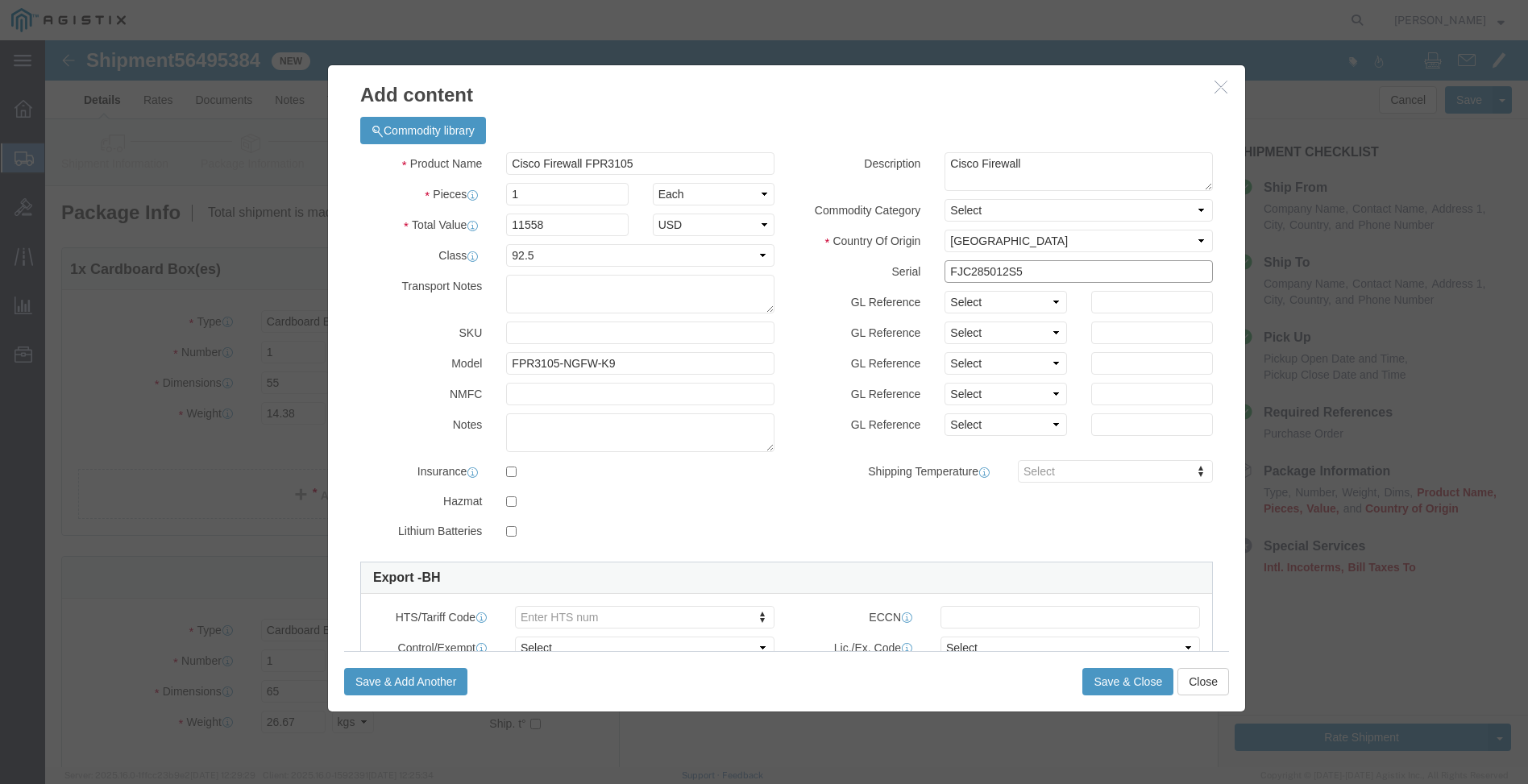
type input "FJC285012S5"
click select "Select Account Type Activity ID Airline Appointment Number ASN Batch Number Bil…"
click label "Shipping Temperature"
click textarea
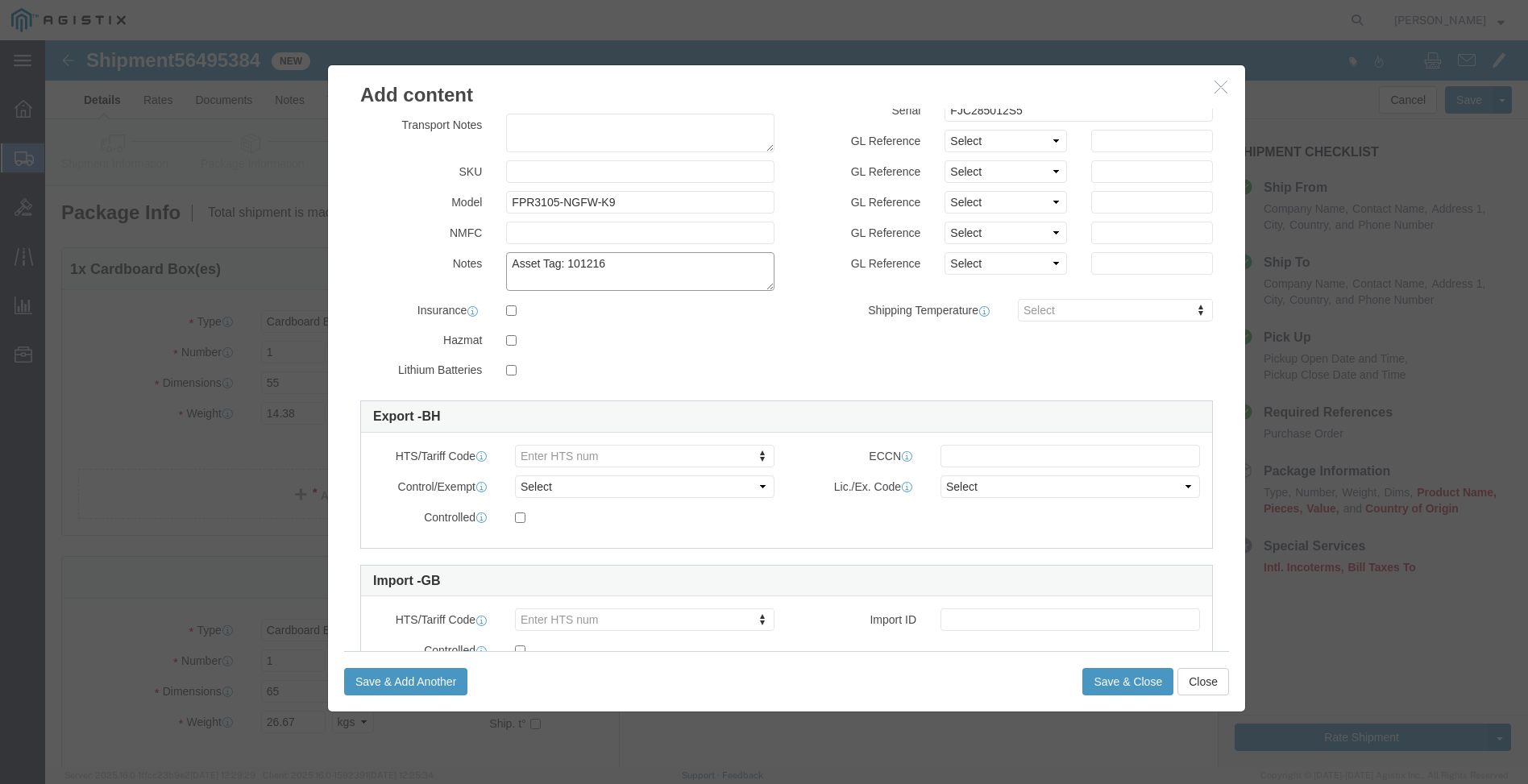
type textarea "Asset Tag: 101216"
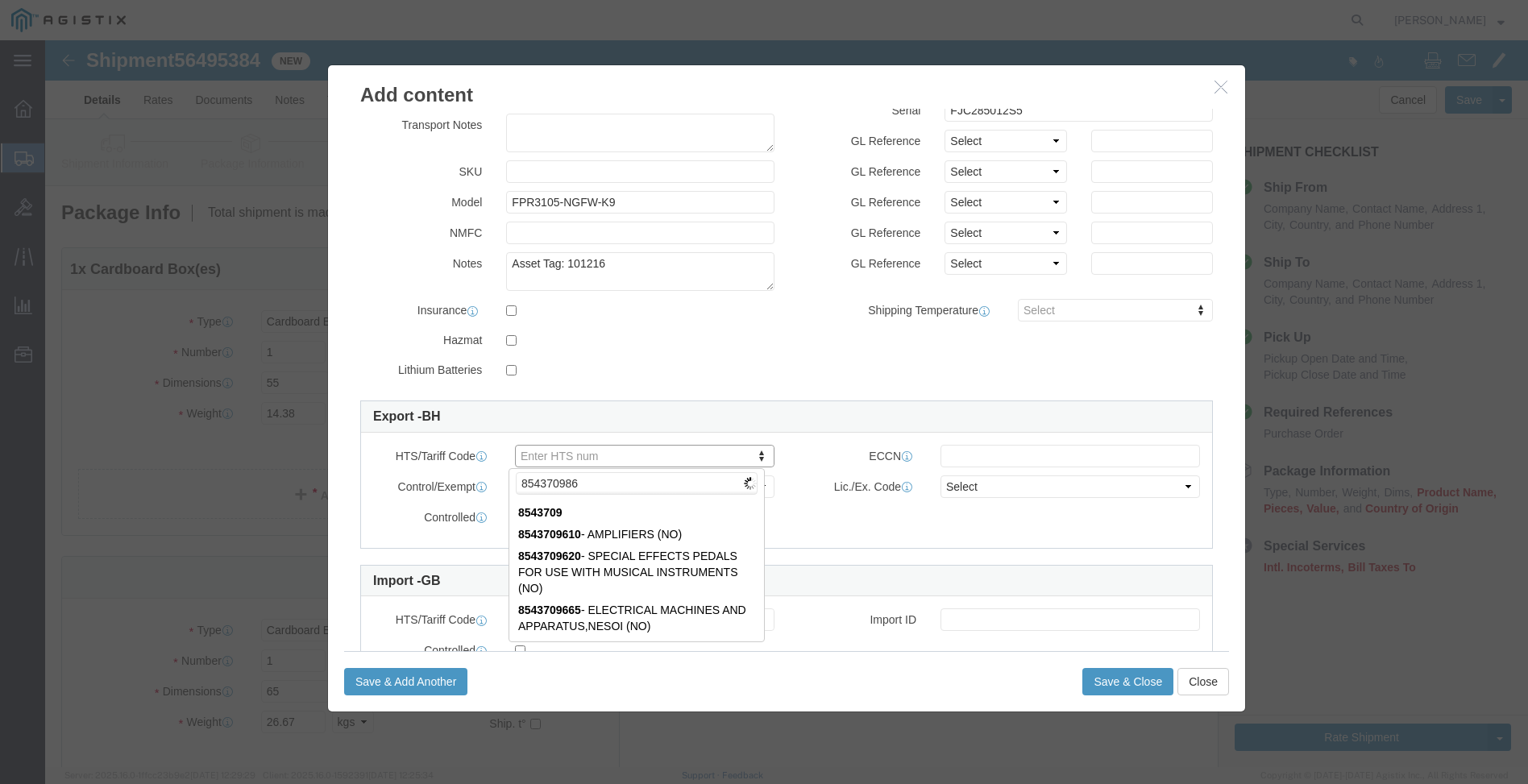
type input "8543709860"
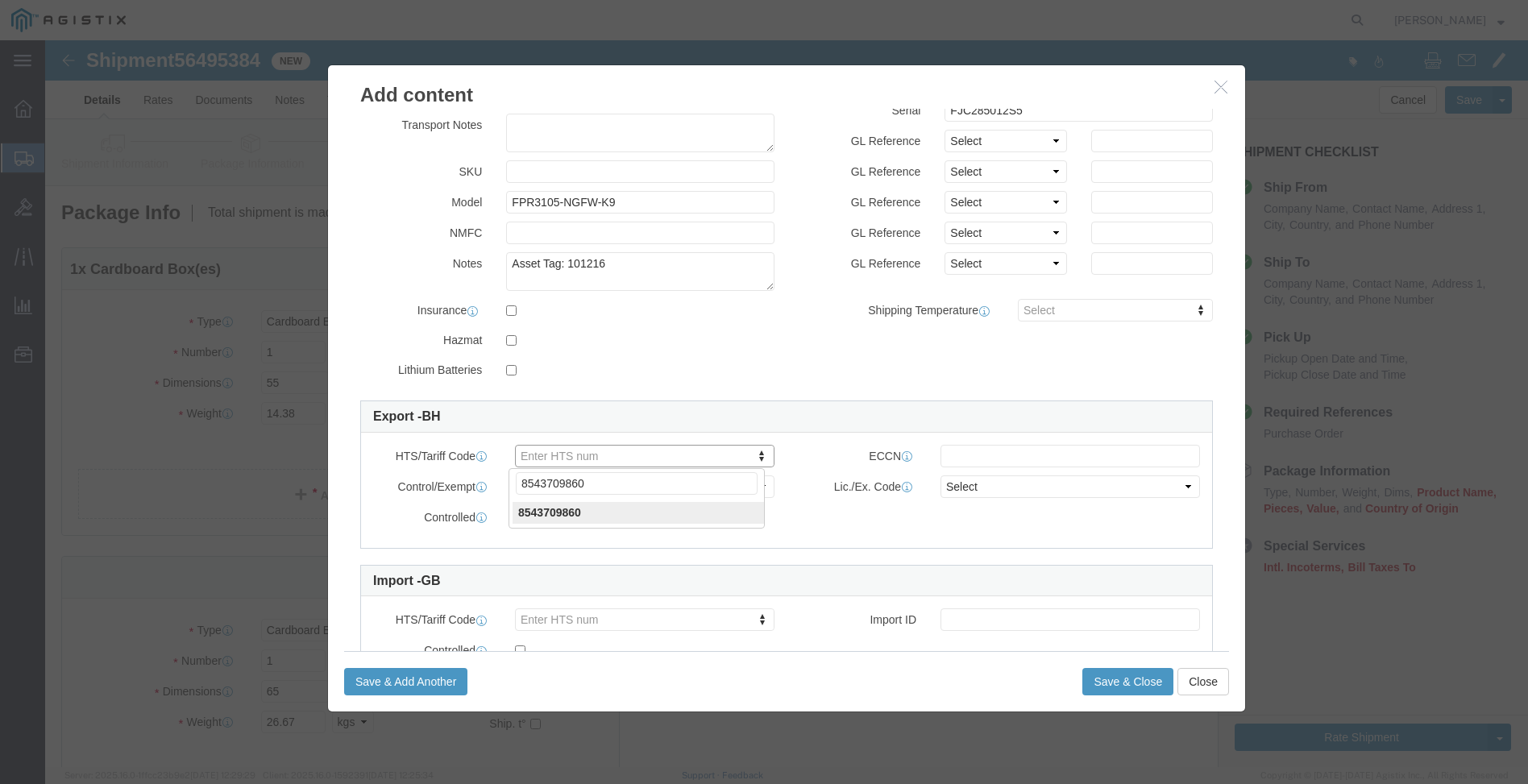
type input "8543709860"
click select "Select ATF BIS DEA EPA FDA FTR ITAR OFAC Other (OPA)"
select select "BIS"
click select "Select ATF BIS DEA EPA FDA FTR ITAR OFAC Other (OPA)"
click select "Select AGR-Agricultural APP-Computers APR-Additional Permissive Exports AVS-Air…"
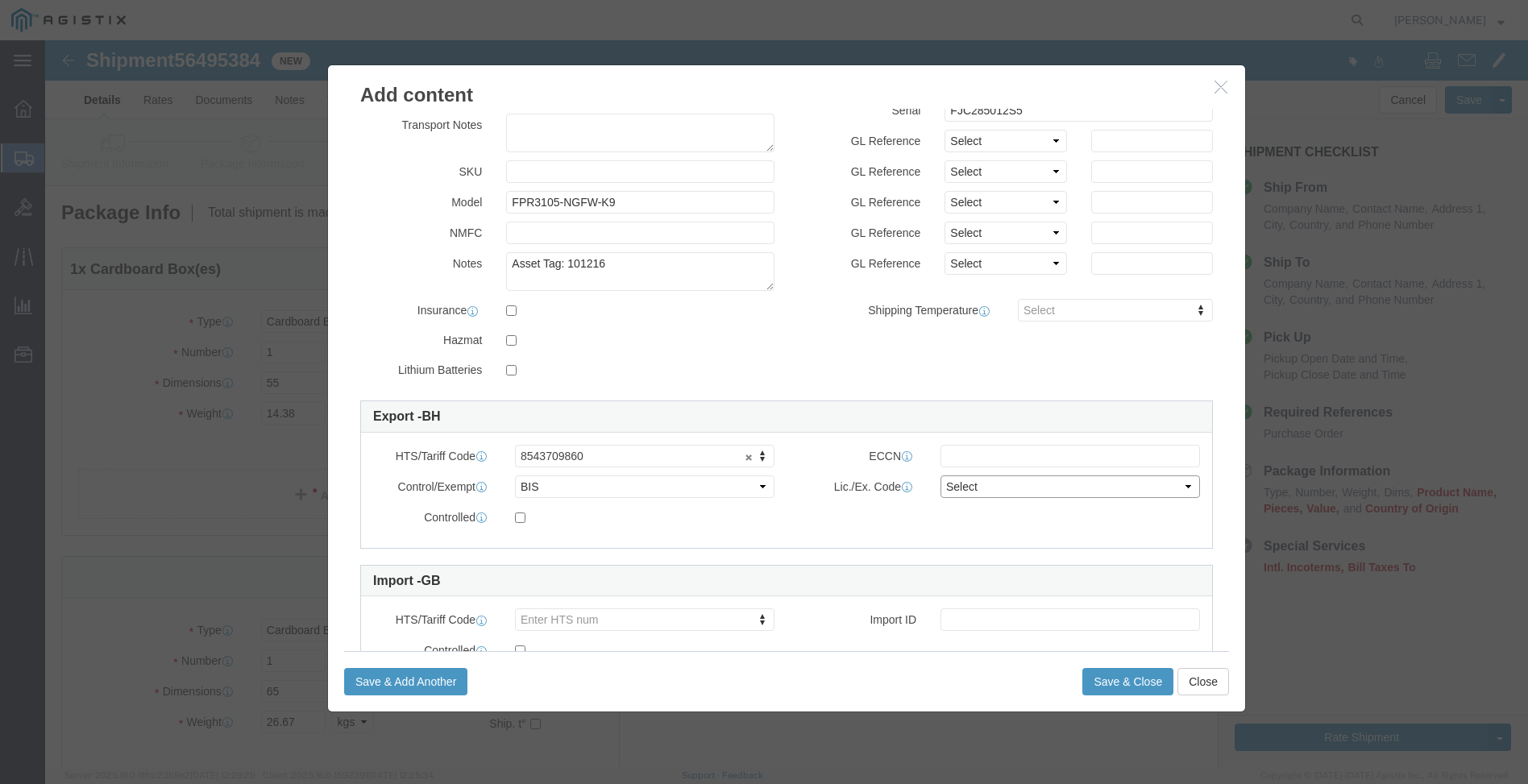
click select "Select AGR-Agricultural APP-Computers APR-Additional Permissive Exports AVS-Air…"
select select "NLR"
click select "Select AGR-Agricultural APP-Computers APR-Additional Permissive Exports AVS-Air…"
click input "text"
type input "5A002.a.1"
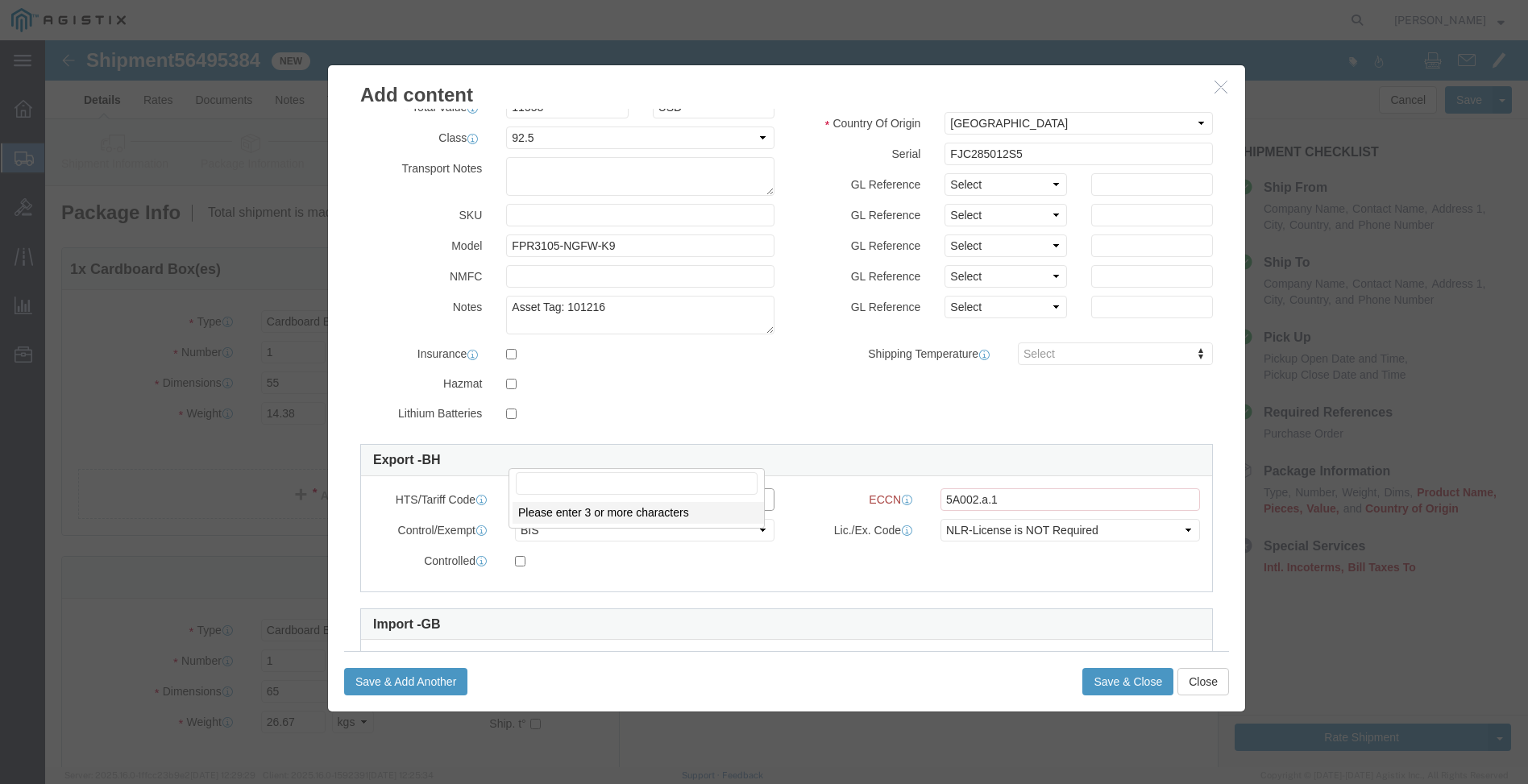
scroll to position [205, 0]
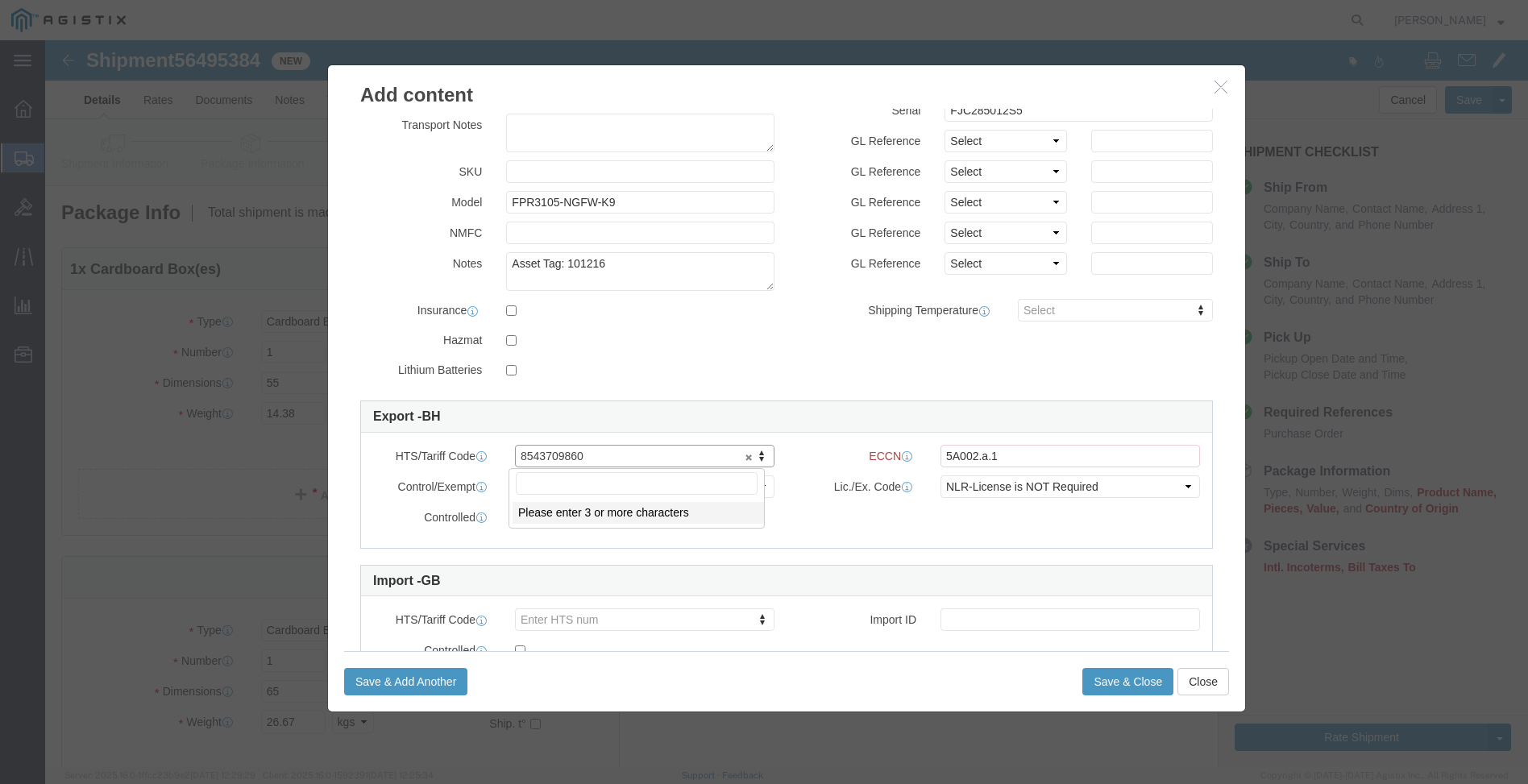
drag, startPoint x: 544, startPoint y: 409, endPoint x: 427, endPoint y: 413, distance: 117.1
drag, startPoint x: 531, startPoint y: 418, endPoint x: 395, endPoint y: 413, distance: 136.1
type input "8543709860"
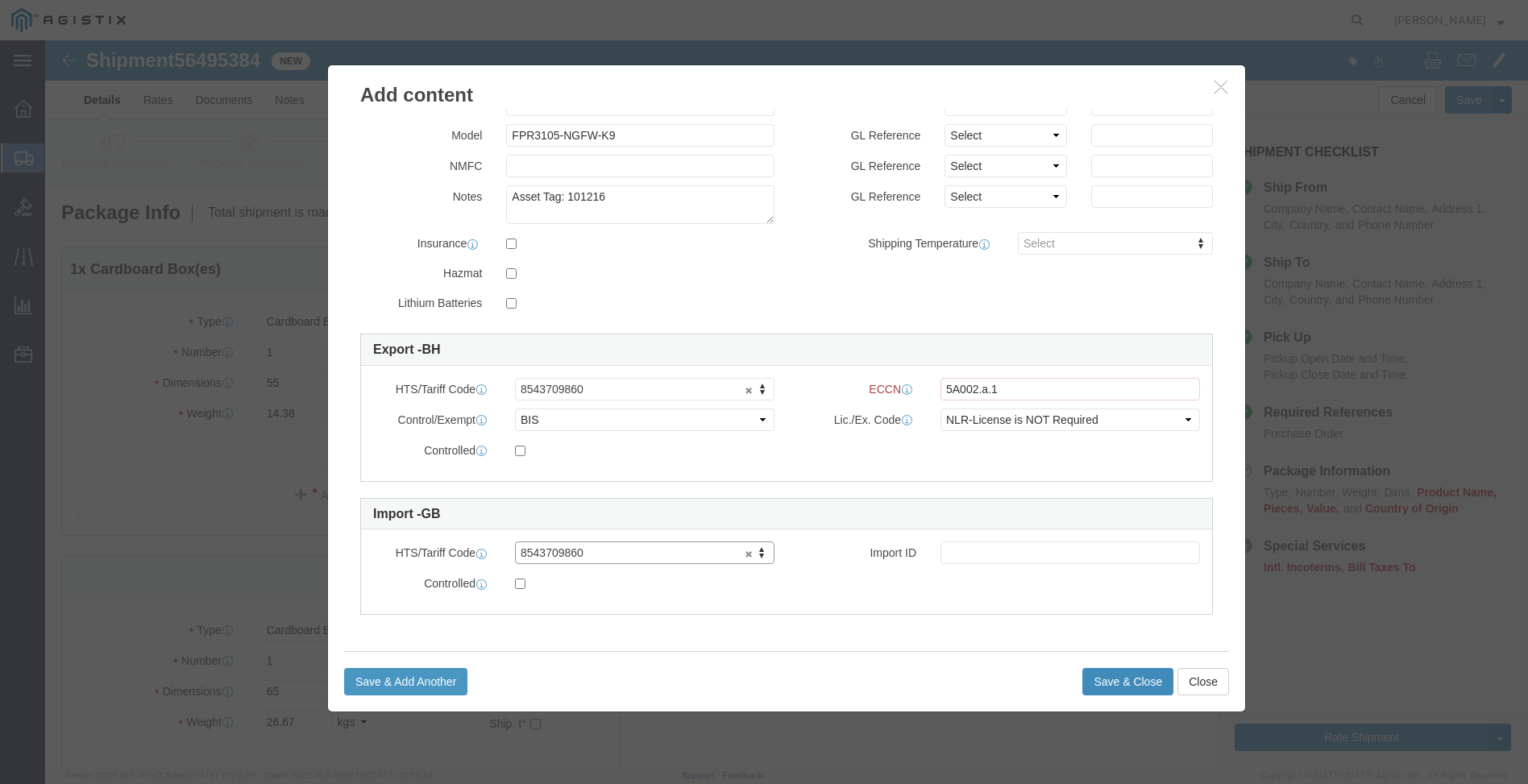
click button "Save & Close"
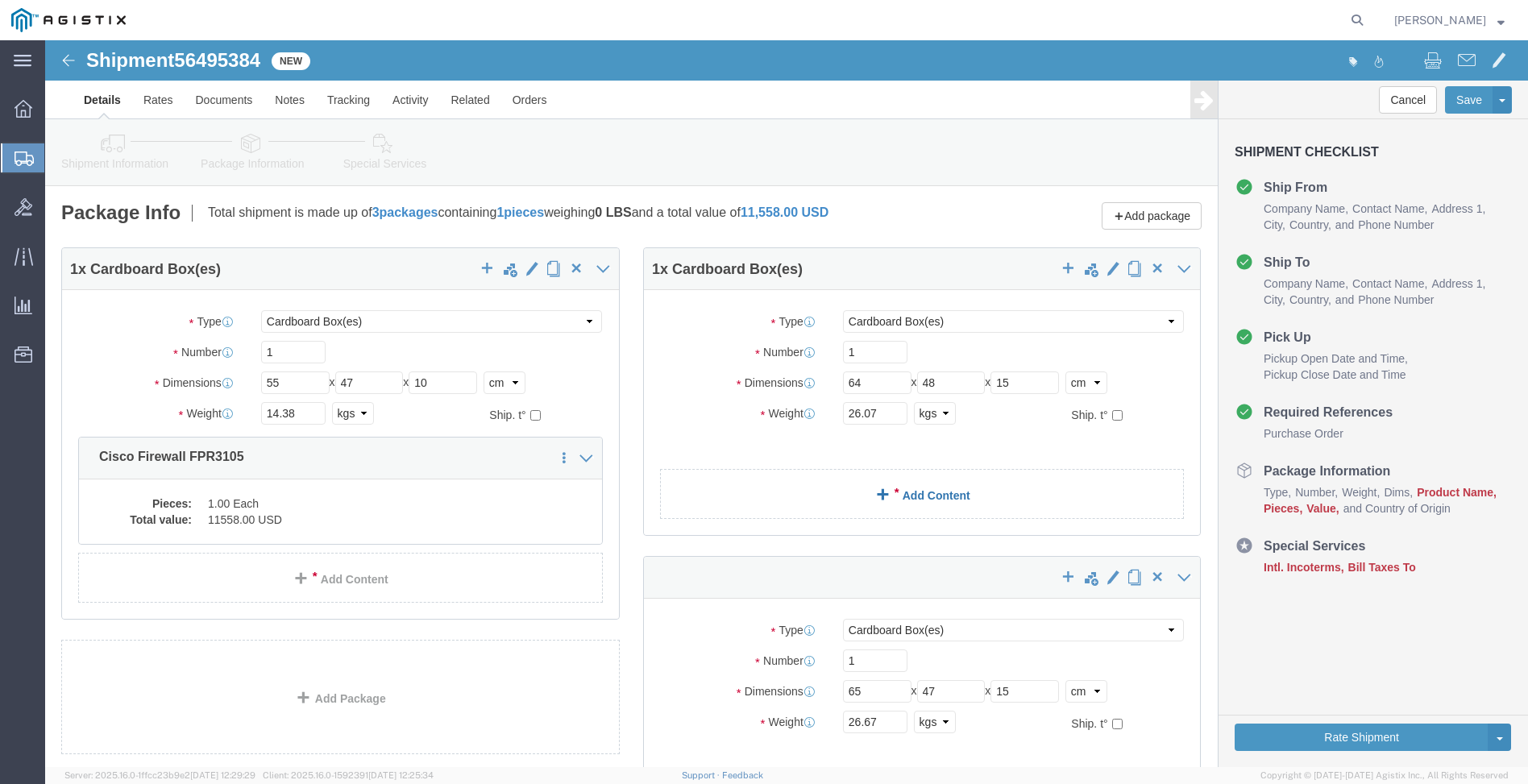
click link "Add Content"
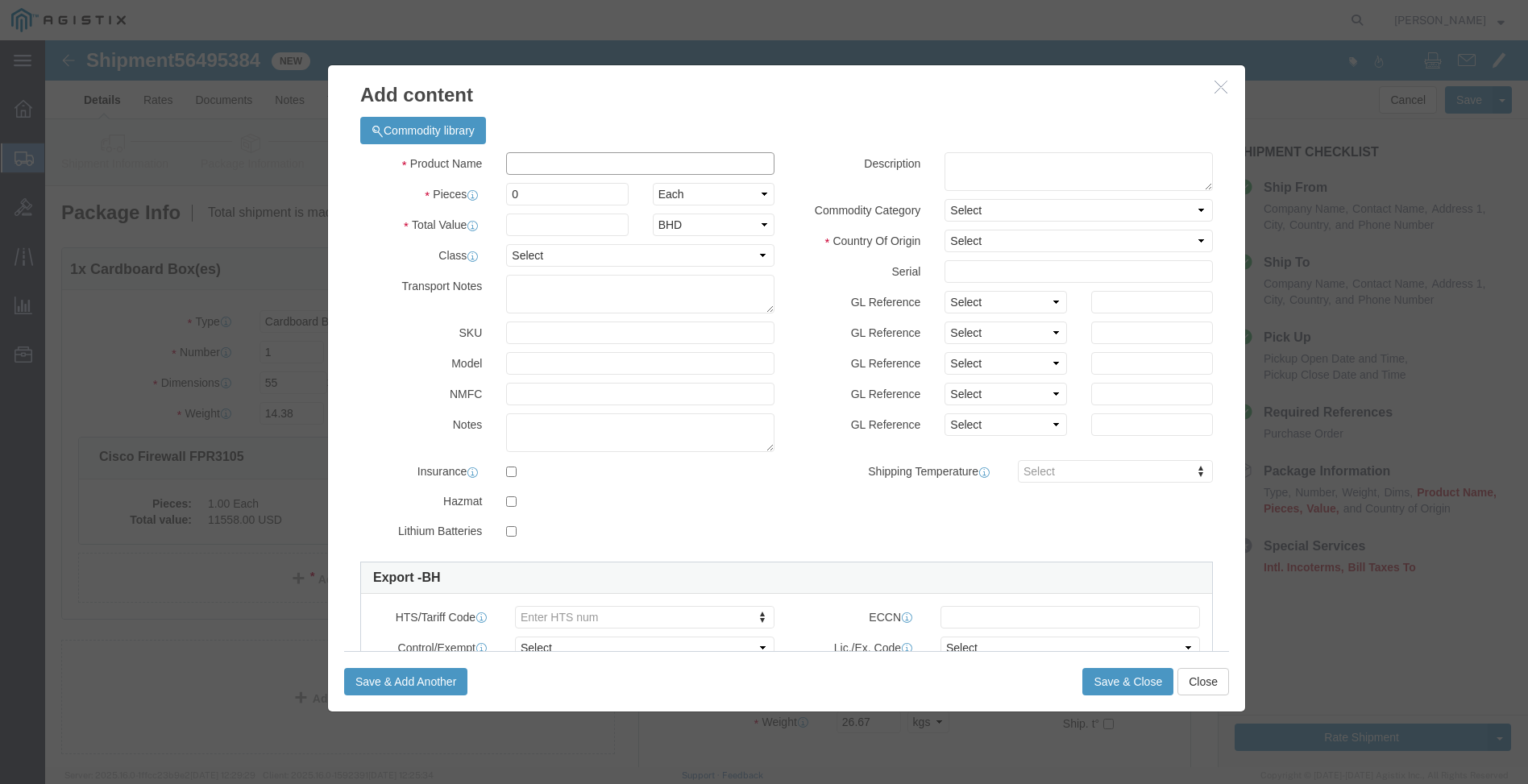
click input "text"
type input "Cisco Router ASR-9901"
click input "0"
type input "1"
select select "USD"
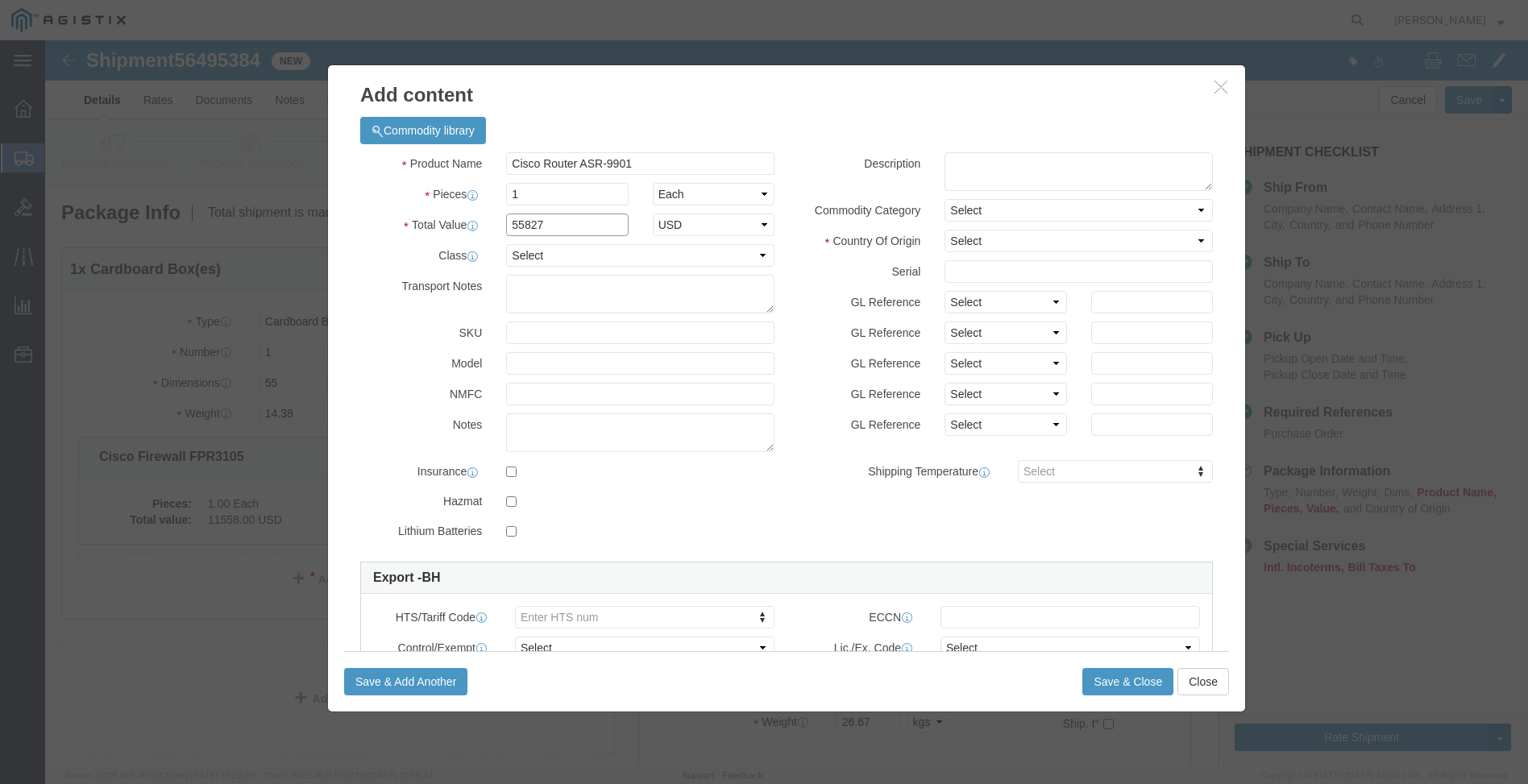
type input "55827"
select select "92.5"
type input "ASR-9901-120G"
click textarea
type textarea "Asset Tag: 17048"
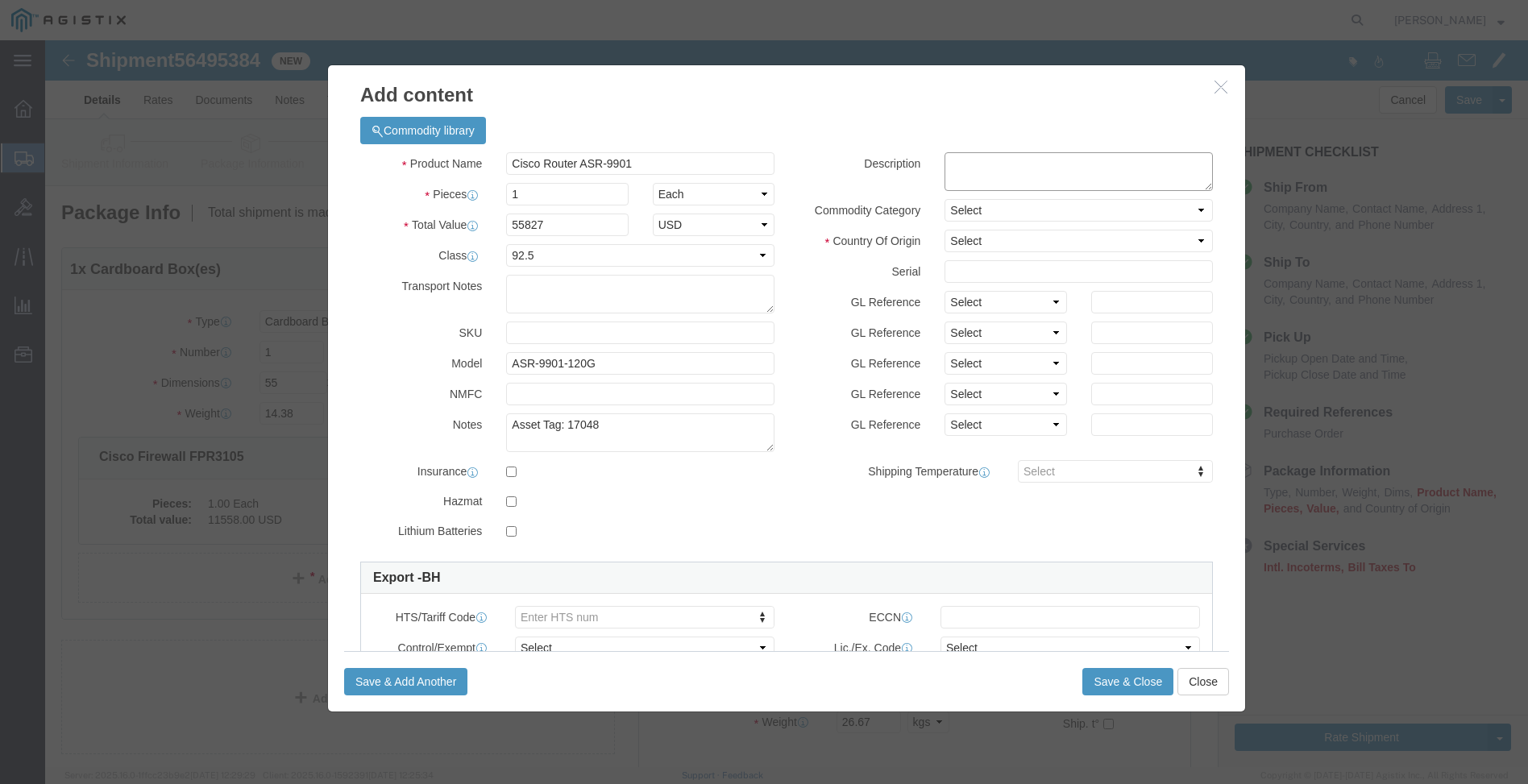
click textarea
type textarea "Cisco Router ASR 9901"
click select "Select [GEOGRAPHIC_DATA] [GEOGRAPHIC_DATA] [GEOGRAPHIC_DATA] [GEOGRAPHIC_DATA] …"
select select "MX"
click select "Select [GEOGRAPHIC_DATA] [GEOGRAPHIC_DATA] [GEOGRAPHIC_DATA] [GEOGRAPHIC_DATA] …"
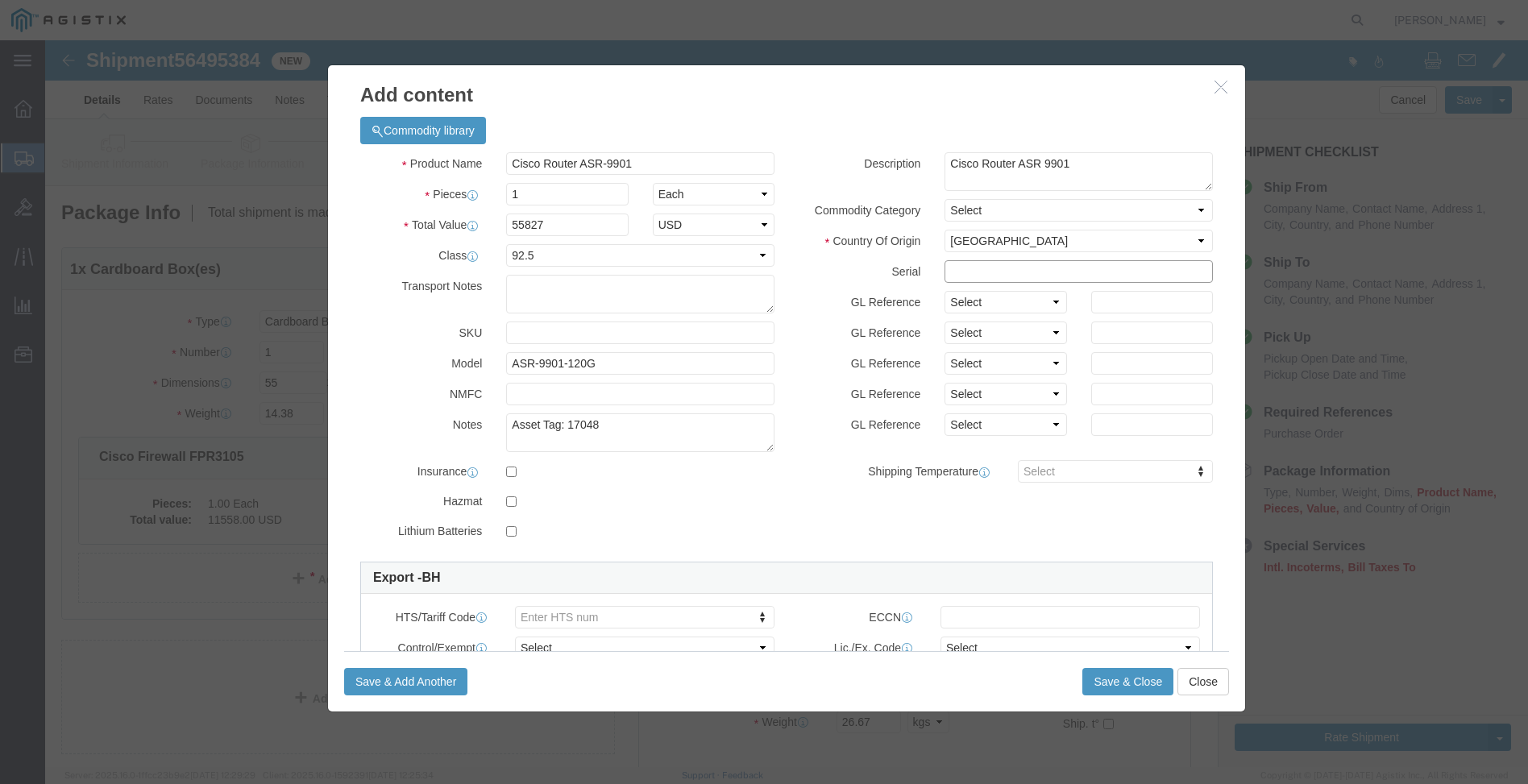
click input "text"
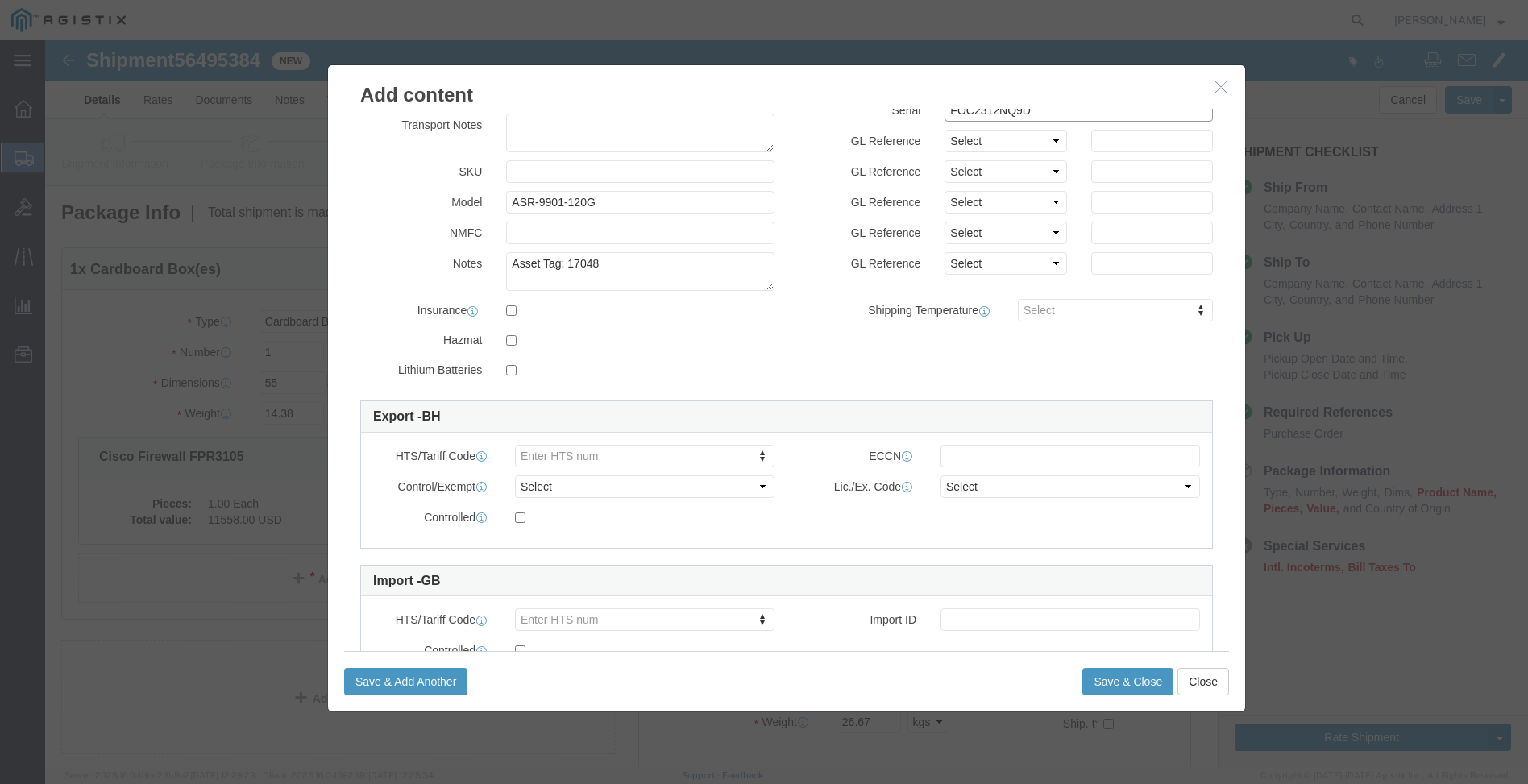
type input "FOC2312NQ9D"
click select "Select ATF BIS DEA EPA FDA FTR ITAR OFAC Other (OPA)"
select select "BIS"
click select "Select ATF BIS DEA EPA FDA FTR ITAR OFAC Other (OPA)"
click select "Select AGR-Agricultural APP-Computers APR-Additional Permissive Exports AVS-Air…"
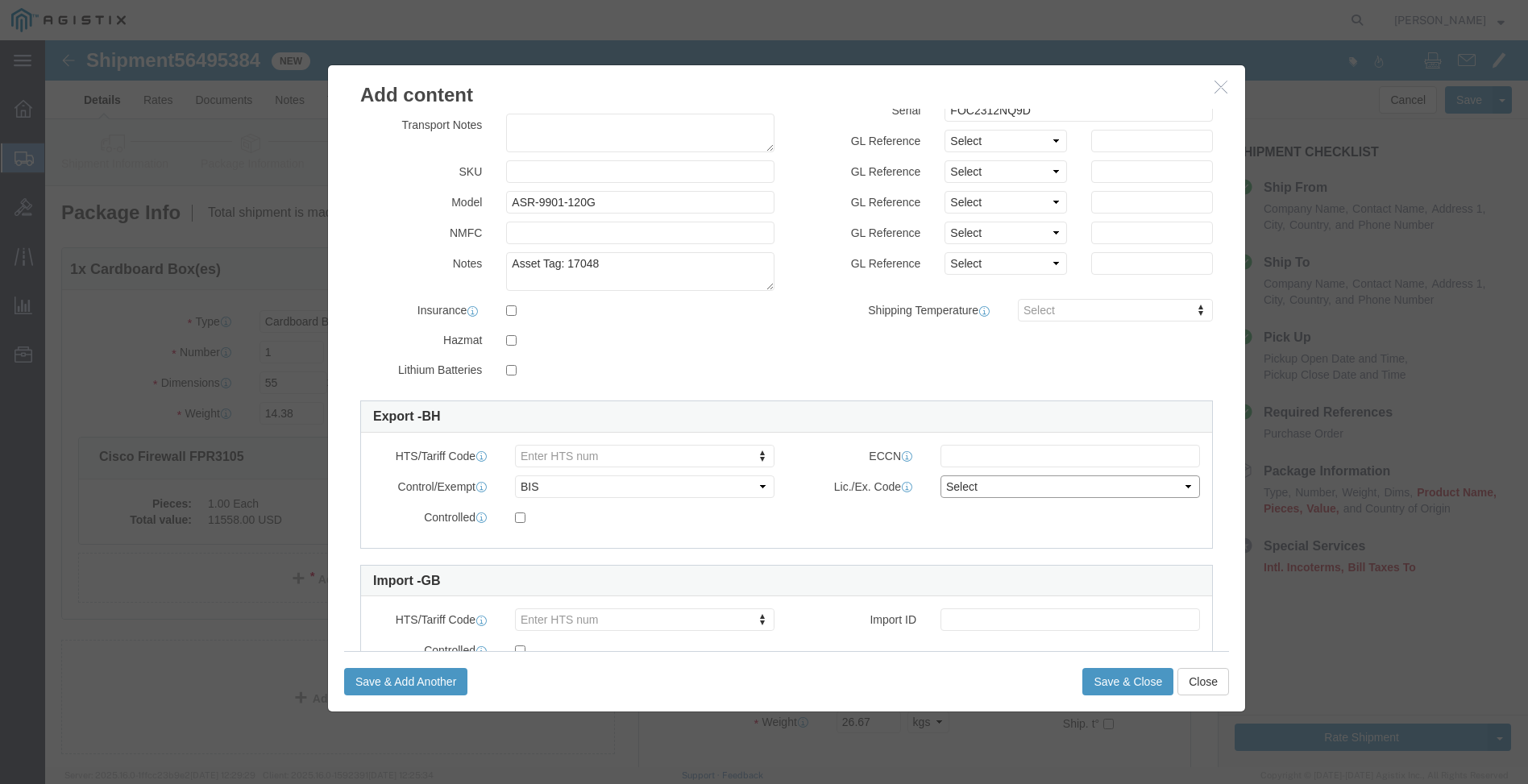
select select "NLR"
click select "Select AGR-Agricultural APP-Computers APR-Additional Permissive Exports AVS-Air…"
type input "8517620020"
click input "text"
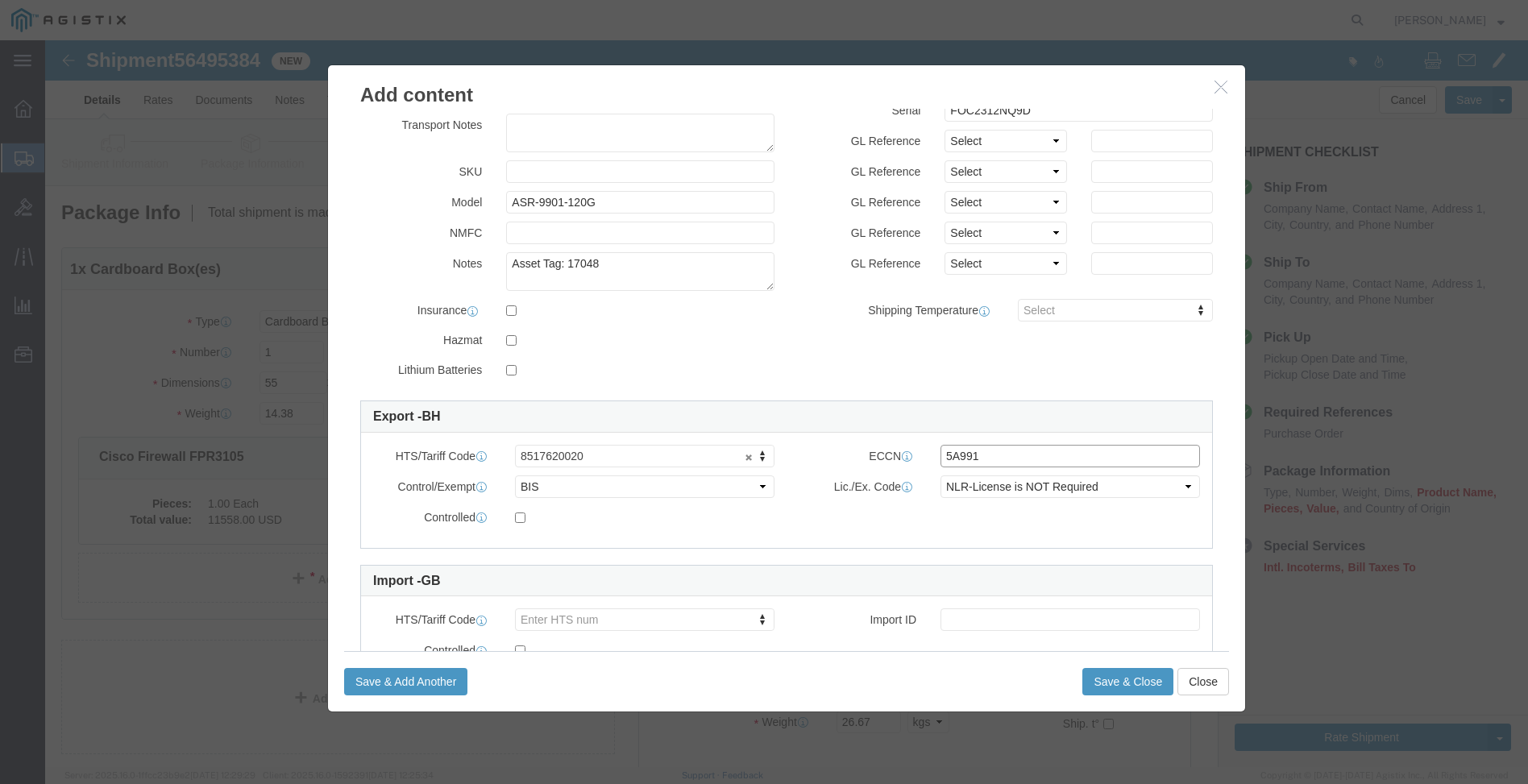
type input "5A991"
type input "8517620020"
click button "Save & Close"
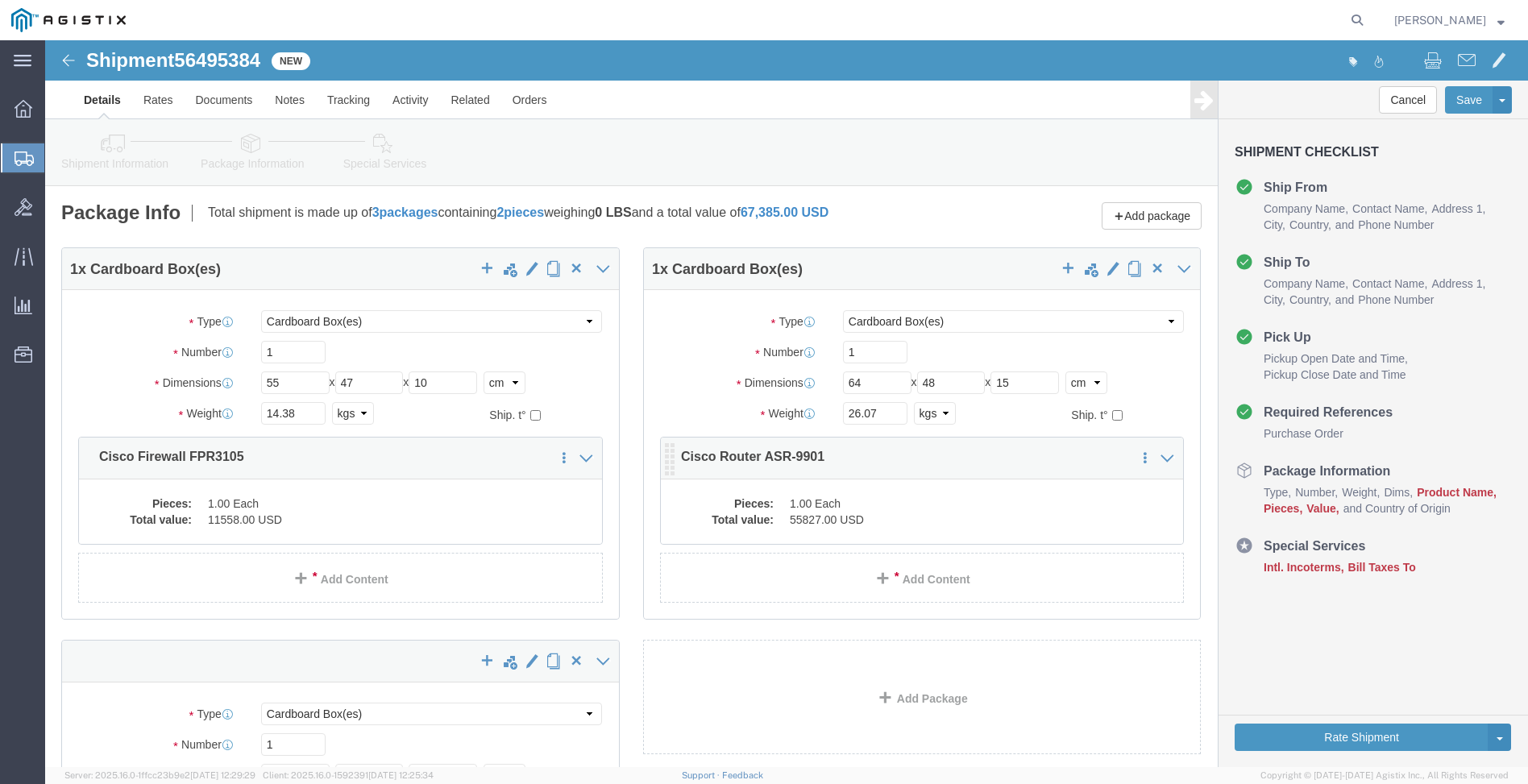
click dd "1.00 Each"
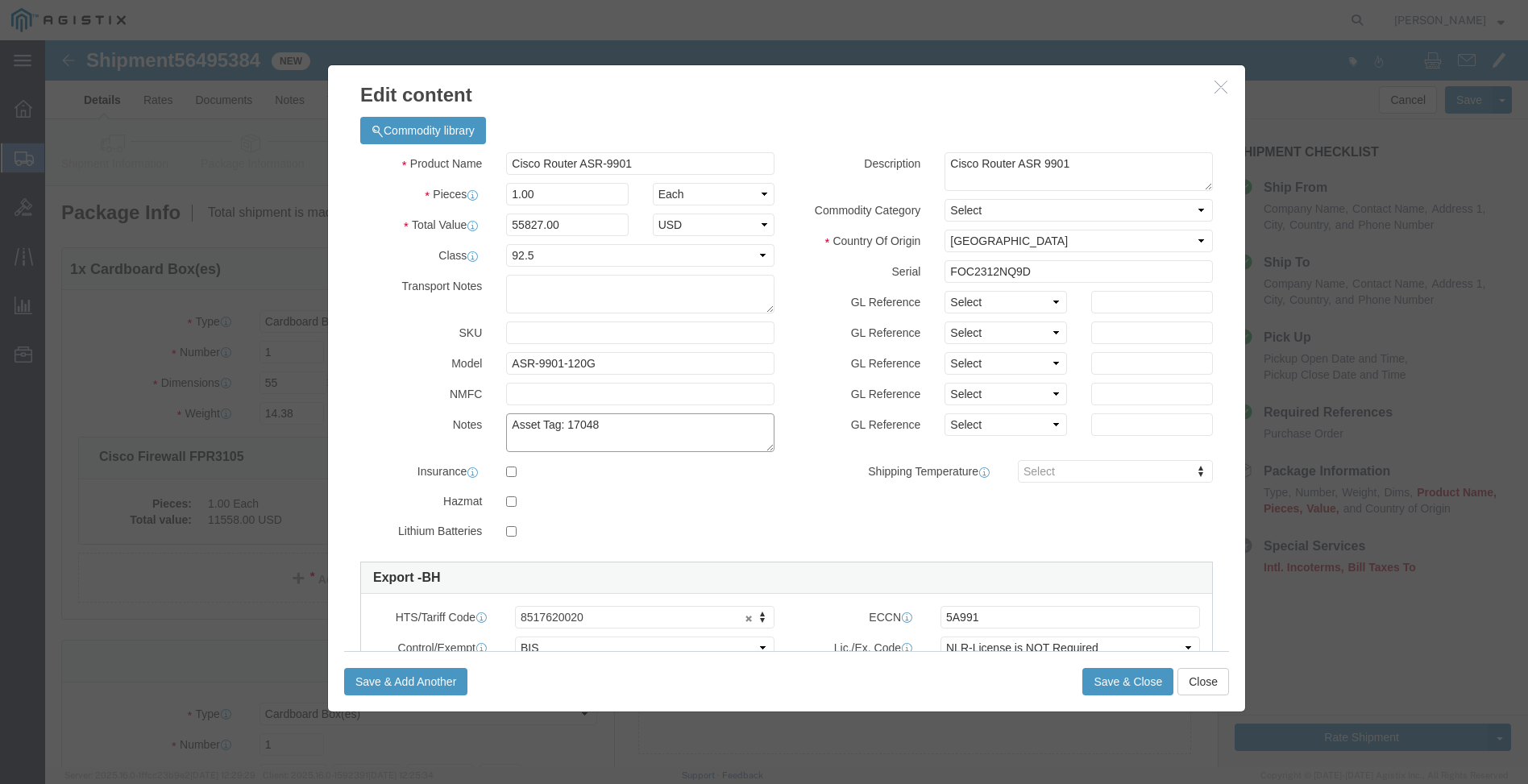
click textarea "Asset Tag: 17048"
type textarea "Asset Tag: 147048"
click button "Save & Close"
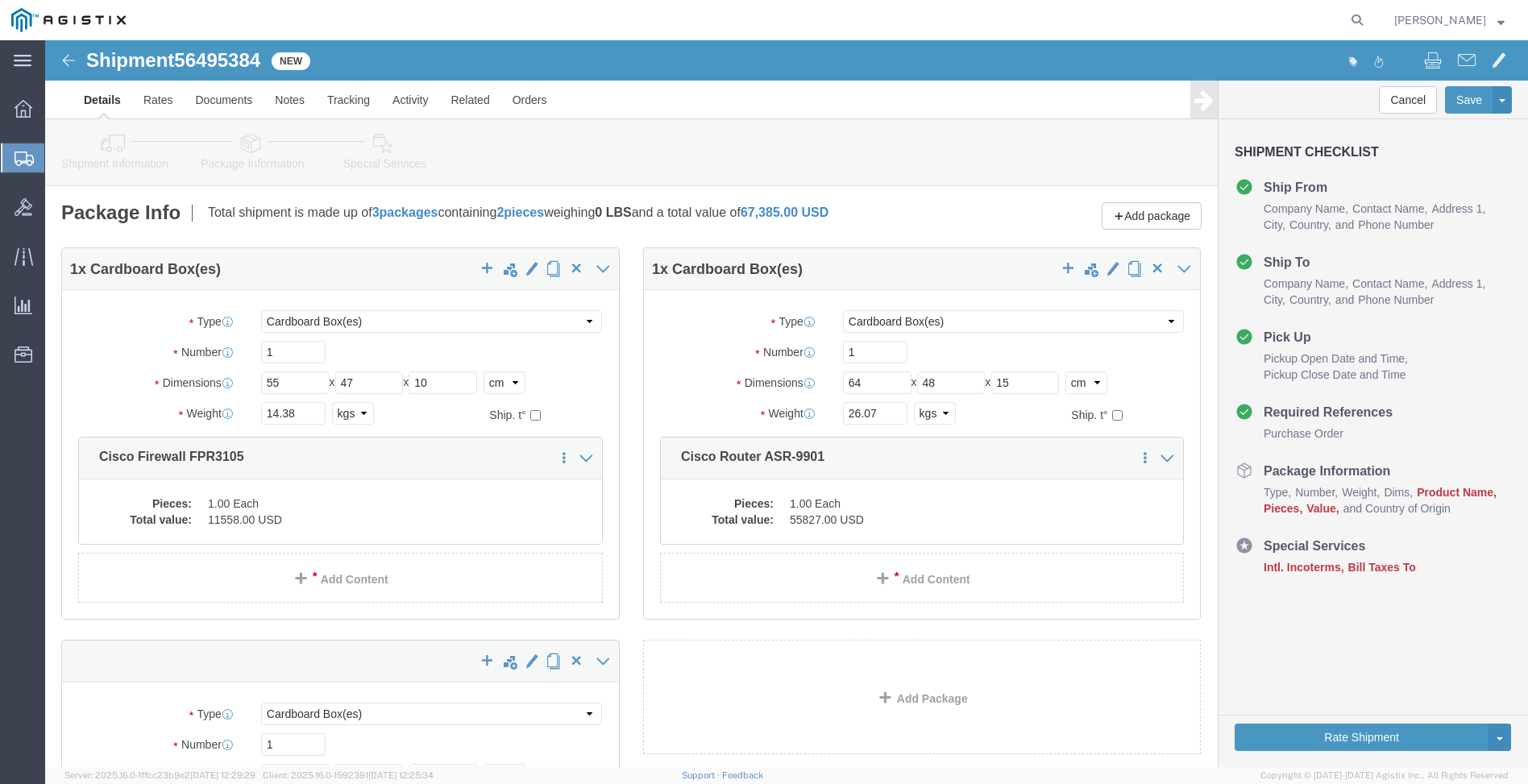
scroll to position [242, 0]
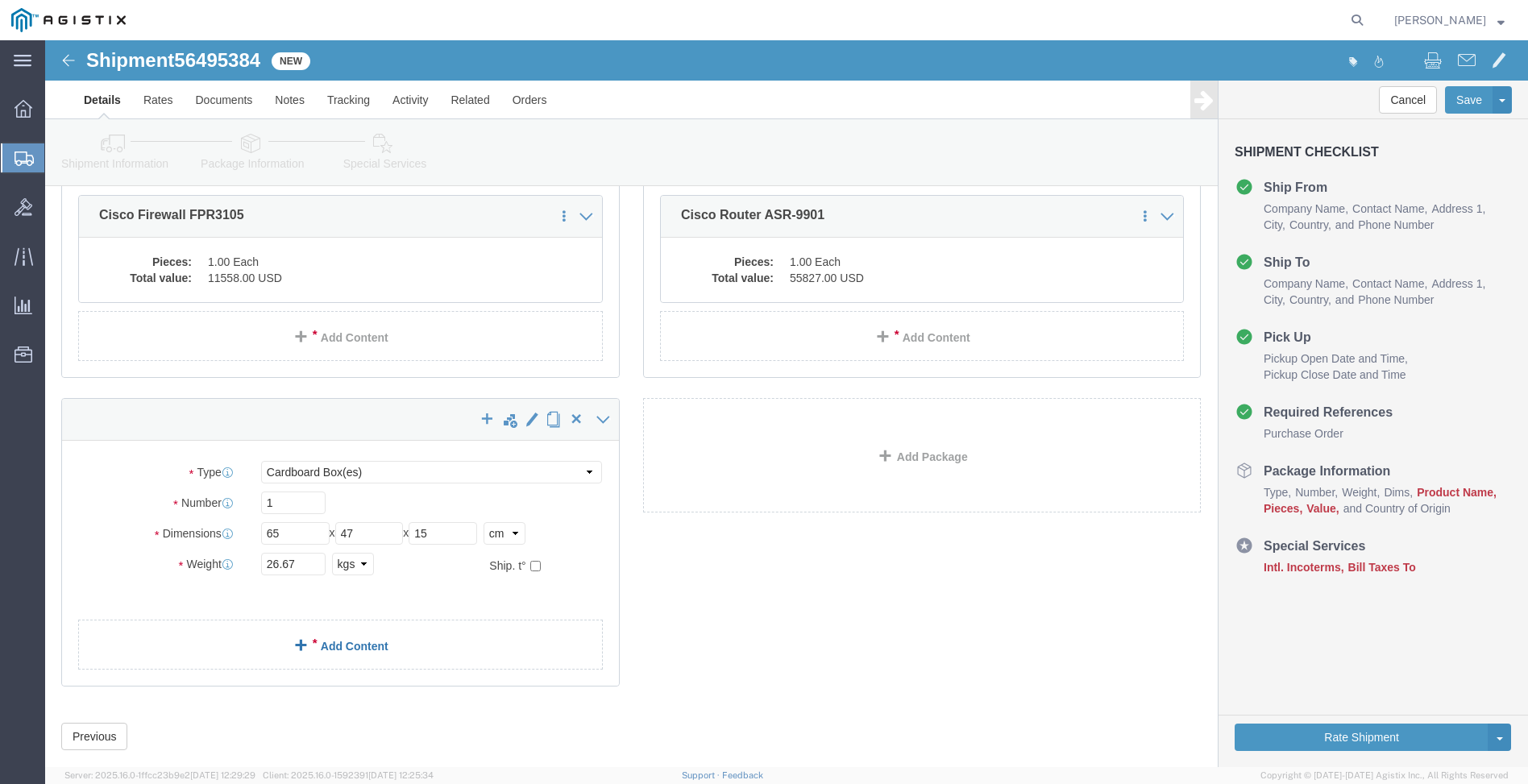
click link "Add Content"
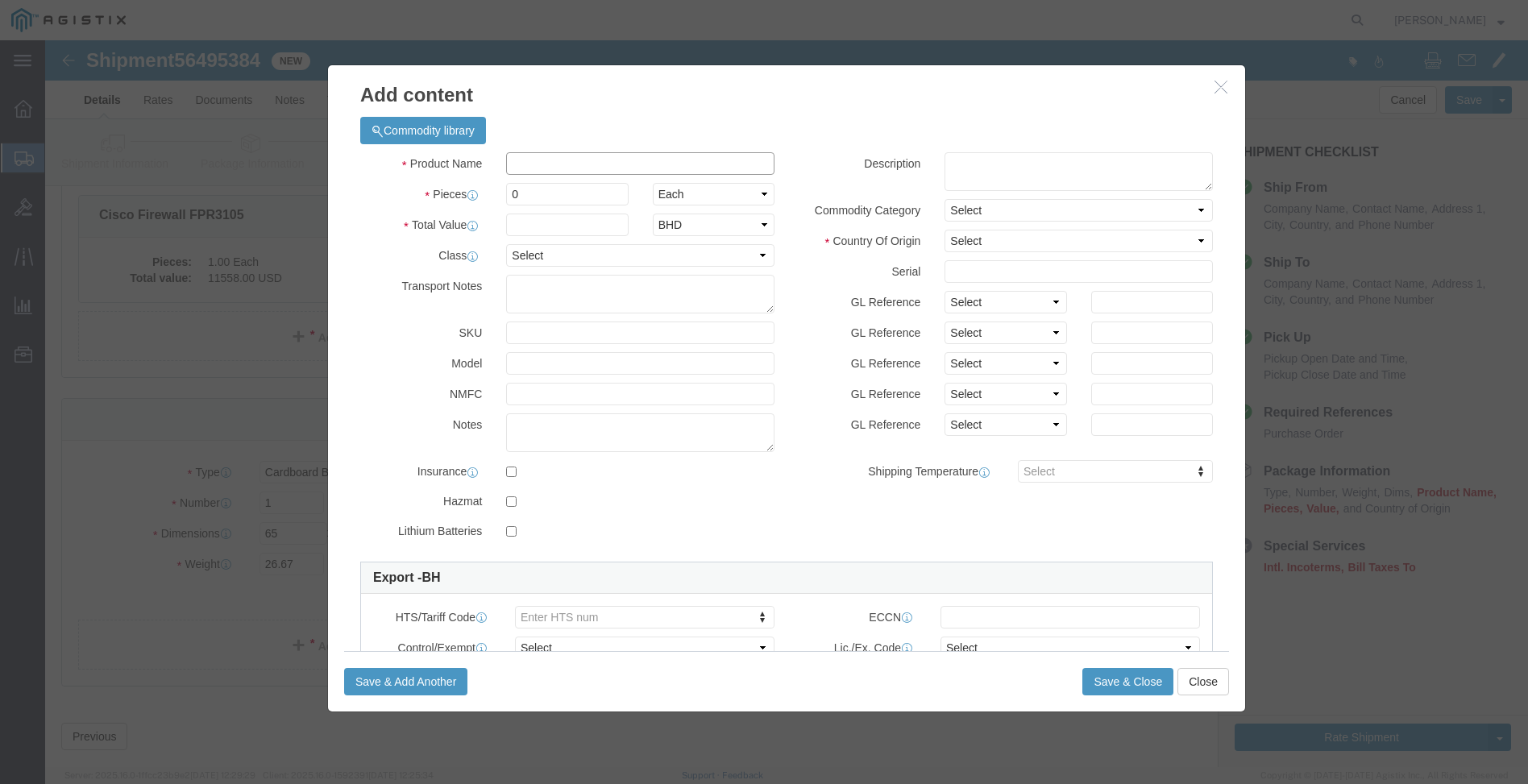
click input "text"
type input "Cisco Router ASR 9901"
type input "1"
select select "USD"
type input "55827"
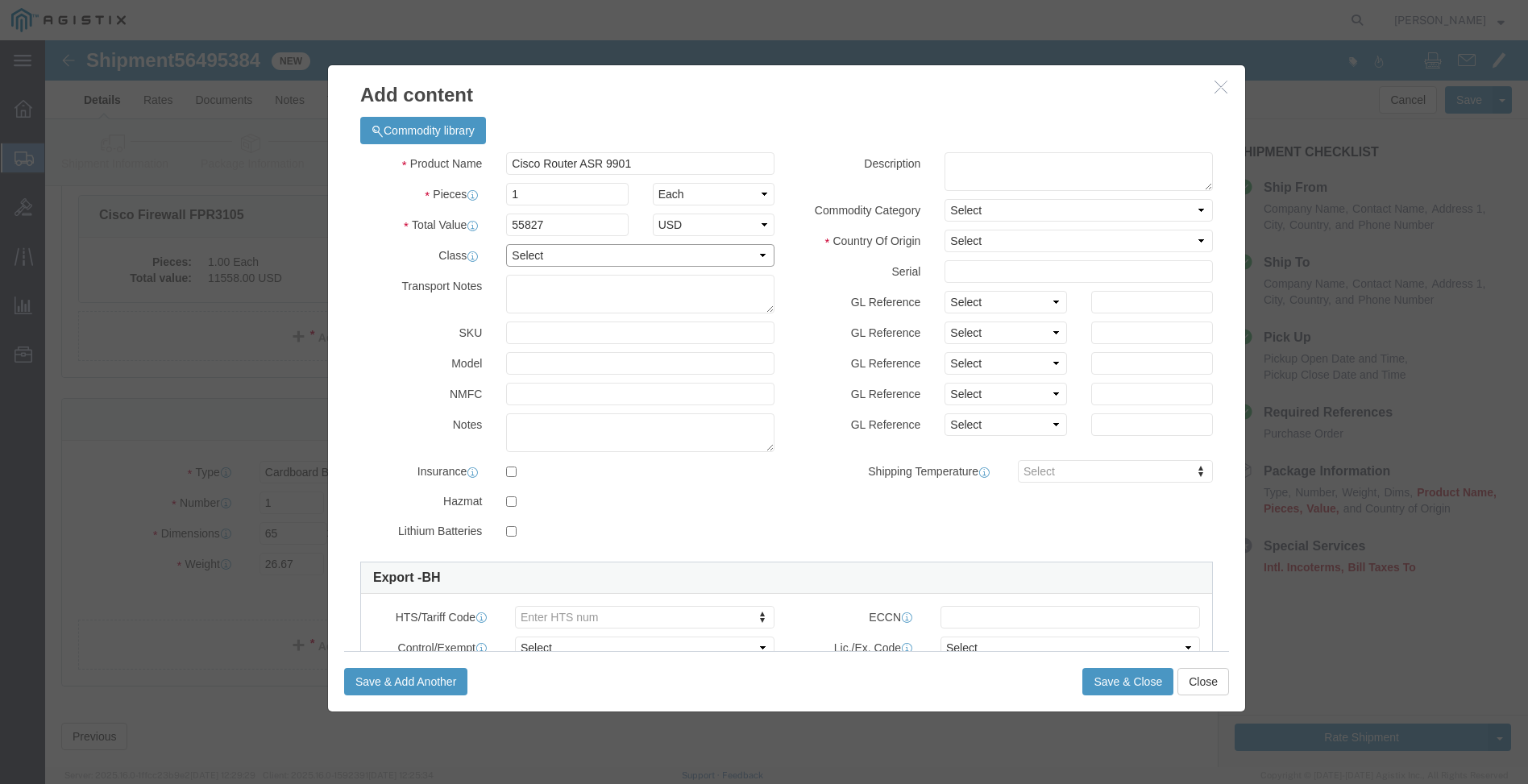
select select "92.5"
type input "ASR-9901-120G"
type textarea "Asset Tag: 147049"
type textarea "Cisco Router 9901"
select select "MX"
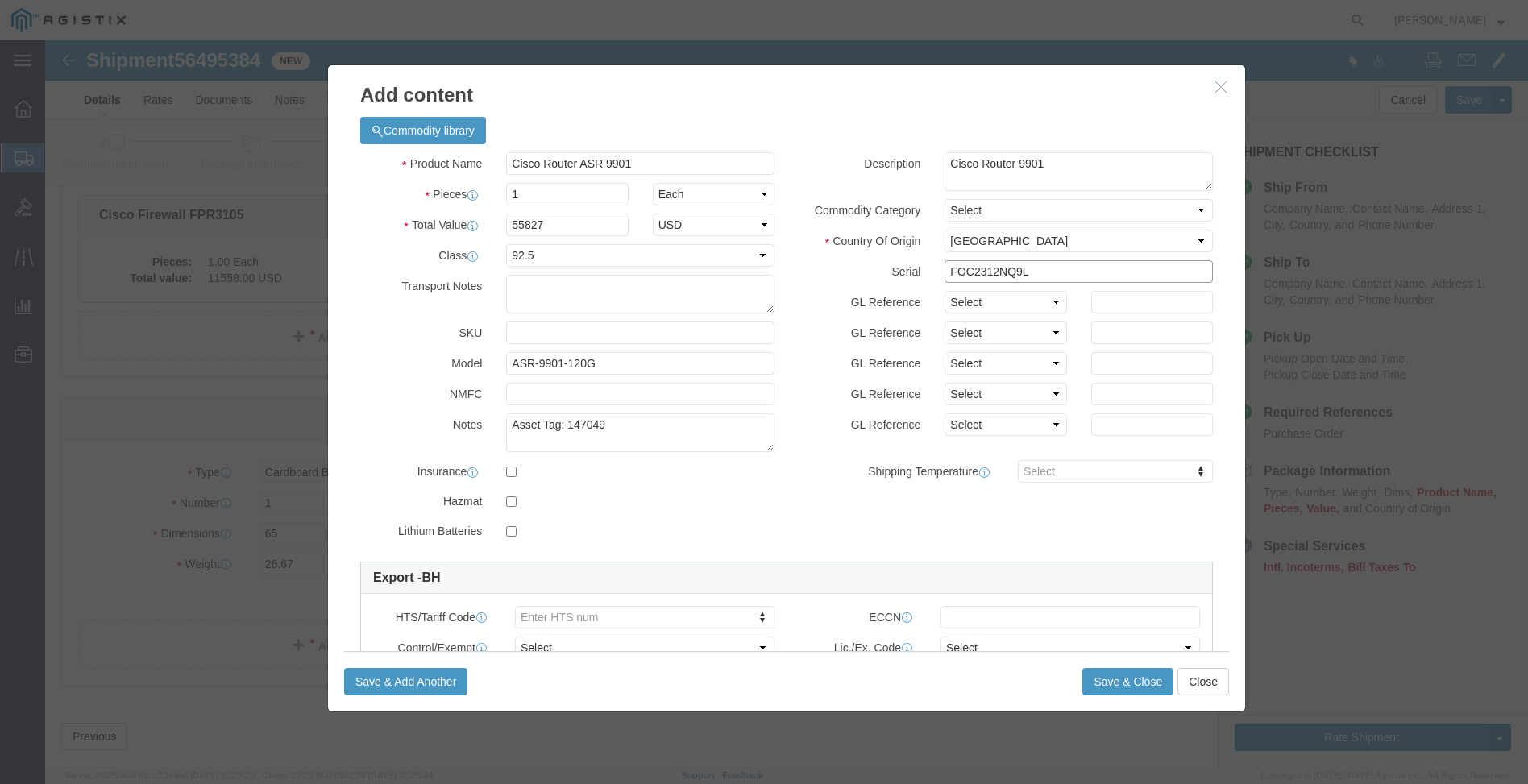
type input "FOC2312NQ9L"
type input "8517620020"
click input "text"
type input "5A991"
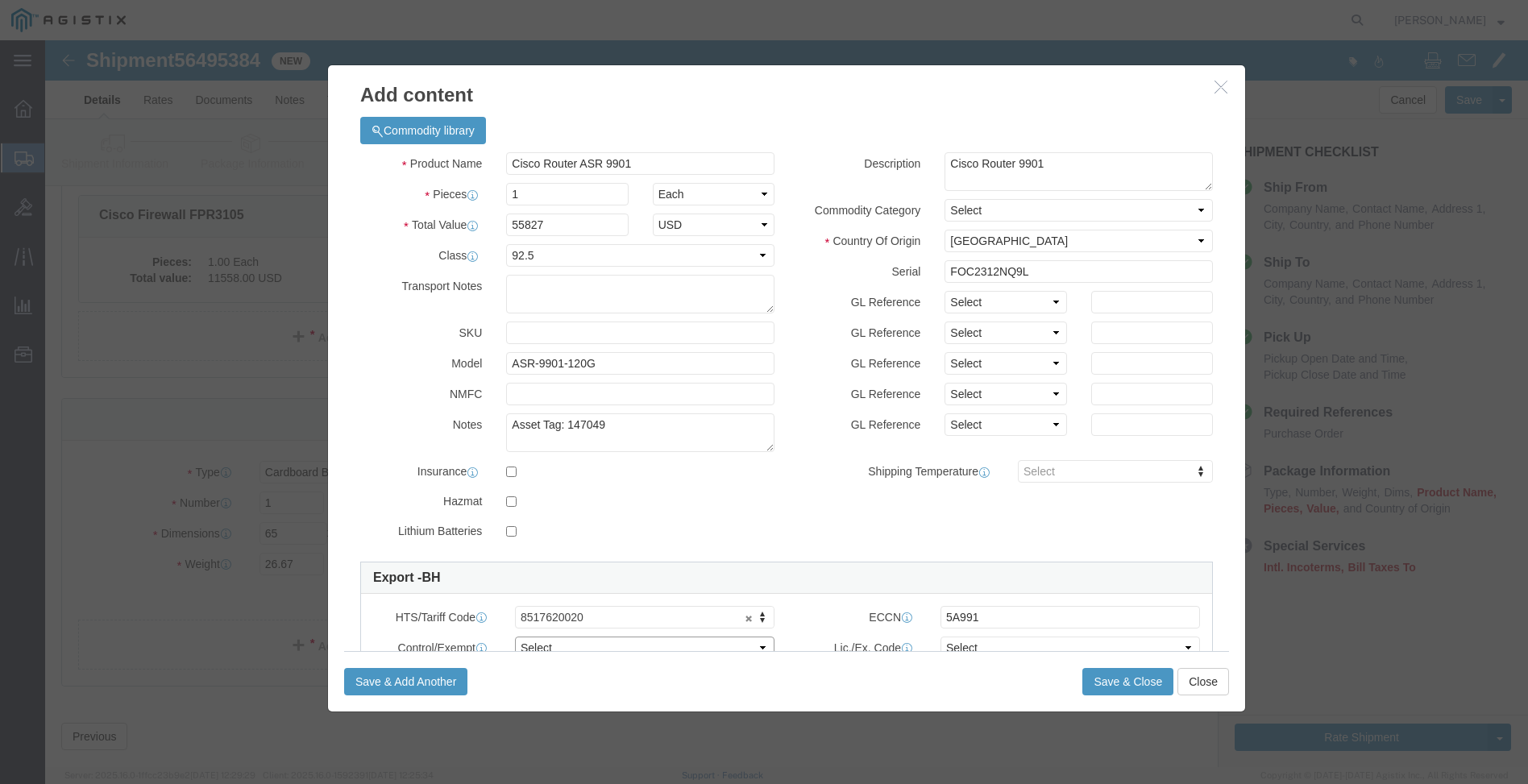
scroll to position [8, 0]
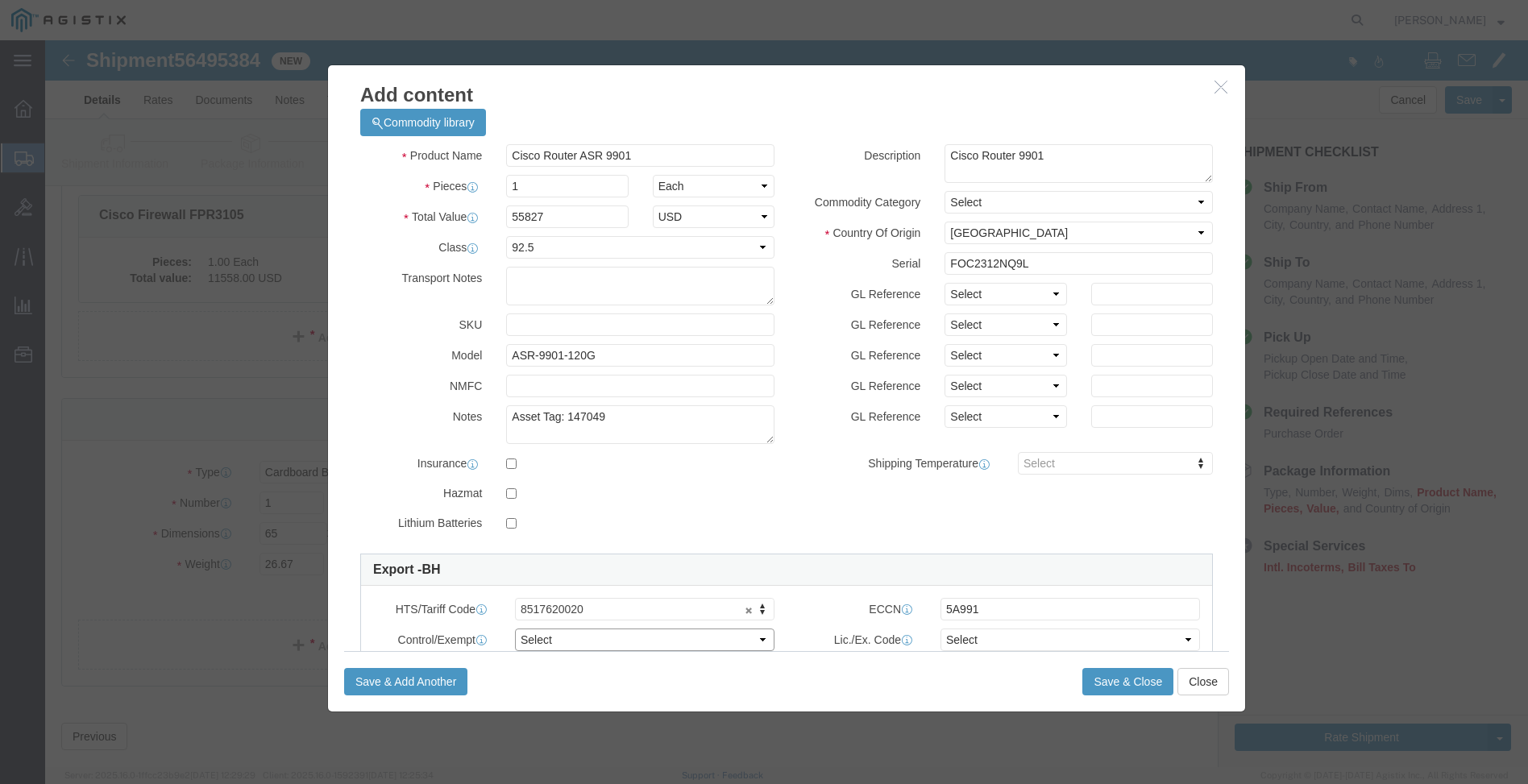
select select "BIS"
select select "NLR"
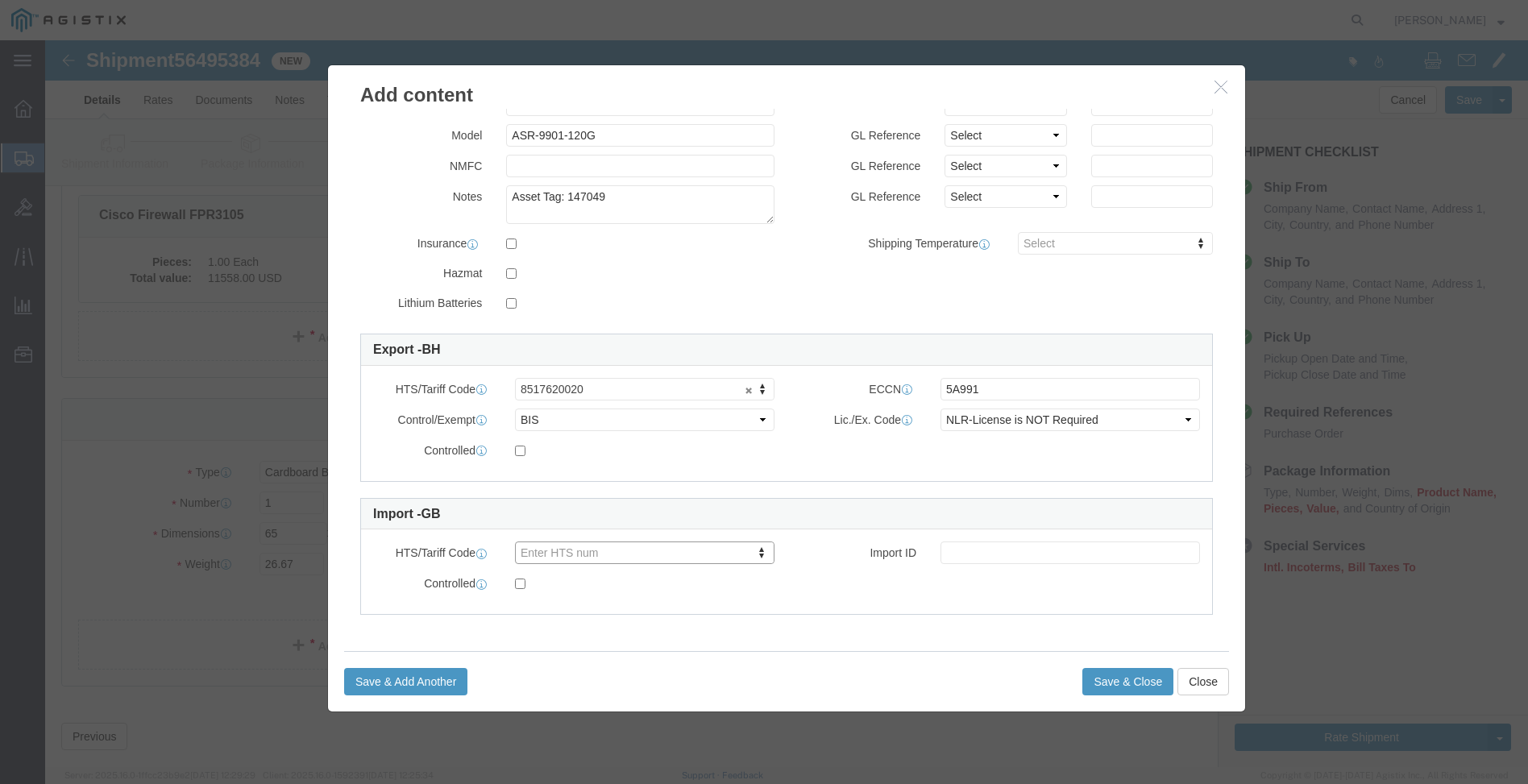
type input "8"
type input "8517620020"
click button "Save & Close"
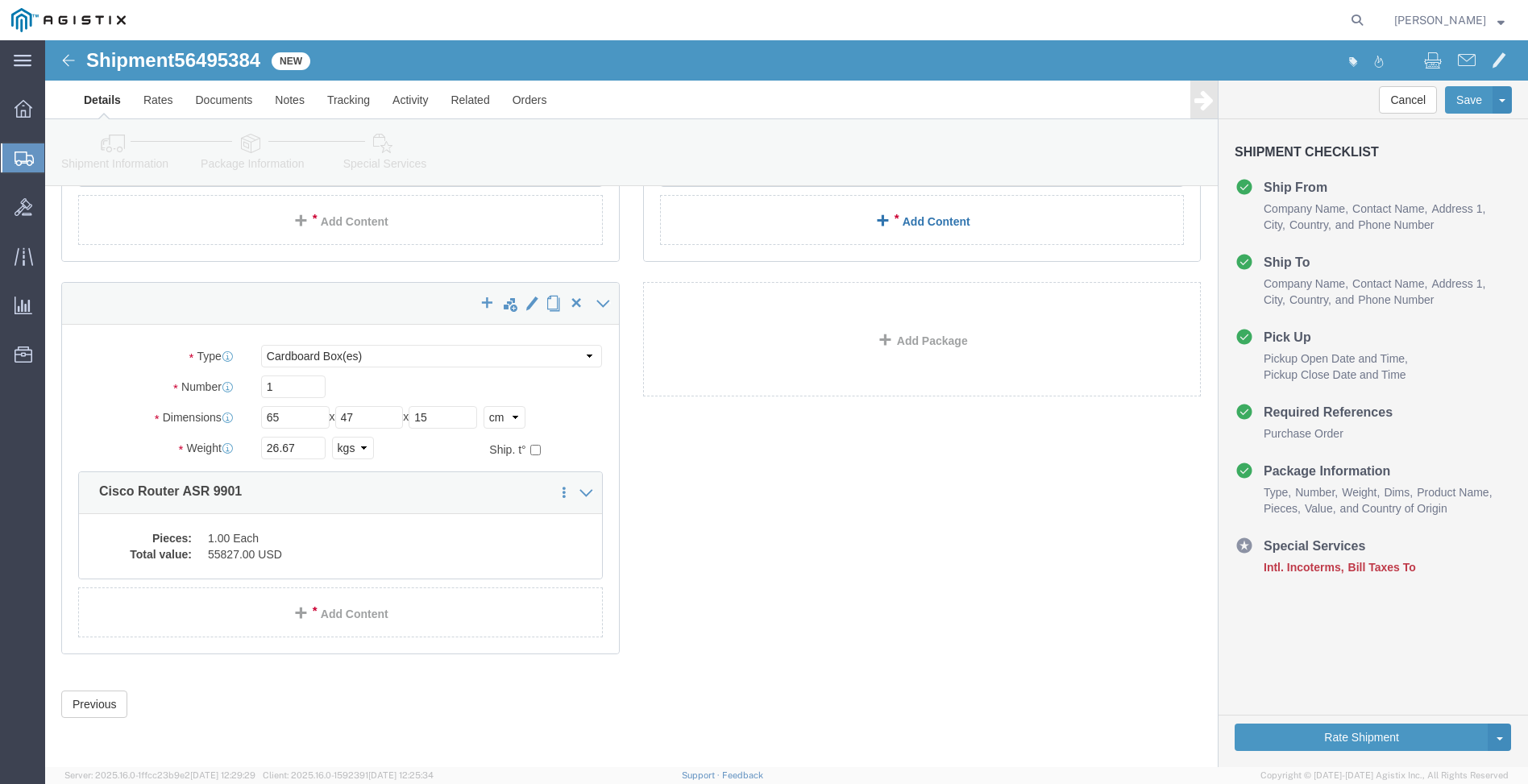
scroll to position [0, 0]
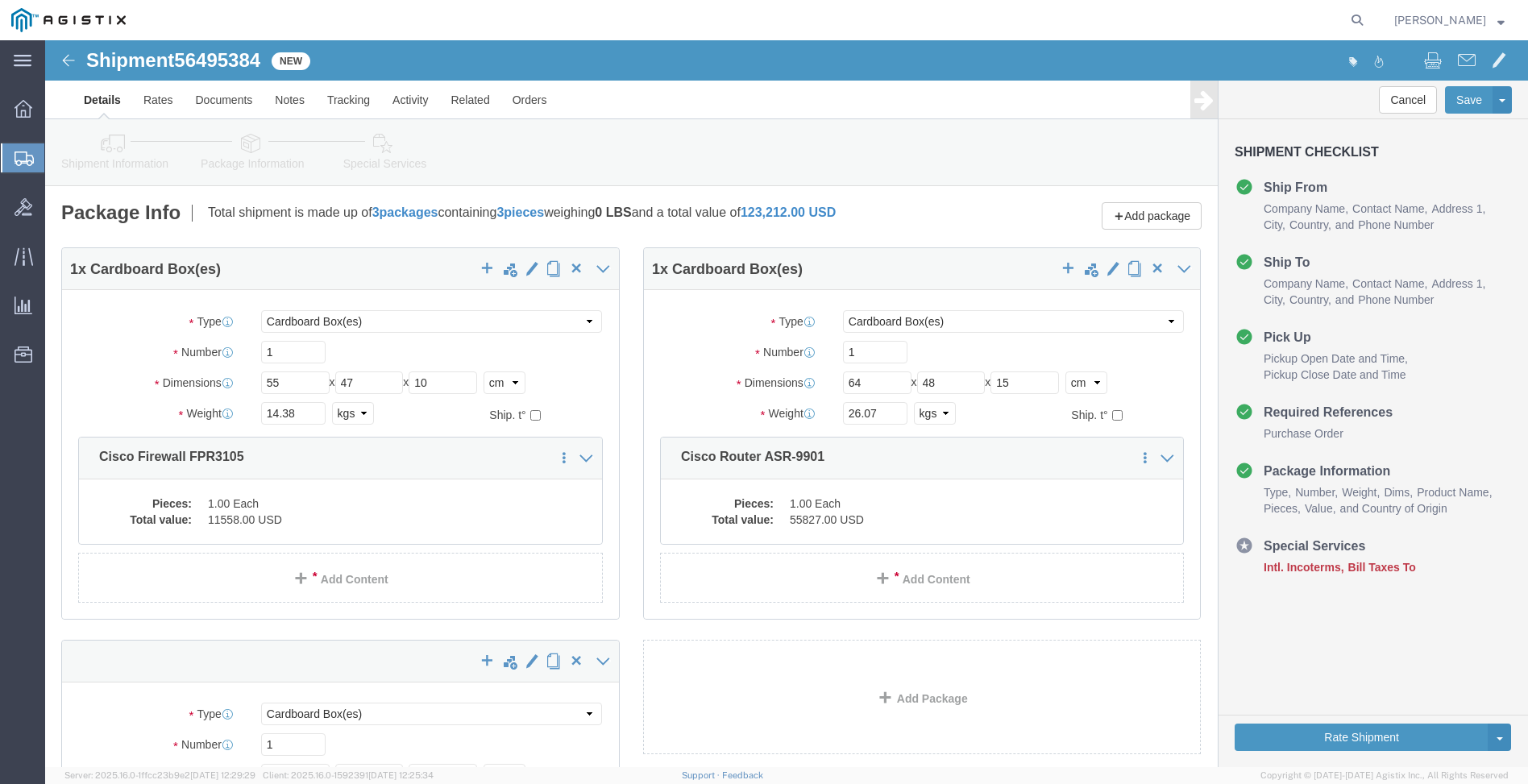
click icon
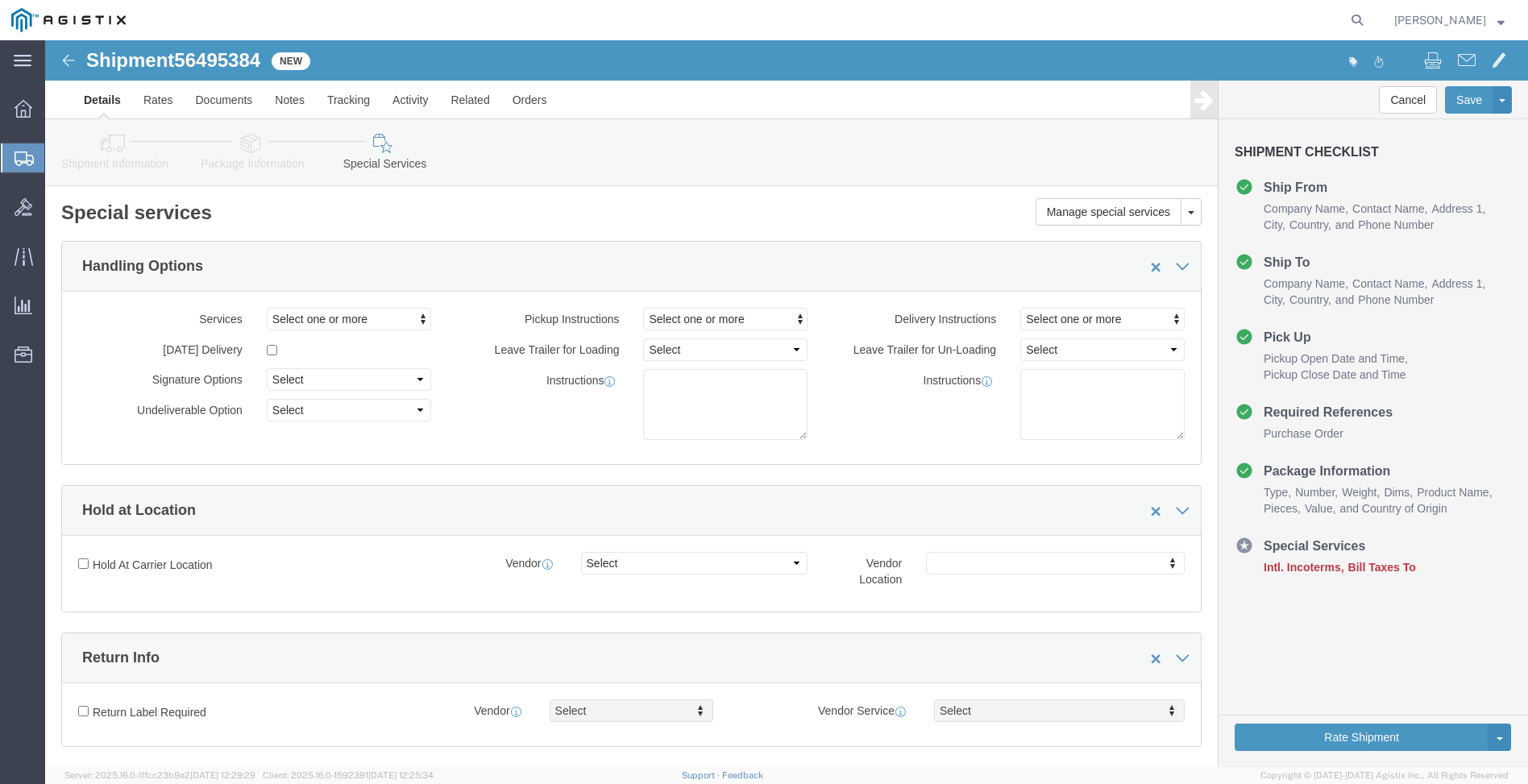
click icon
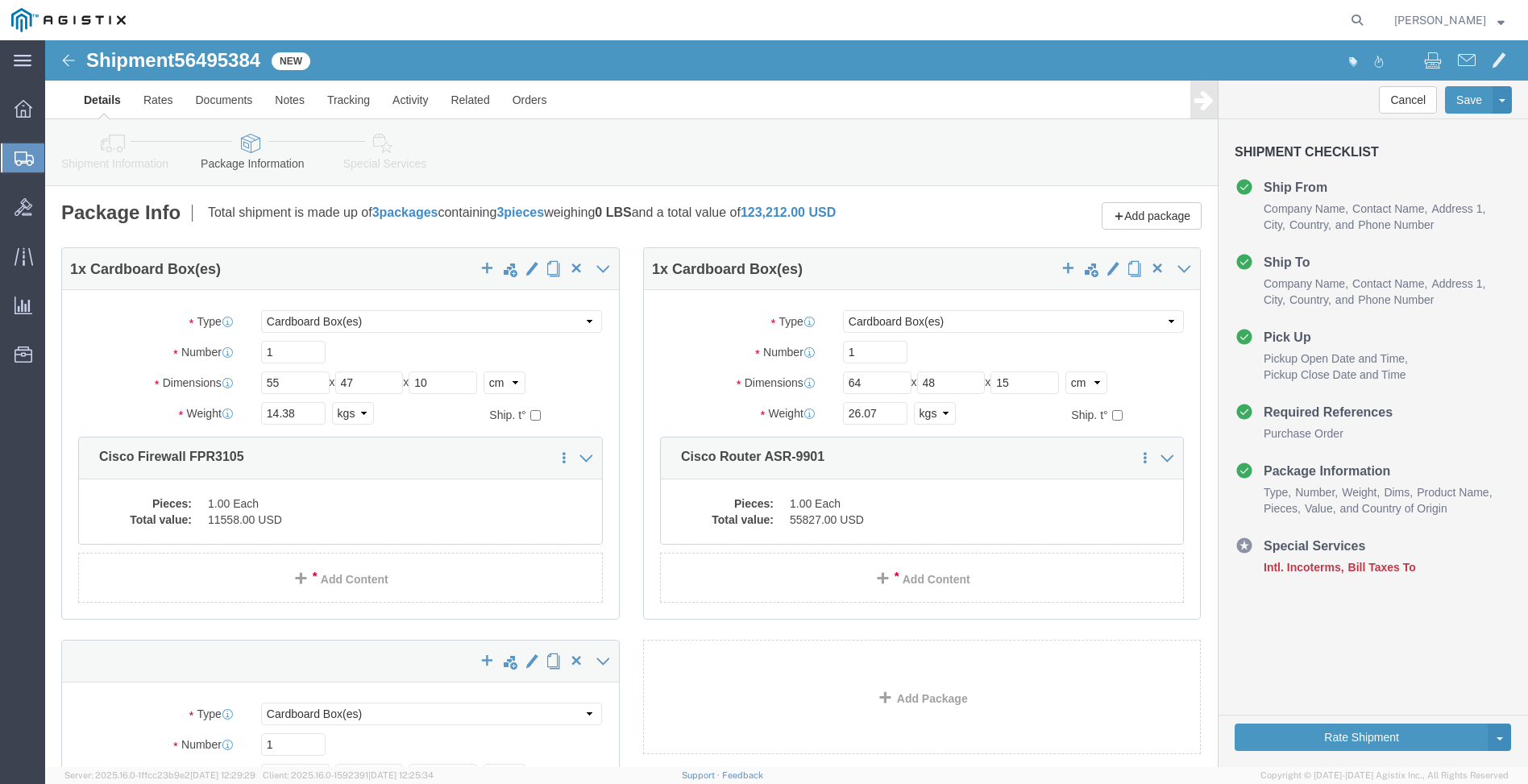
click icon
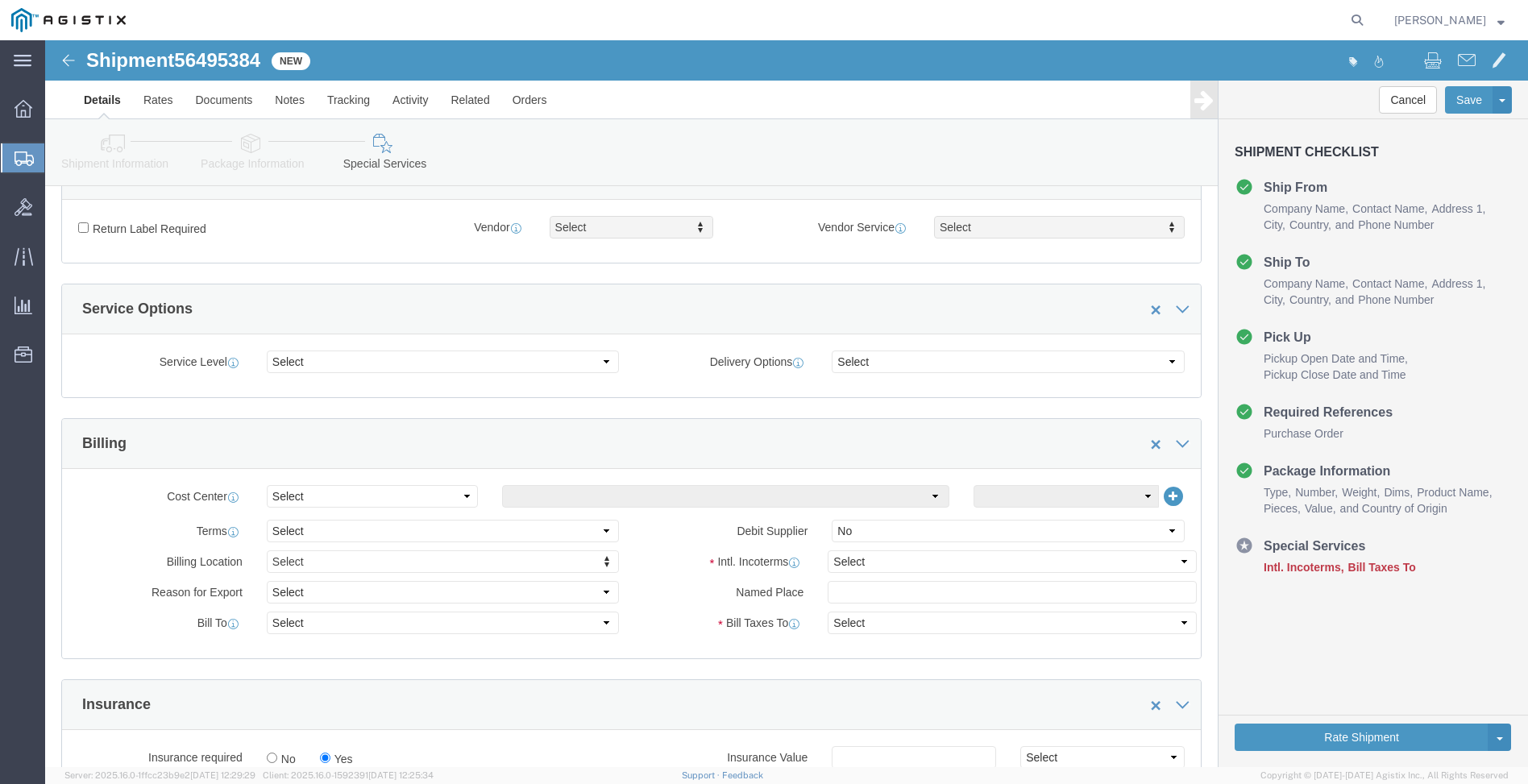
scroll to position [564, 0]
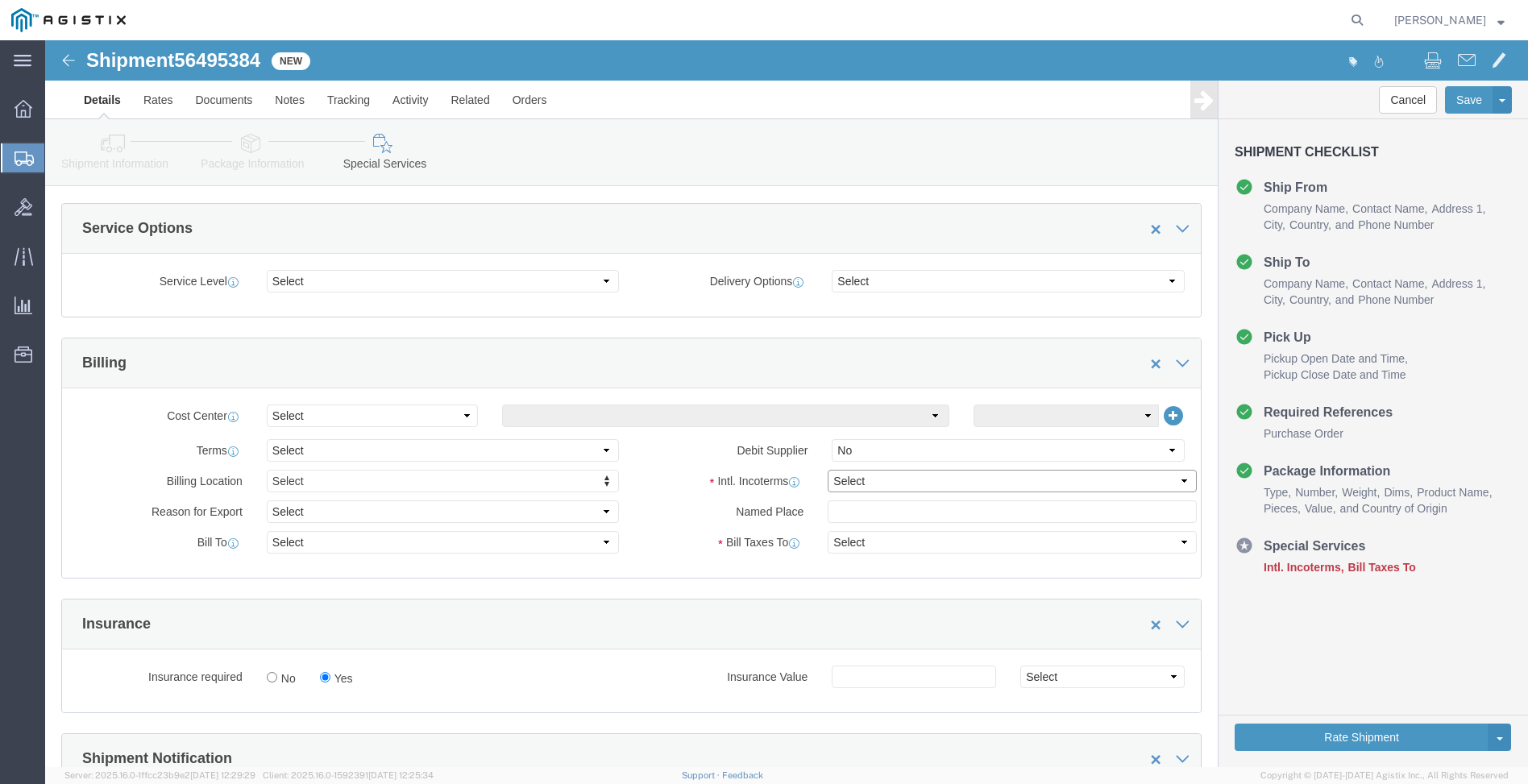
click select "Select Carriage Insurance Paid Carriage Paid To Cost and Freight Cost Insurance…"
select select "DDP"
click select "Select Carriage Insurance Paid Carriage Paid To Cost and Freight Cost Insurance…"
select select "SHIP"
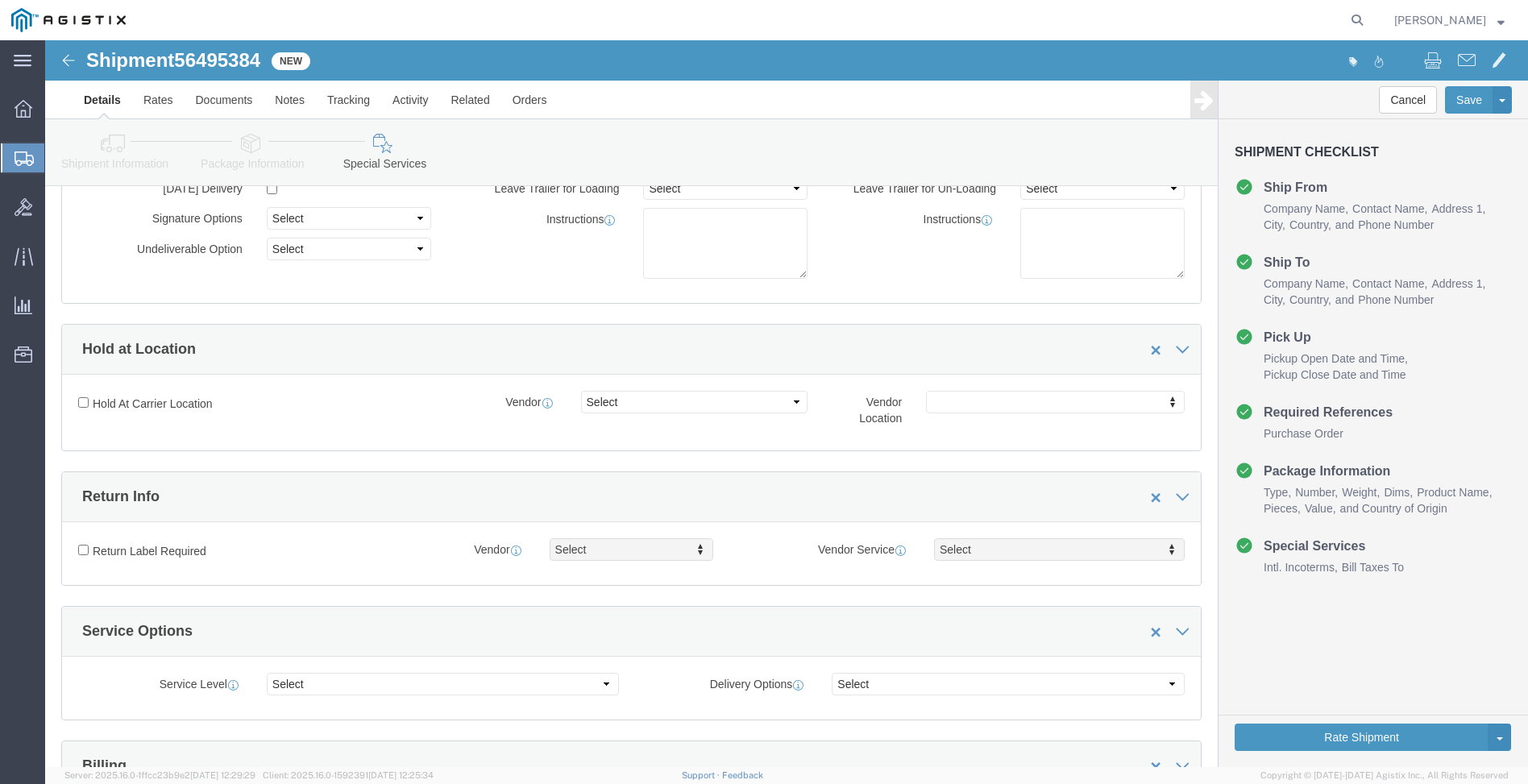
scroll to position [0, 0]
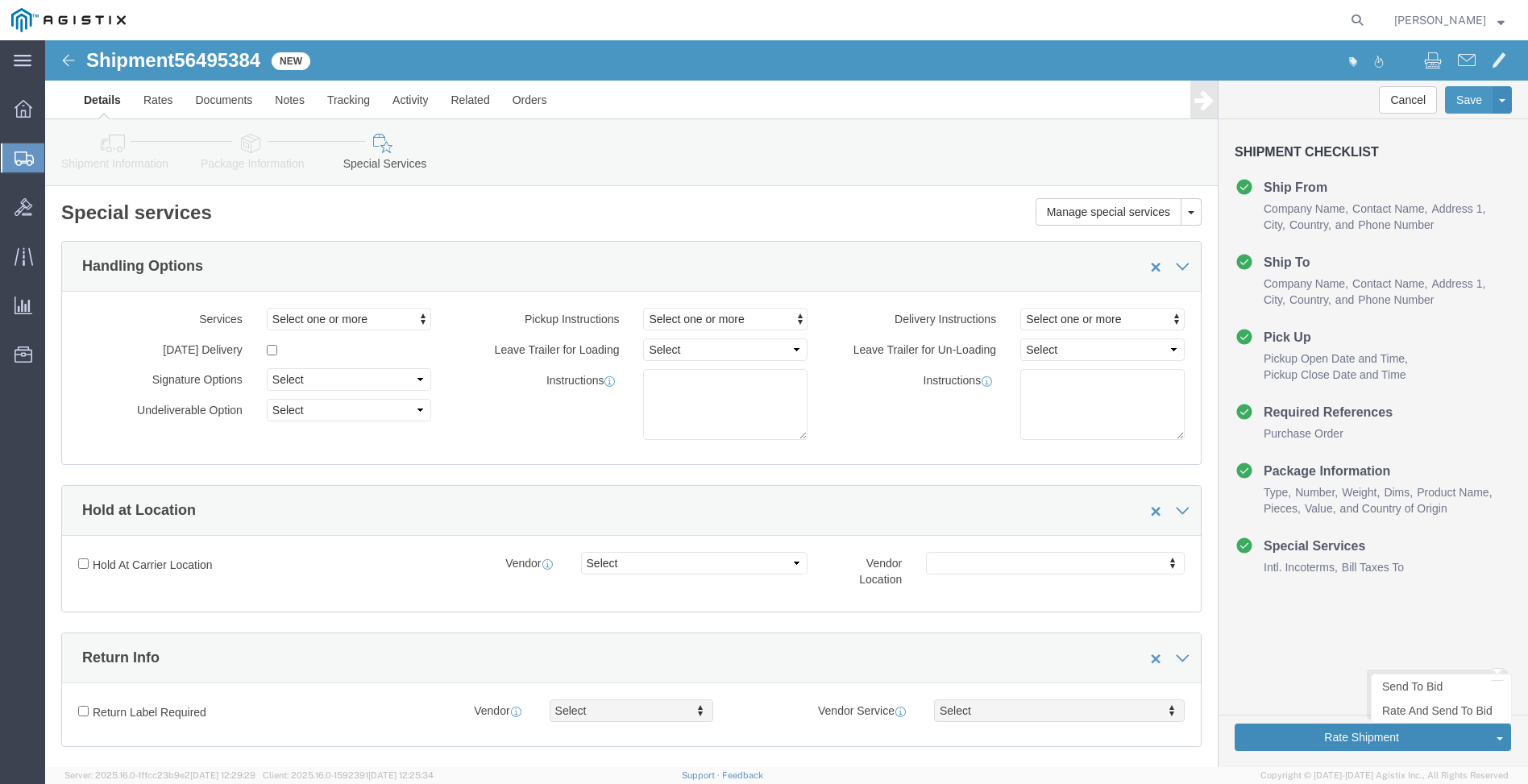
click button "Rate Shipment"
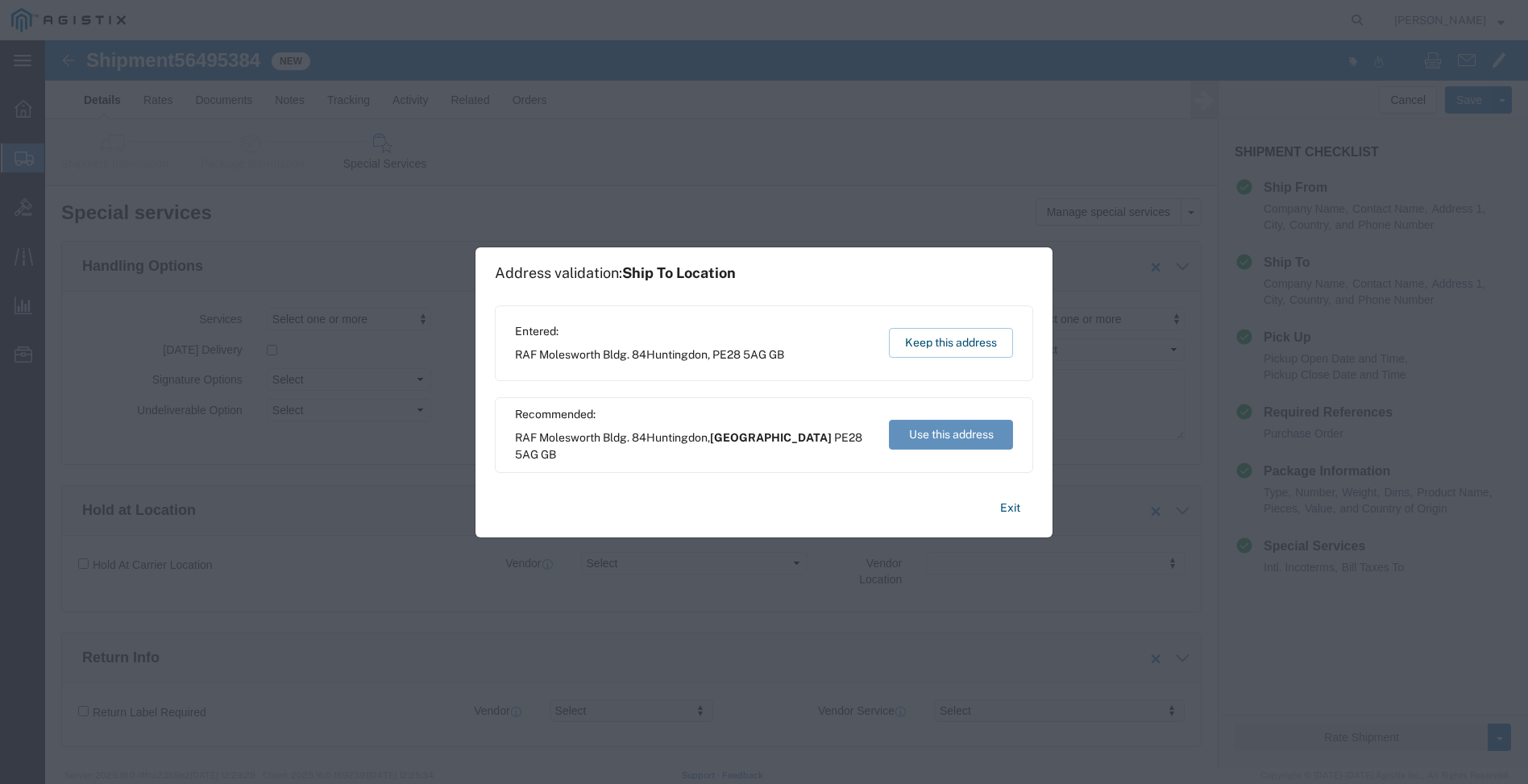
click at [922, 438] on button "Use this address" at bounding box center [951, 434] width 124 height 30
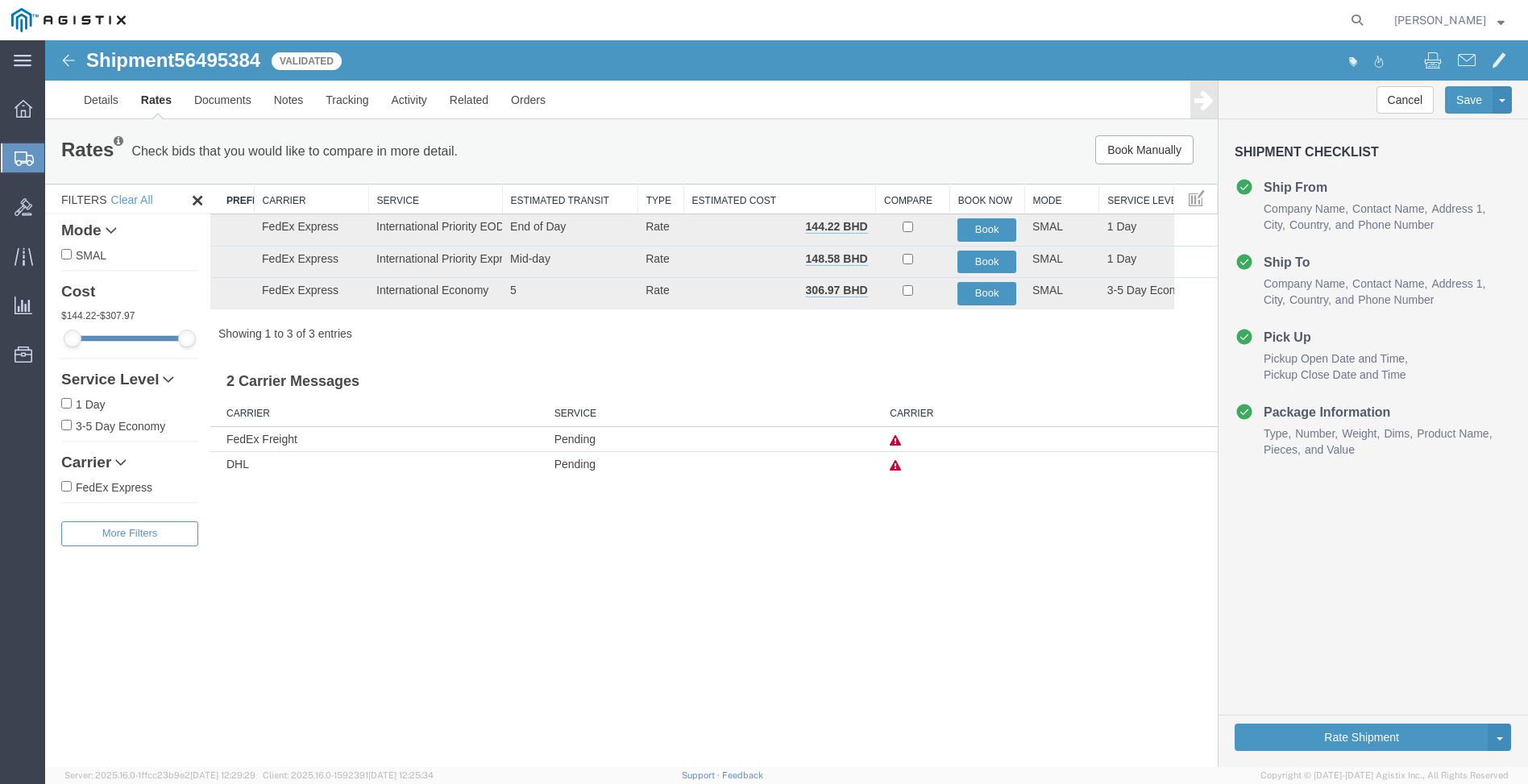
click at [241, 461] on td "DHL" at bounding box center [379, 464] width 336 height 25
click at [555, 468] on td "Pending" at bounding box center [714, 464] width 336 height 25
click at [895, 468] on icon at bounding box center [895, 465] width 11 height 11
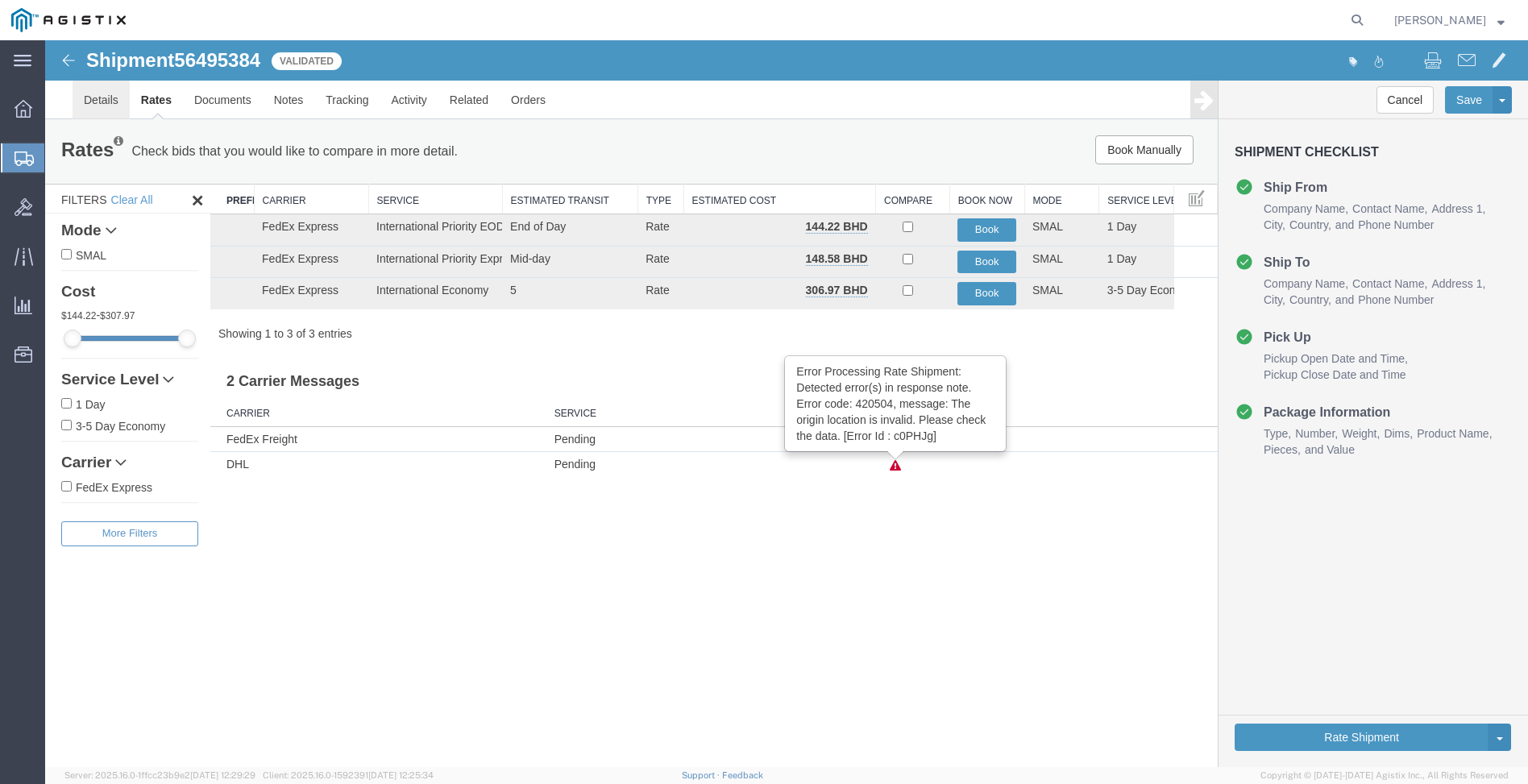
click at [94, 94] on link "Details" at bounding box center [101, 100] width 57 height 38
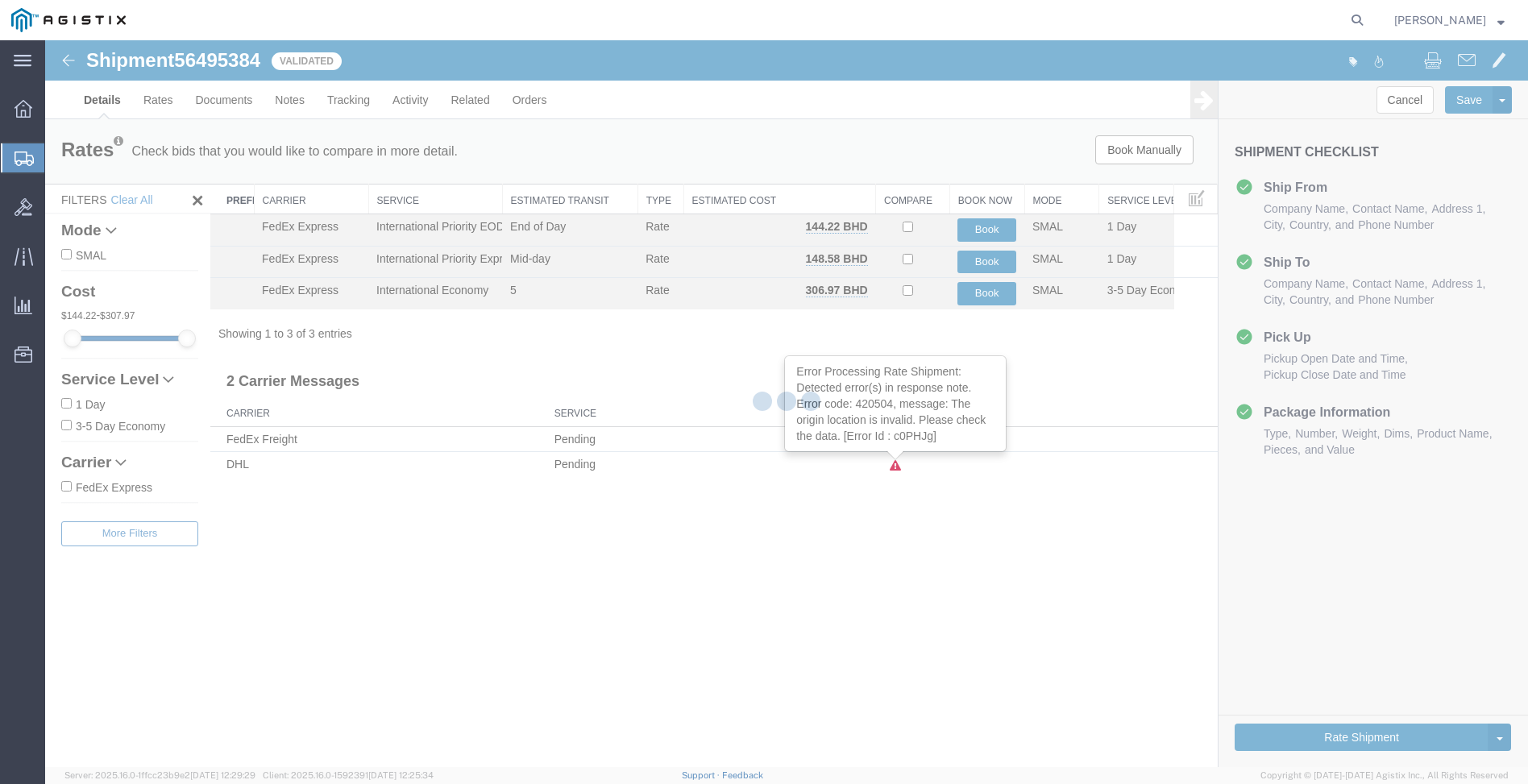
select select "34240"
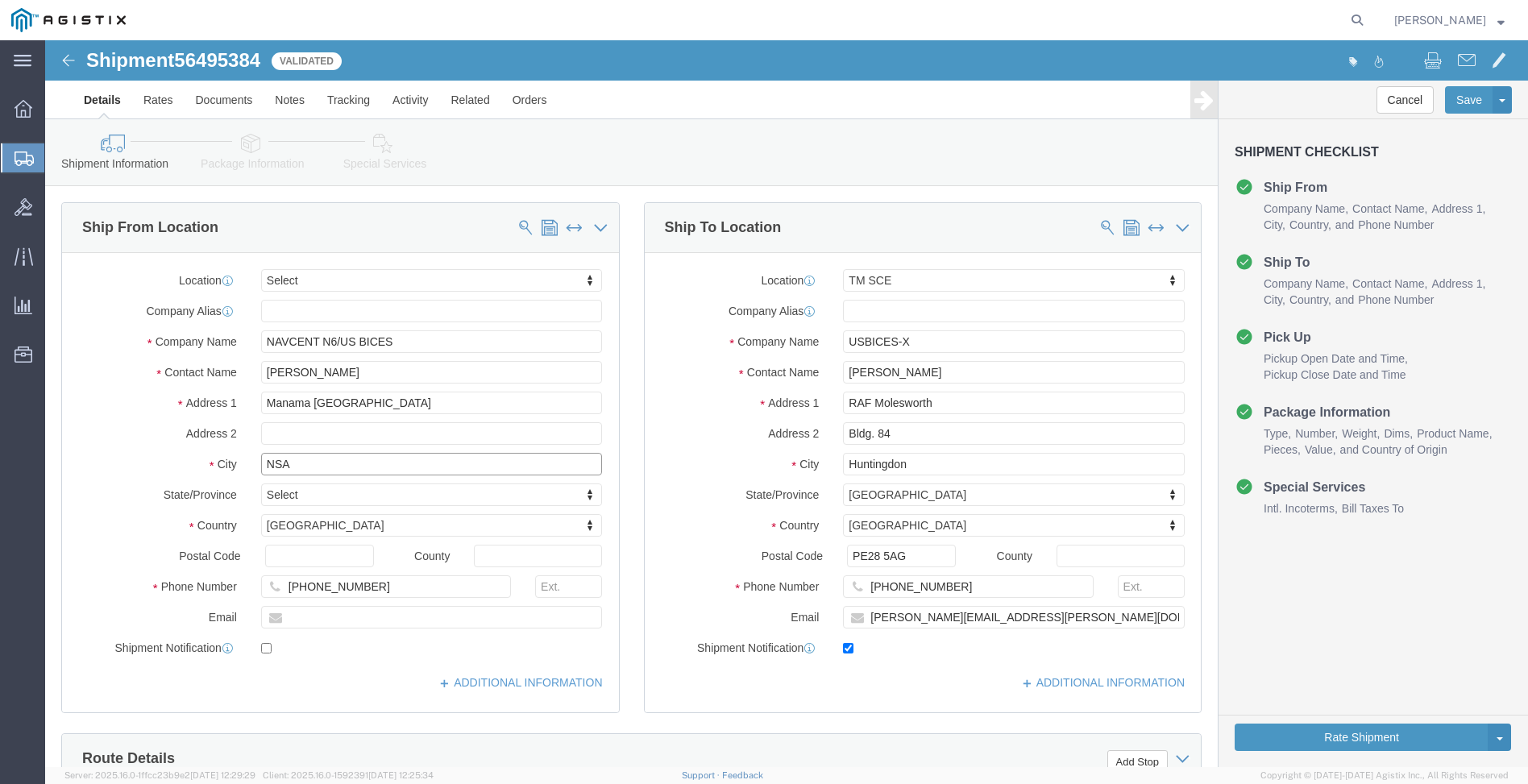
drag, startPoint x: 258, startPoint y: 427, endPoint x: 156, endPoint y: 420, distance: 102.2
click div "City NSA"
type input "Manama"
click input "text"
type input "NSA"
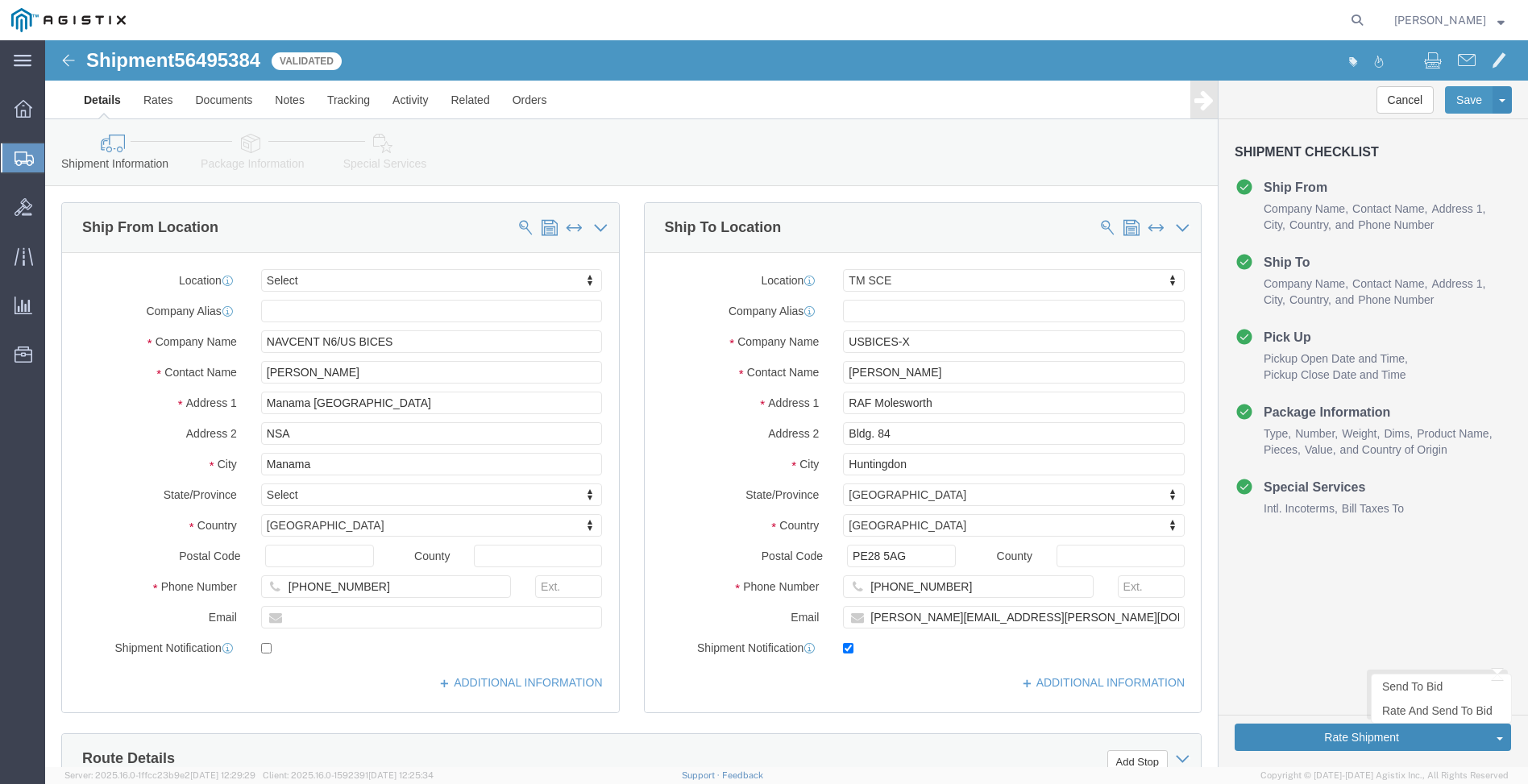
click button "Rate Shipment"
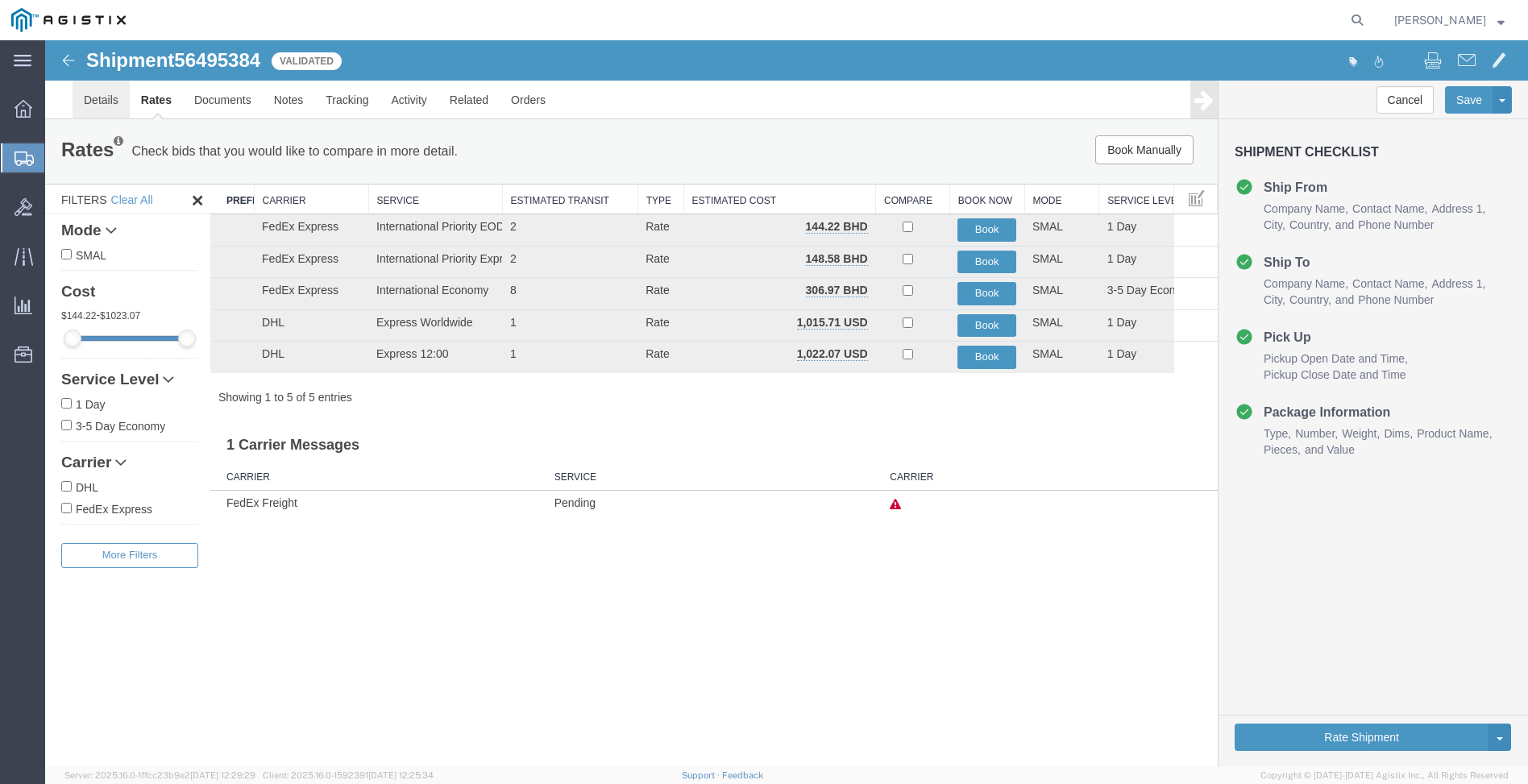
click at [102, 99] on link "Details" at bounding box center [101, 100] width 57 height 38
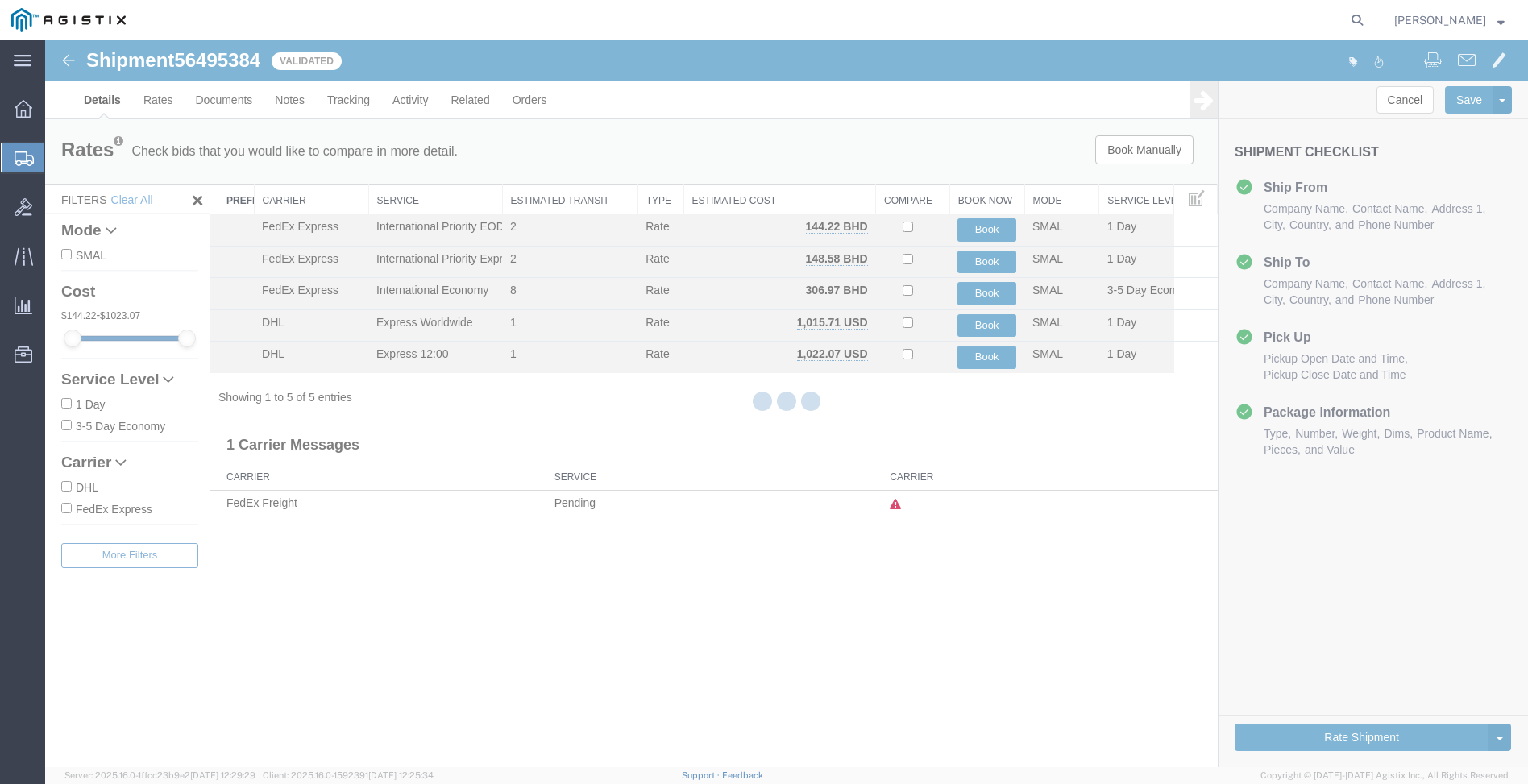
select select "34240"
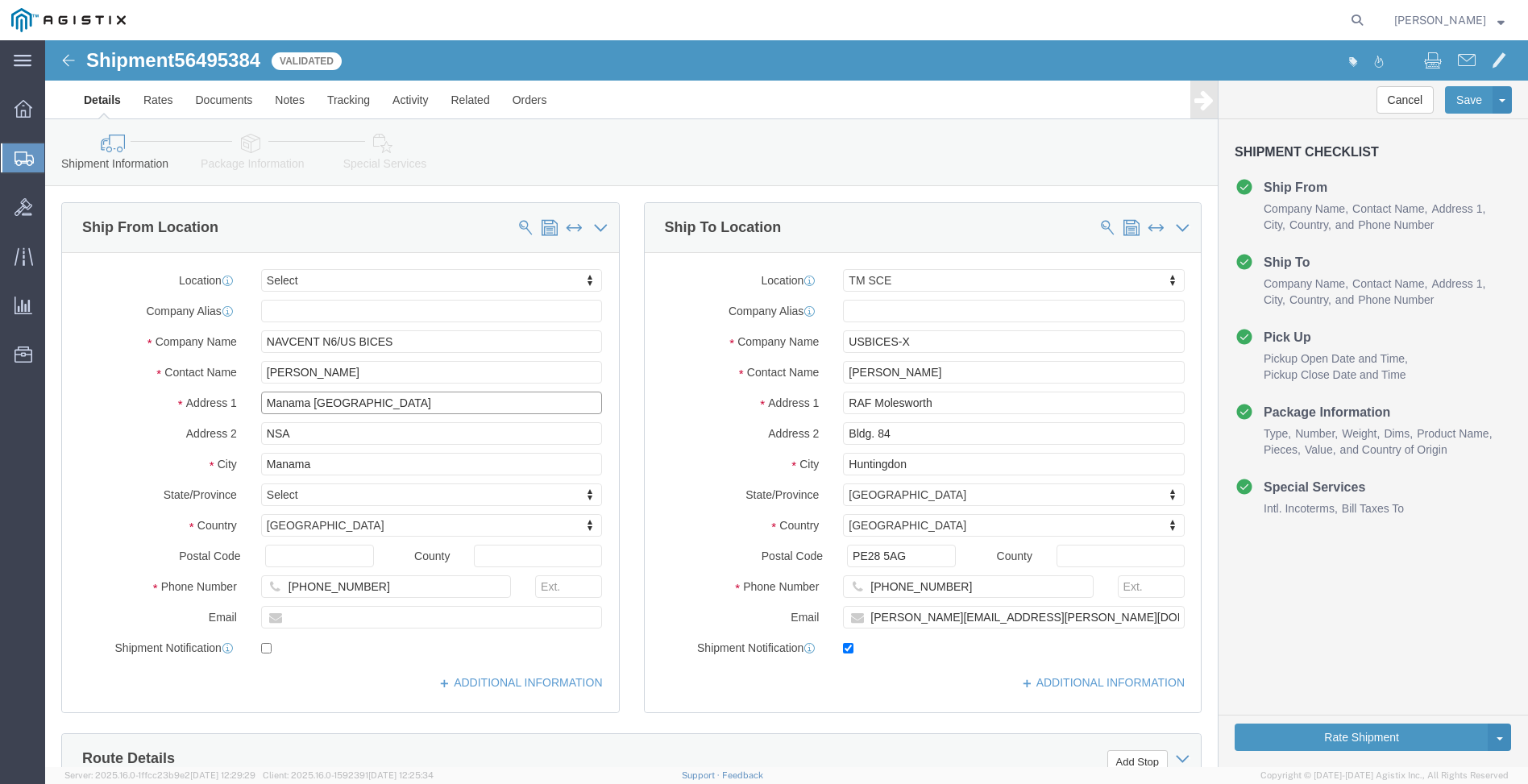
drag, startPoint x: 315, startPoint y: 363, endPoint x: 171, endPoint y: 350, distance: 144.6
click div "Location Select Select My Profile Location Master Location [GEOGRAPHIC_DATA] TM…"
click input "Manama [GEOGRAPHIC_DATA]"
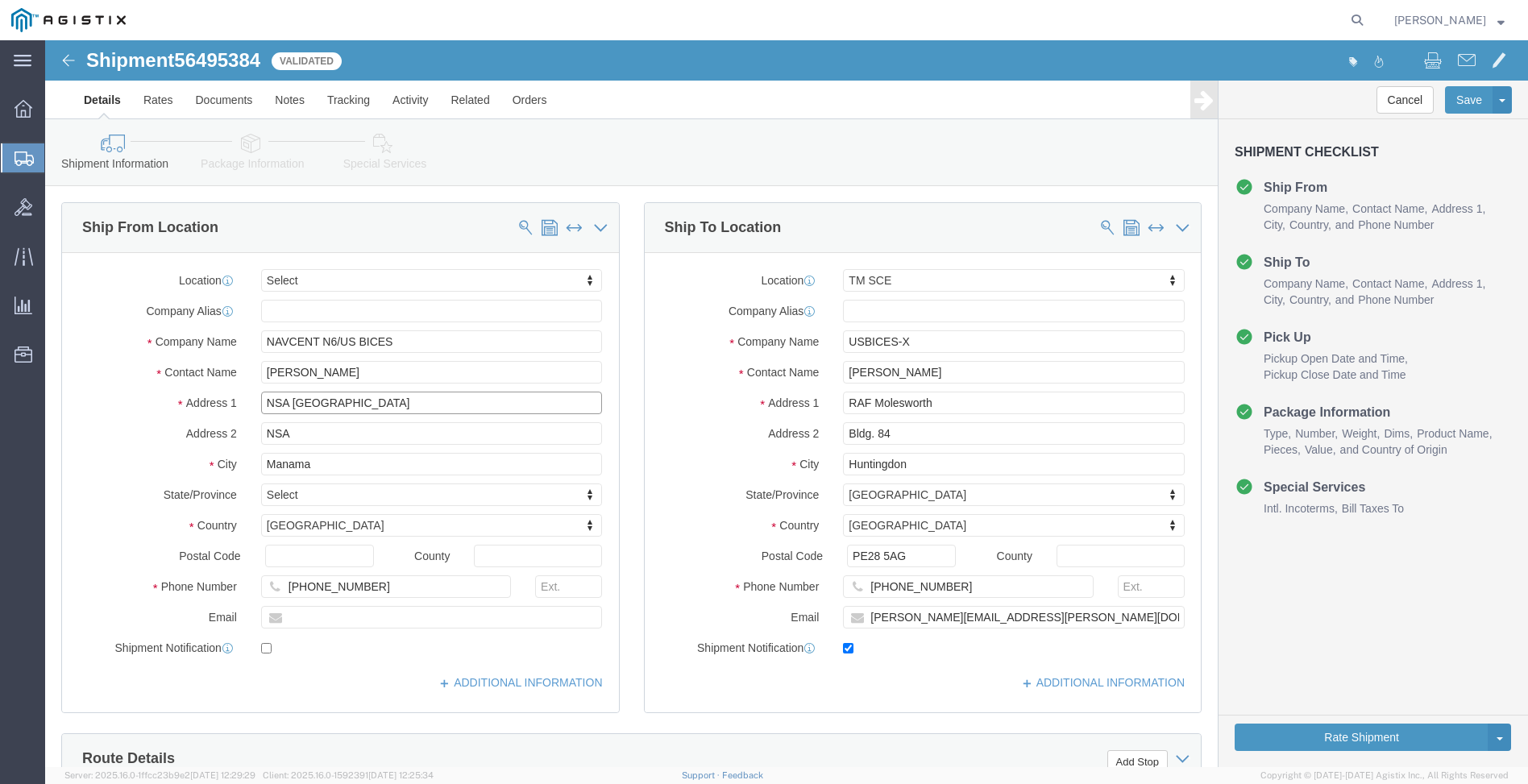
type input "NSA [GEOGRAPHIC_DATA]"
drag, startPoint x: 253, startPoint y: 394, endPoint x: 195, endPoint y: 388, distance: 58.3
click div "Address 2 NSA"
click button "Rate Shipment"
